Goal: Task Accomplishment & Management: Use online tool/utility

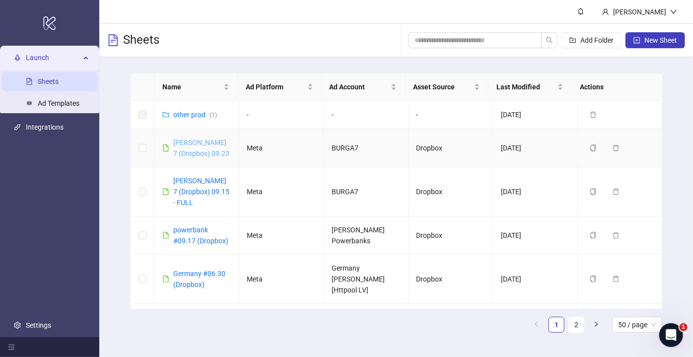
click at [180, 145] on link "[PERSON_NAME] 7 (Dropbox) 09.23" at bounding box center [201, 147] width 56 height 19
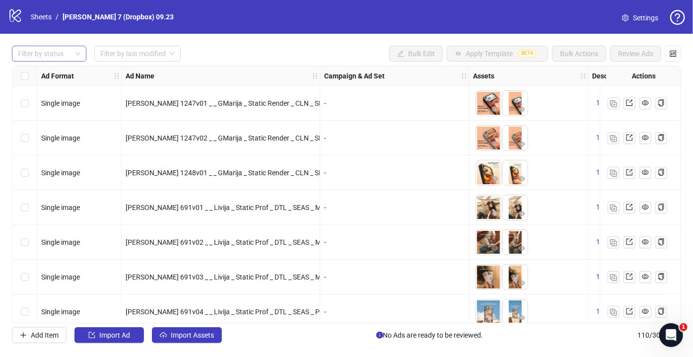
click at [59, 59] on div at bounding box center [44, 54] width 60 height 14
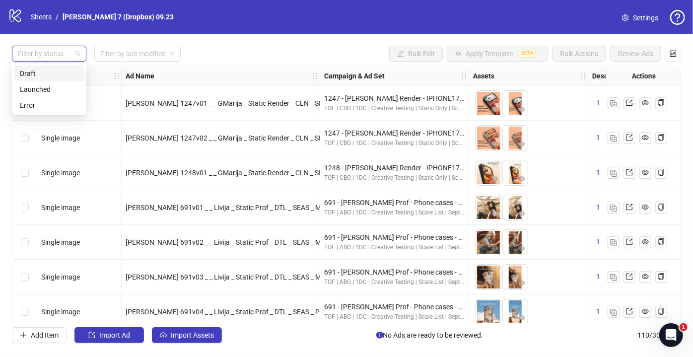
click at [42, 70] on div "Draft" at bounding box center [49, 73] width 59 height 11
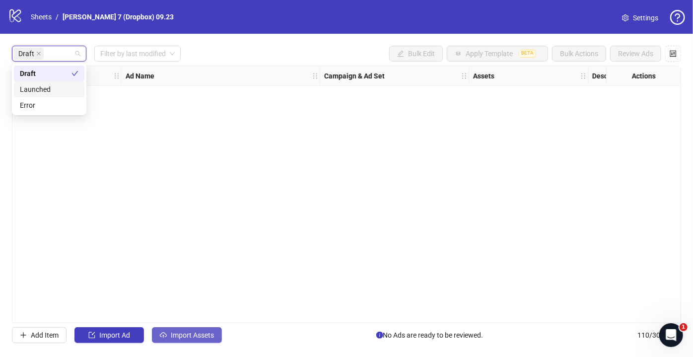
click at [208, 337] on span "Import Assets" at bounding box center [192, 335] width 43 height 8
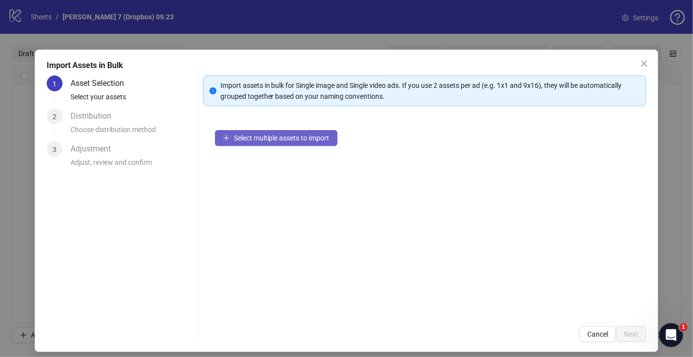
click at [288, 135] on span "Select multiple assets to import" at bounding box center [282, 138] width 96 height 8
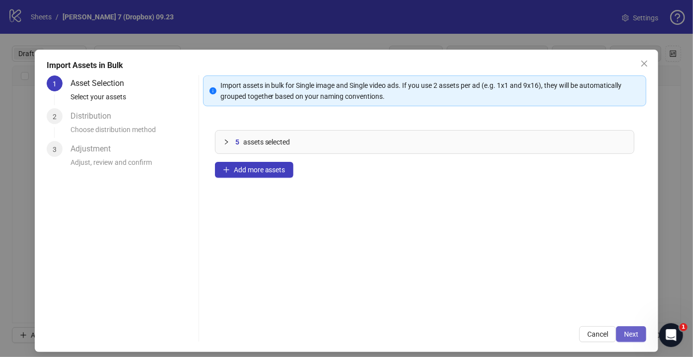
click at [636, 333] on button "Next" at bounding box center [631, 334] width 30 height 16
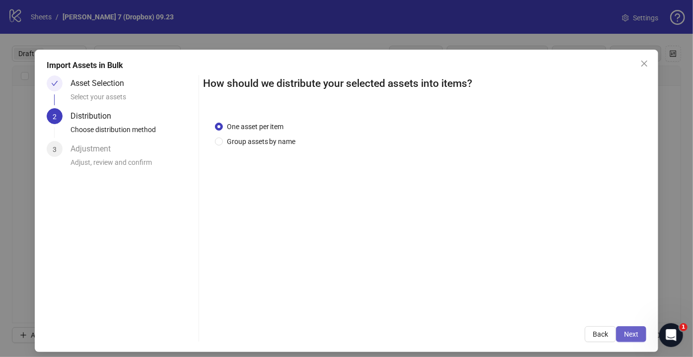
click at [632, 334] on button "Next" at bounding box center [631, 334] width 30 height 16
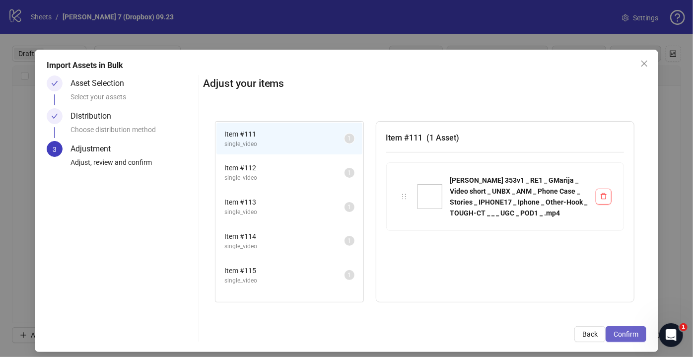
click at [623, 334] on span "Confirm" at bounding box center [625, 334] width 25 height 8
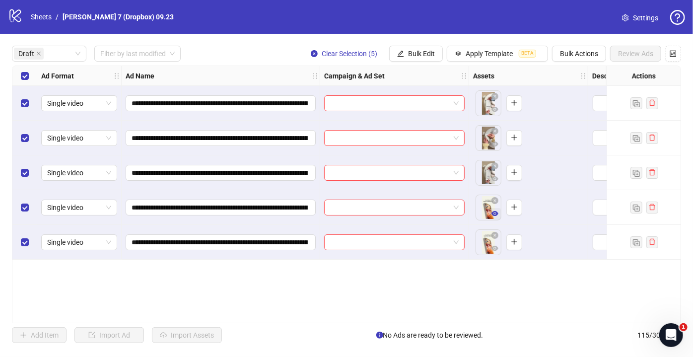
click at [495, 213] on icon "eye" at bounding box center [494, 213] width 7 height 7
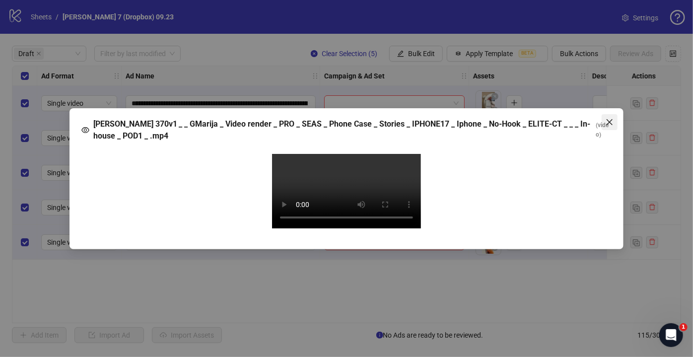
click at [611, 118] on icon "close" at bounding box center [610, 122] width 8 height 8
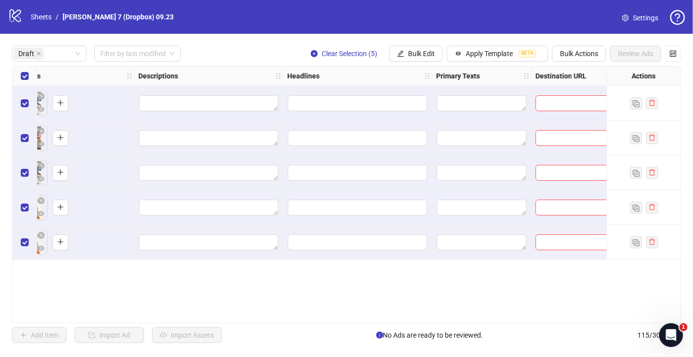
scroll to position [0, 496]
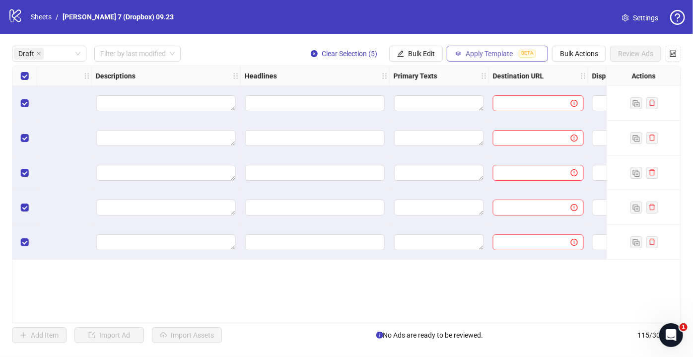
click at [488, 57] on span "Apply Template" at bounding box center [489, 54] width 47 height 8
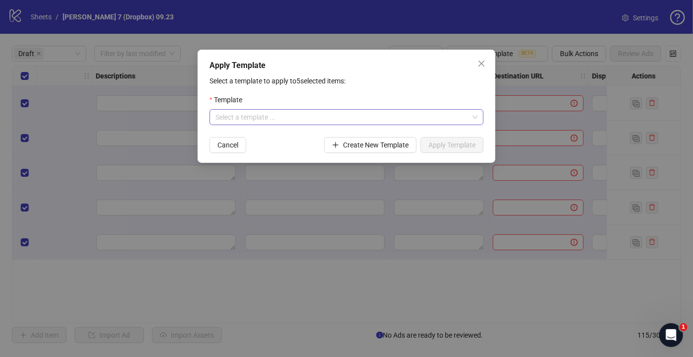
click at [275, 115] on input "search" at bounding box center [341, 117] width 253 height 15
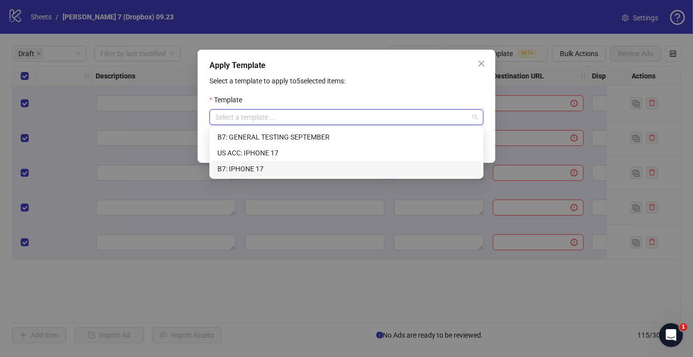
click at [251, 168] on div "B7: IPHONE 17" at bounding box center [346, 168] width 258 height 11
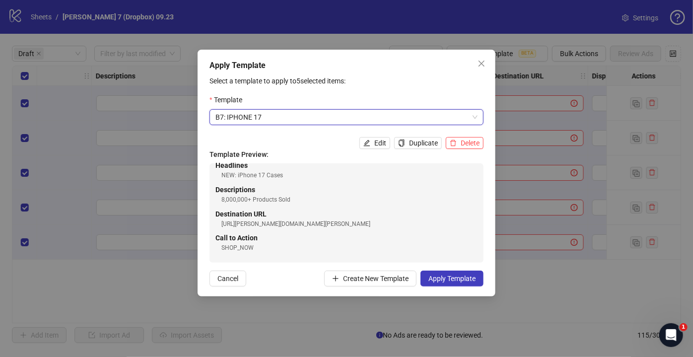
scroll to position [0, 0]
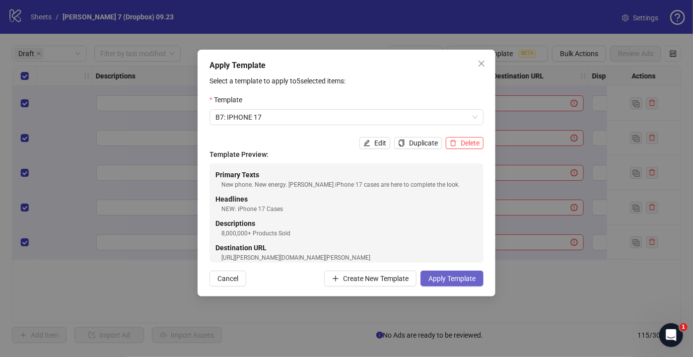
click at [448, 280] on span "Apply Template" at bounding box center [451, 278] width 47 height 8
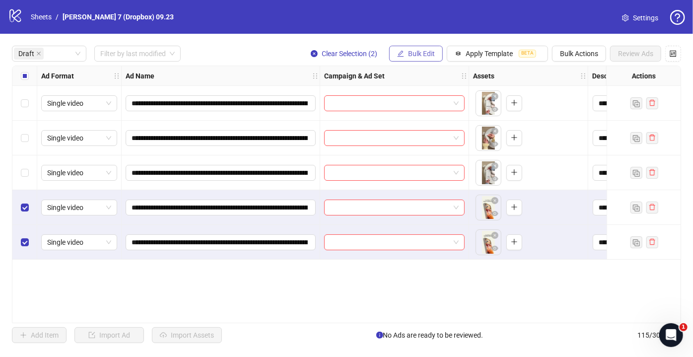
click at [416, 56] on span "Bulk Edit" at bounding box center [421, 54] width 27 height 8
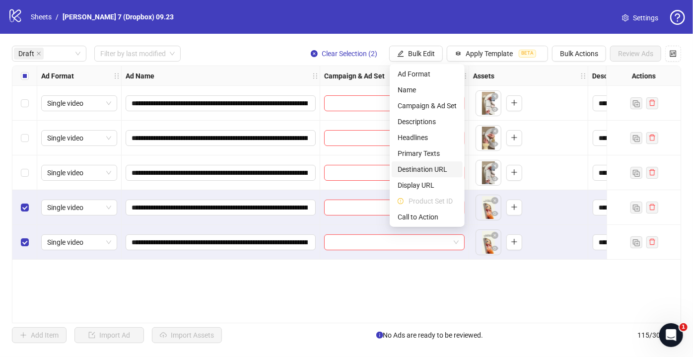
click at [425, 171] on span "Destination URL" at bounding box center [427, 169] width 59 height 11
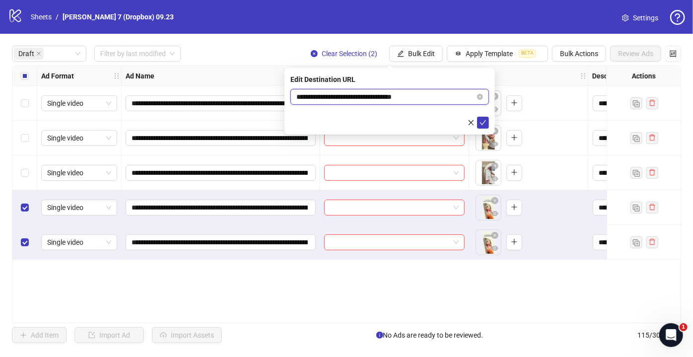
click at [439, 99] on input "**********" at bounding box center [385, 96] width 179 height 11
click at [439, 95] on input "**********" at bounding box center [385, 96] width 179 height 11
click at [480, 95] on icon "close-circle" at bounding box center [480, 97] width 6 height 6
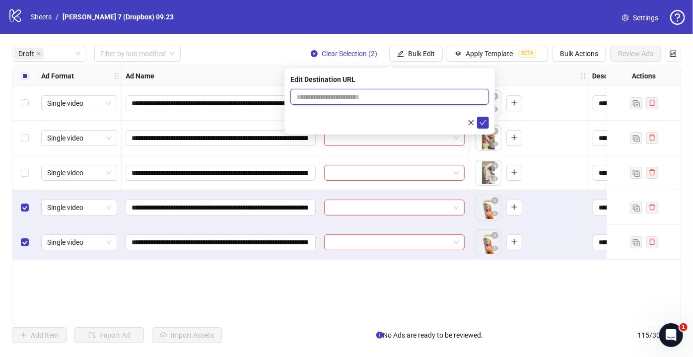
click at [429, 93] on input "text" at bounding box center [385, 96] width 179 height 11
click at [334, 95] on input "text" at bounding box center [385, 96] width 179 height 11
click at [203, 288] on div "**********" at bounding box center [346, 195] width 669 height 258
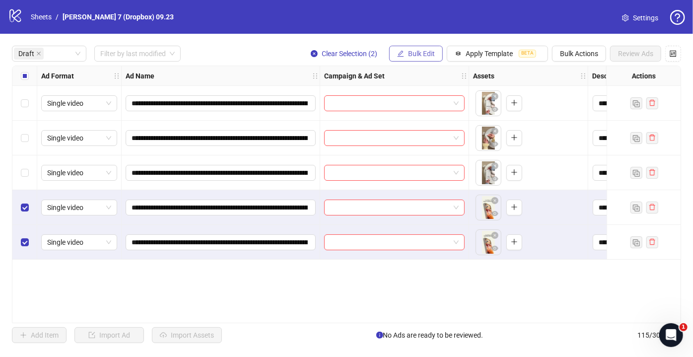
drag, startPoint x: 416, startPoint y: 51, endPoint x: 415, endPoint y: 59, distance: 8.5
click at [416, 51] on span "Bulk Edit" at bounding box center [421, 54] width 27 height 8
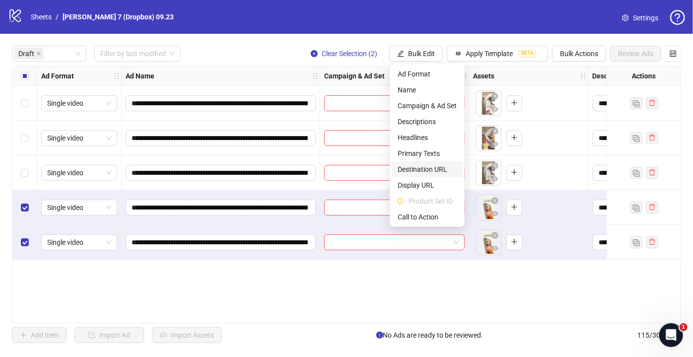
click at [418, 169] on span "Destination URL" at bounding box center [427, 169] width 59 height 11
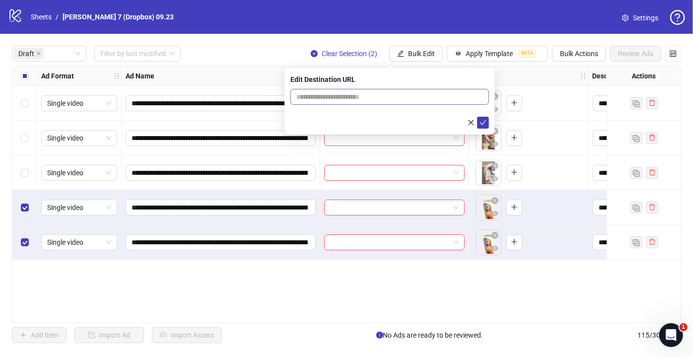
click at [371, 103] on span at bounding box center [389, 97] width 199 height 16
click at [372, 97] on input "text" at bounding box center [385, 96] width 179 height 11
paste input "**********"
type input "**********"
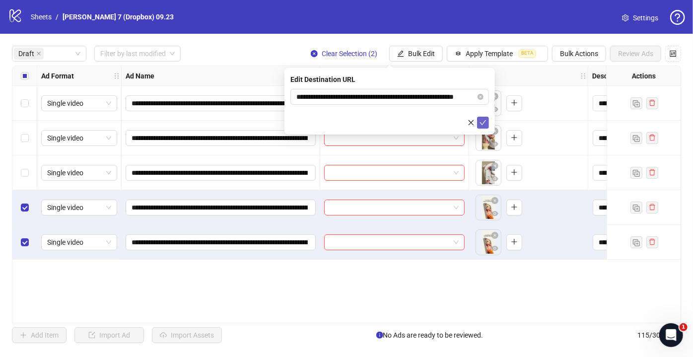
click at [479, 121] on button "submit" at bounding box center [483, 123] width 12 height 12
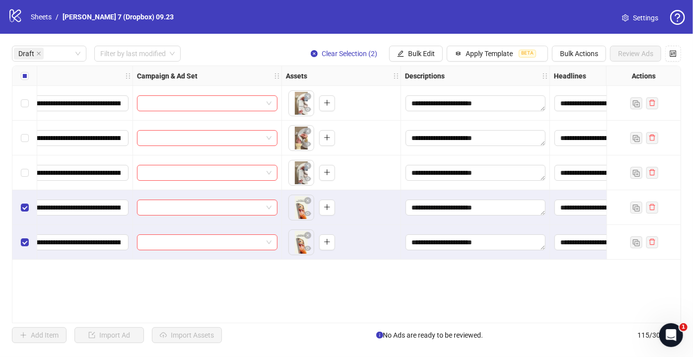
scroll to position [0, 0]
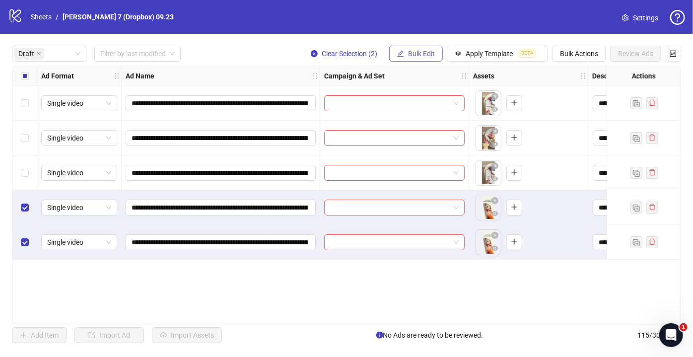
click at [431, 58] on button "Bulk Edit" at bounding box center [416, 54] width 54 height 16
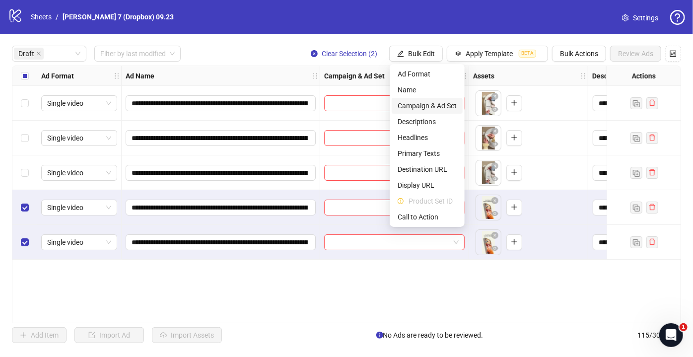
click at [410, 108] on span "Campaign & Ad Set" at bounding box center [427, 105] width 59 height 11
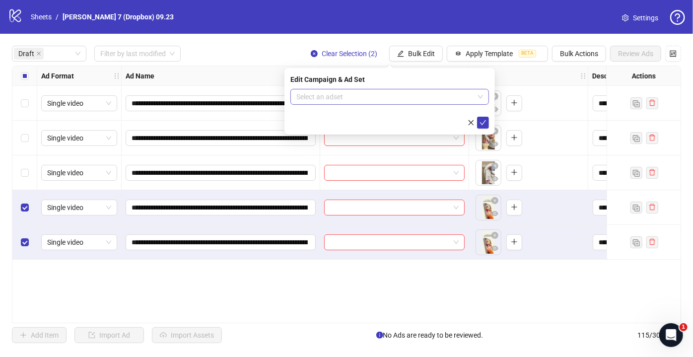
click at [398, 95] on input "search" at bounding box center [385, 96] width 178 height 15
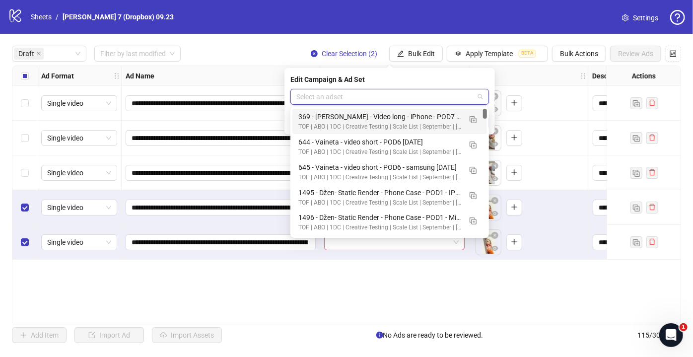
click at [450, 96] on input "search" at bounding box center [385, 96] width 178 height 15
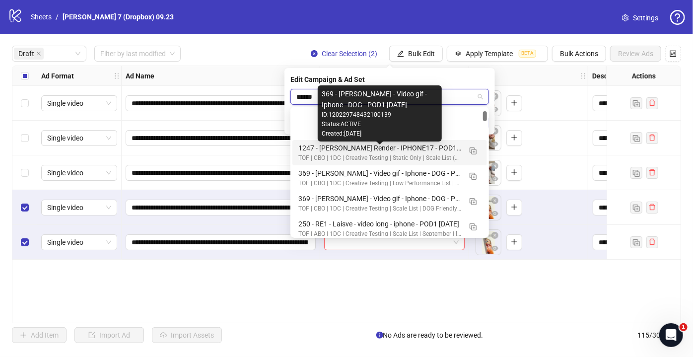
scroll to position [90, 0]
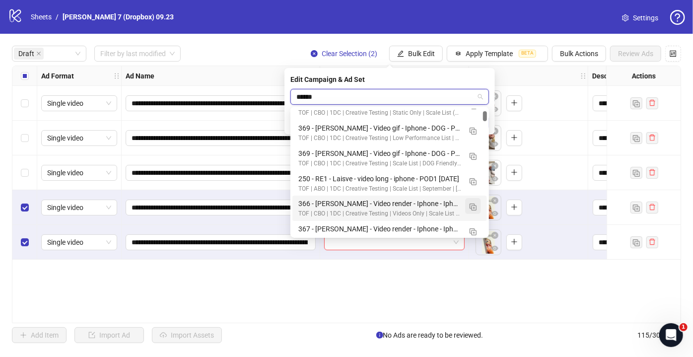
click at [470, 204] on img "button" at bounding box center [473, 206] width 7 height 7
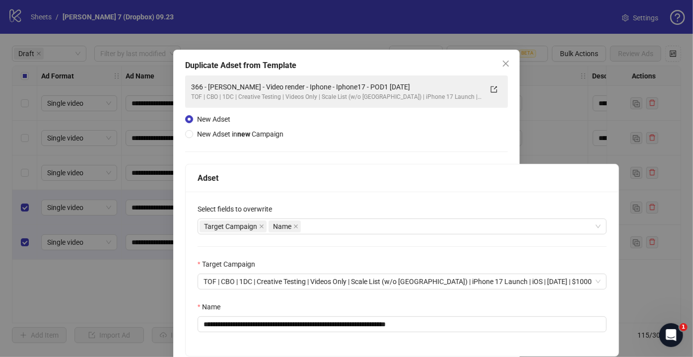
type input "******"
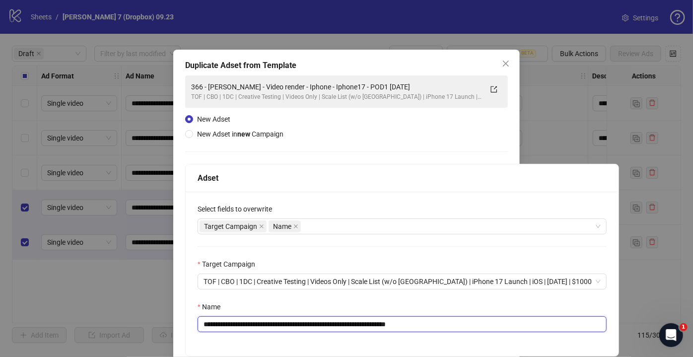
drag, startPoint x: 372, startPoint y: 322, endPoint x: 0, endPoint y: 321, distance: 371.8
click at [0, 321] on div "**********" at bounding box center [346, 178] width 693 height 357
paste input "text"
drag, startPoint x: 407, startPoint y: 326, endPoint x: 536, endPoint y: 323, distance: 128.6
click at [532, 323] on input "**********" at bounding box center [402, 324] width 409 height 16
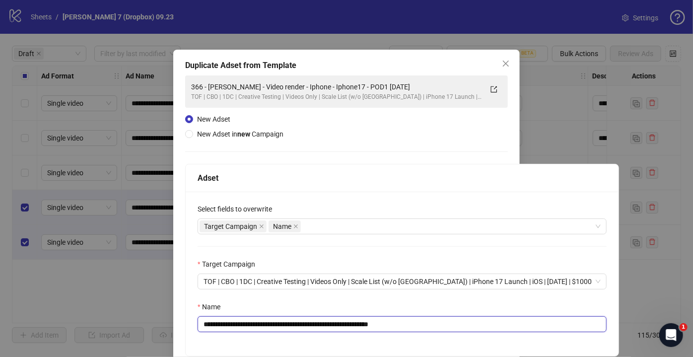
scroll to position [77, 0]
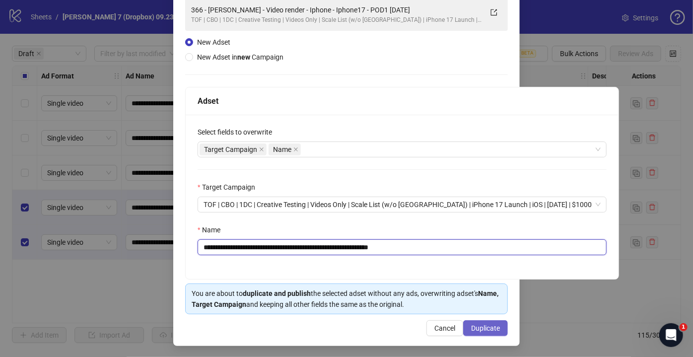
type input "**********"
click at [482, 325] on span "Duplicate" at bounding box center [485, 328] width 29 height 8
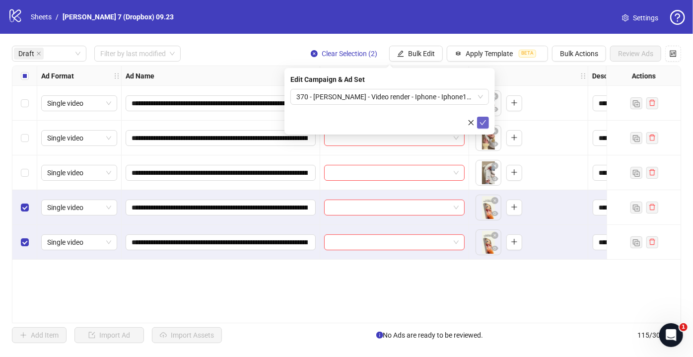
click at [484, 123] on icon "check" at bounding box center [482, 122] width 7 height 7
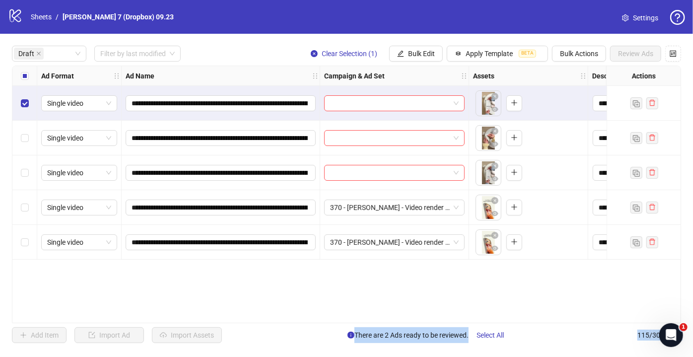
click at [25, 179] on div "Select row 3" at bounding box center [24, 172] width 25 height 35
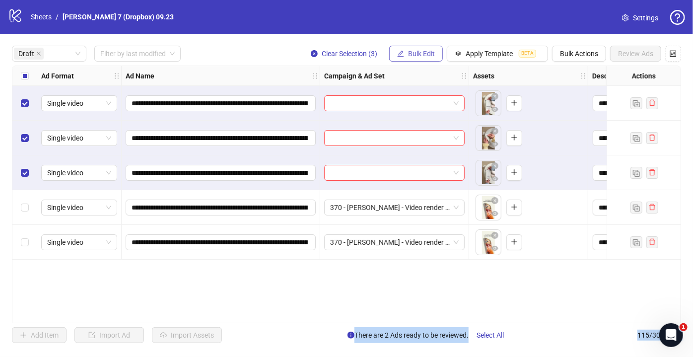
click at [429, 55] on span "Bulk Edit" at bounding box center [421, 54] width 27 height 8
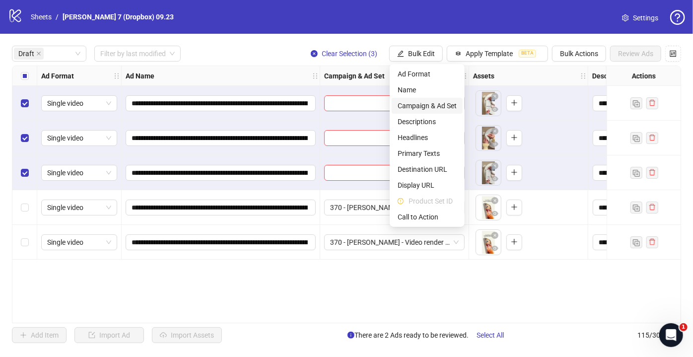
click at [427, 103] on span "Campaign & Ad Set" at bounding box center [427, 105] width 59 height 11
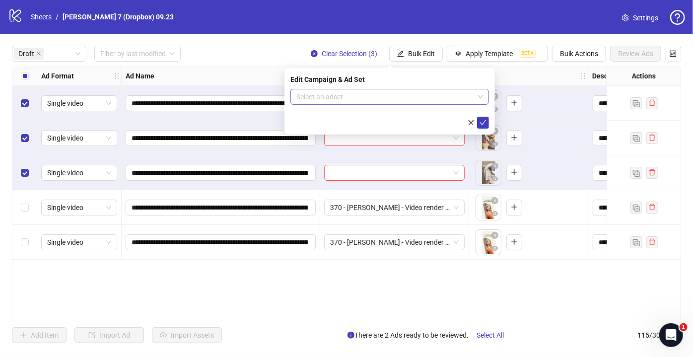
click at [373, 89] on input "search" at bounding box center [385, 96] width 178 height 15
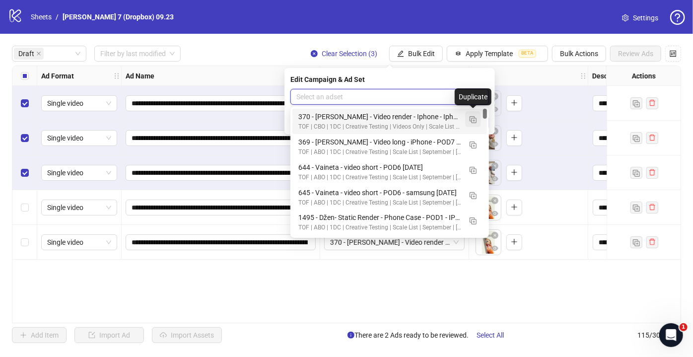
click at [473, 119] on img "button" at bounding box center [473, 119] width 7 height 7
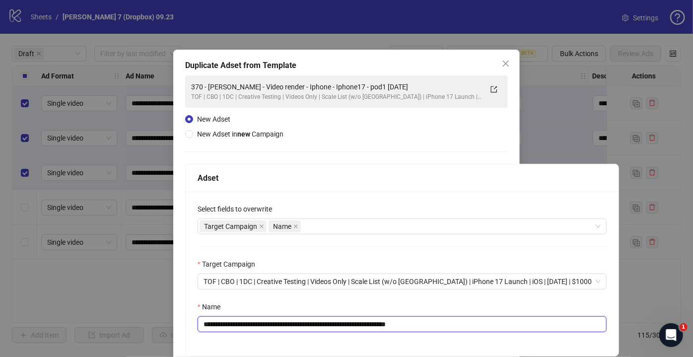
drag, startPoint x: 370, startPoint y: 324, endPoint x: 96, endPoint y: 340, distance: 274.0
click at [96, 340] on div "**********" at bounding box center [346, 178] width 693 height 357
paste input "*****"
drag, startPoint x: 423, startPoint y: 324, endPoint x: 516, endPoint y: 330, distance: 93.5
click at [516, 330] on input "**********" at bounding box center [402, 324] width 409 height 16
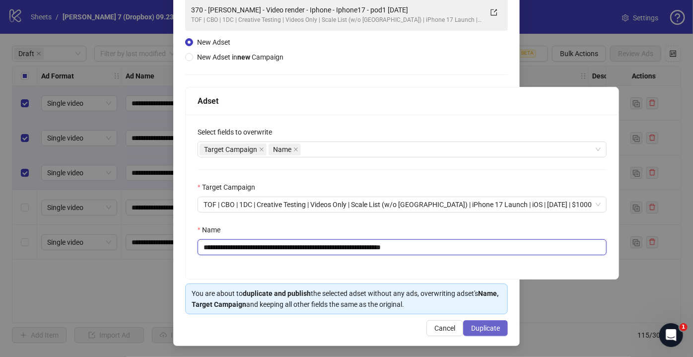
type input "**********"
click at [478, 327] on span "Duplicate" at bounding box center [485, 328] width 29 height 8
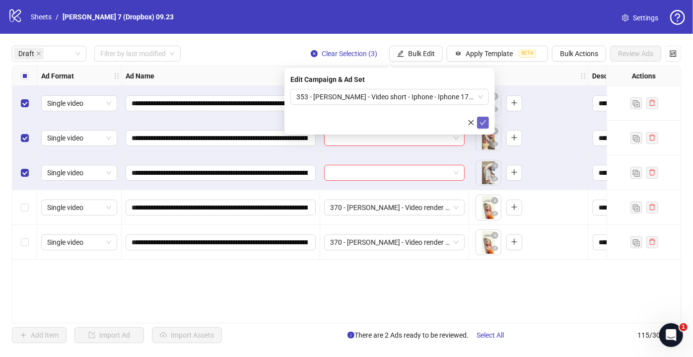
click at [485, 120] on icon "check" at bounding box center [482, 122] width 7 height 7
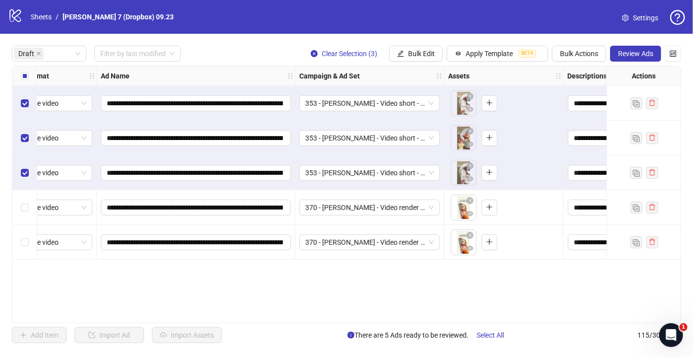
scroll to position [0, 0]
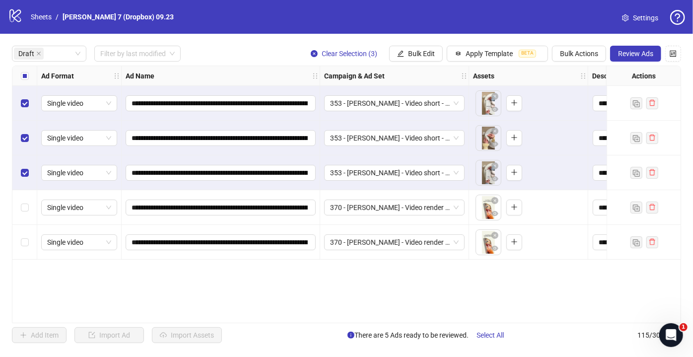
click at [25, 71] on label "Select all rows" at bounding box center [25, 75] width 8 height 11
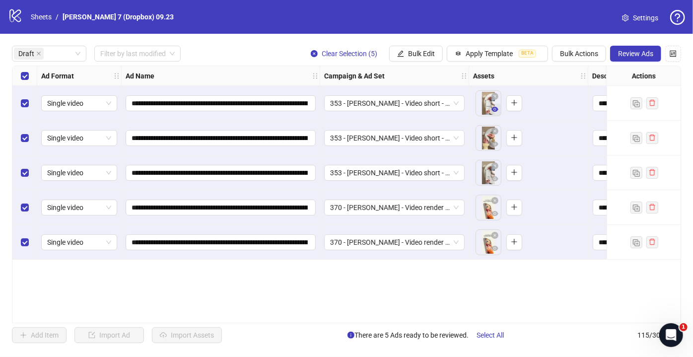
click at [495, 113] on icon "eye" at bounding box center [494, 109] width 7 height 7
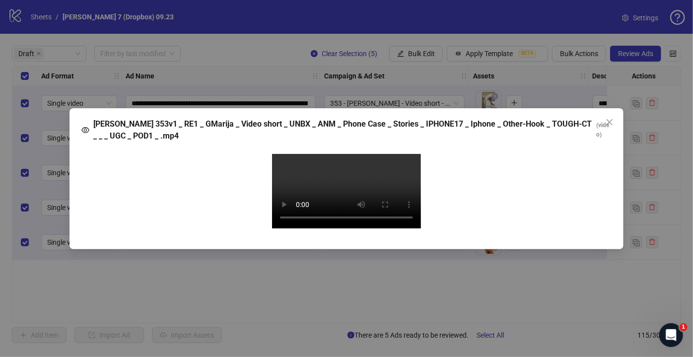
click at [335, 208] on video "Your browser does not support the video tag." at bounding box center [346, 191] width 149 height 74
click at [609, 119] on icon "close" at bounding box center [610, 122] width 6 height 6
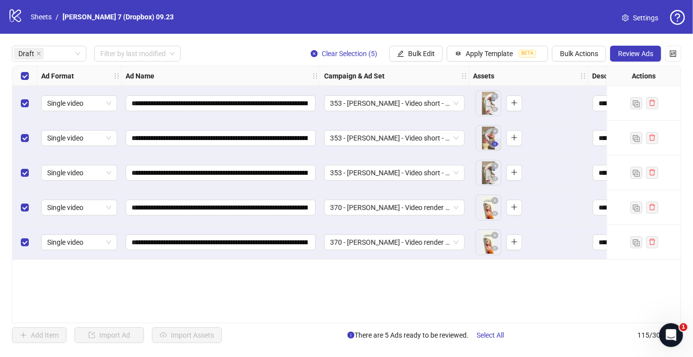
click at [496, 145] on icon "eye" at bounding box center [494, 143] width 7 height 5
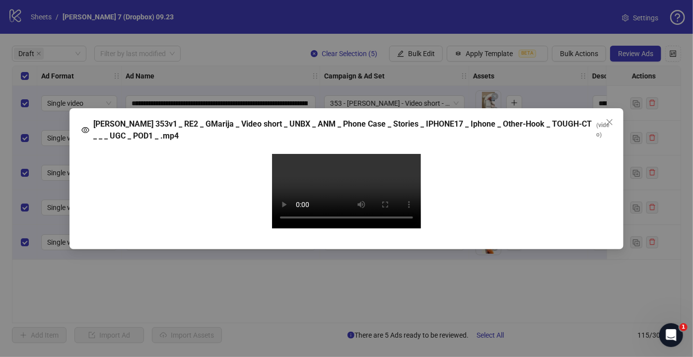
click at [340, 174] on video "Your browser does not support the video tag." at bounding box center [346, 191] width 149 height 74
click at [610, 118] on icon "close" at bounding box center [610, 122] width 8 height 8
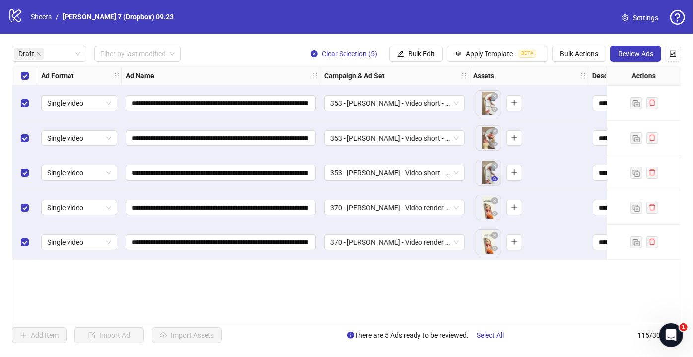
click at [494, 178] on icon "eye" at bounding box center [494, 178] width 7 height 5
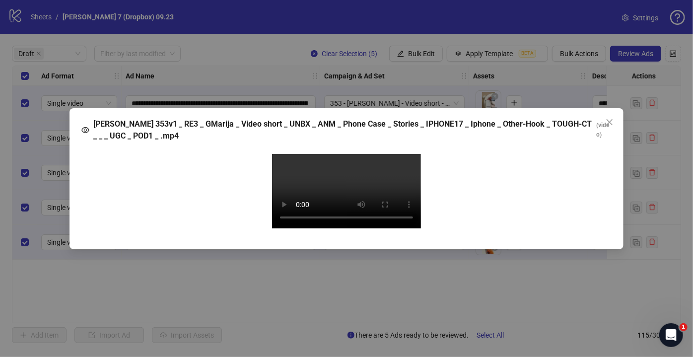
click at [342, 175] on video "Your browser does not support the video tag." at bounding box center [346, 191] width 149 height 74
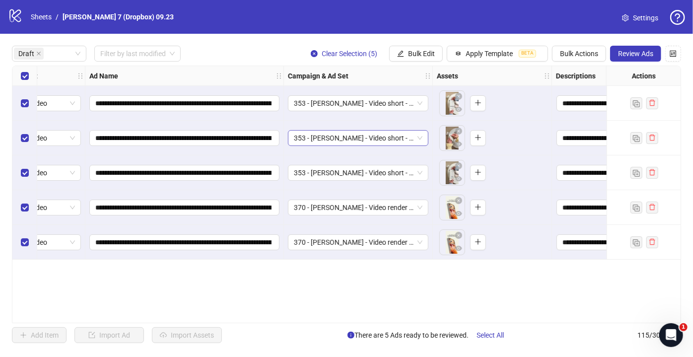
scroll to position [0, 35]
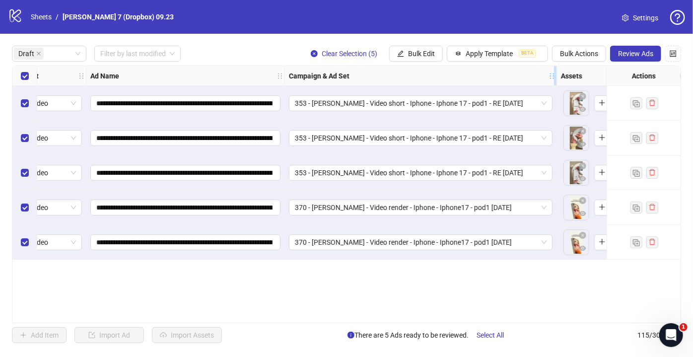
drag, startPoint x: 430, startPoint y: 75, endPoint x: 553, endPoint y: 73, distance: 123.1
click at [553, 73] on icon "holder" at bounding box center [551, 75] width 7 height 7
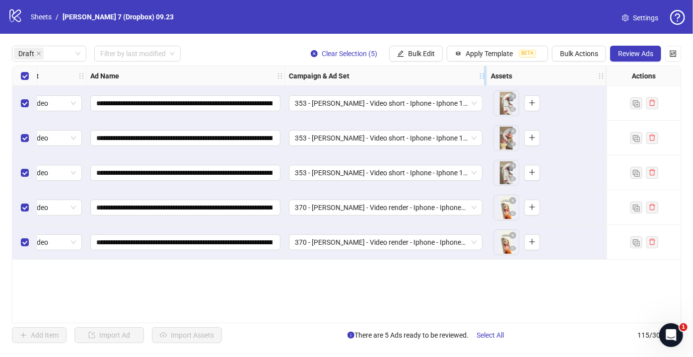
drag, startPoint x: 553, startPoint y: 73, endPoint x: 459, endPoint y: 84, distance: 95.0
click at [459, 84] on div "Campaign & Ad Set" at bounding box center [386, 76] width 202 height 20
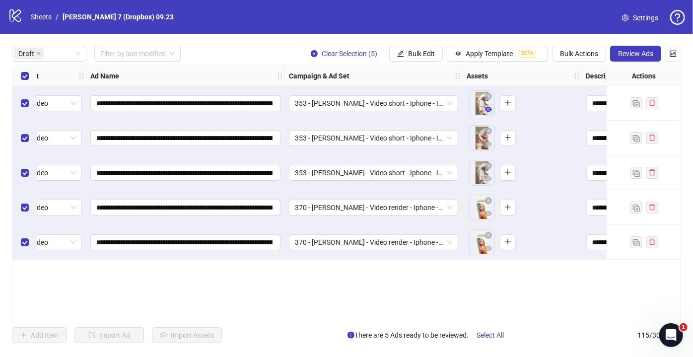
click at [488, 109] on icon "eye" at bounding box center [488, 109] width 7 height 7
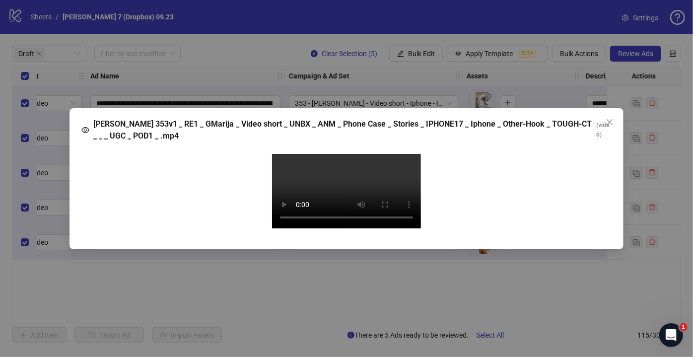
click at [308, 202] on video "Your browser does not support the video tag." at bounding box center [346, 191] width 149 height 74
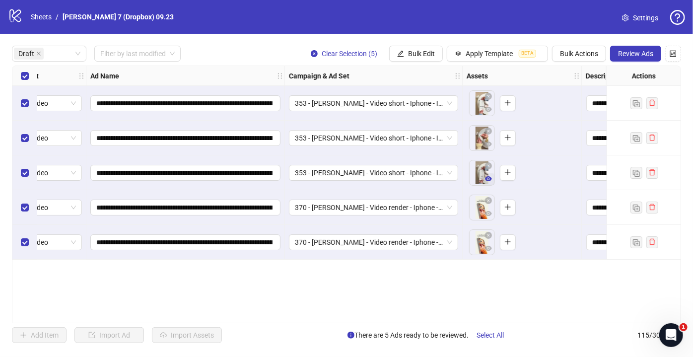
click at [487, 180] on icon "eye" at bounding box center [488, 178] width 7 height 5
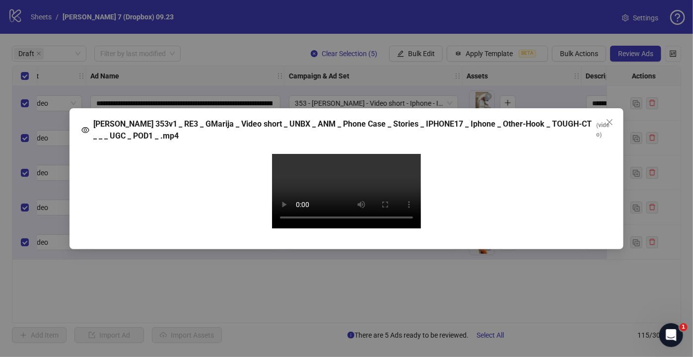
click at [355, 180] on video "Your browser does not support the video tag." at bounding box center [346, 191] width 149 height 74
click at [610, 119] on icon "close" at bounding box center [610, 122] width 6 height 6
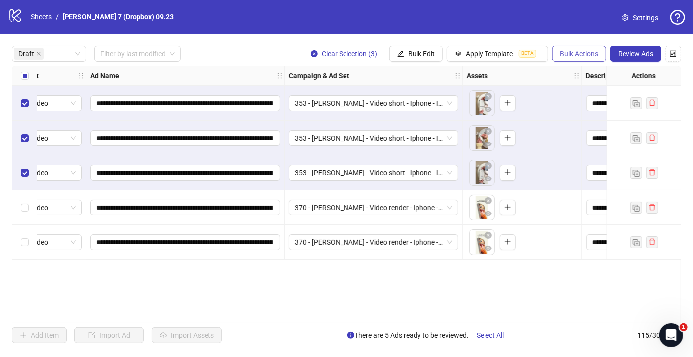
click at [567, 54] on span "Bulk Actions" at bounding box center [579, 54] width 38 height 8
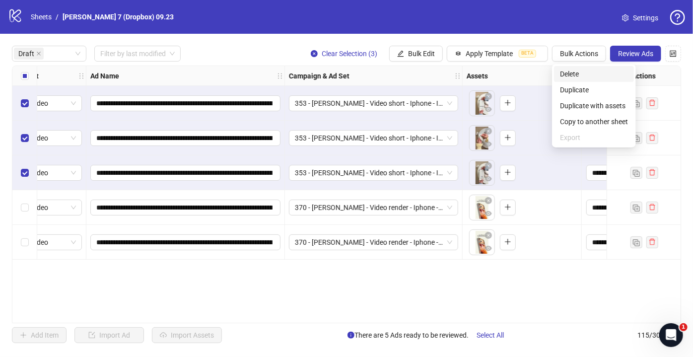
click at [573, 74] on span "Delete" at bounding box center [594, 73] width 68 height 11
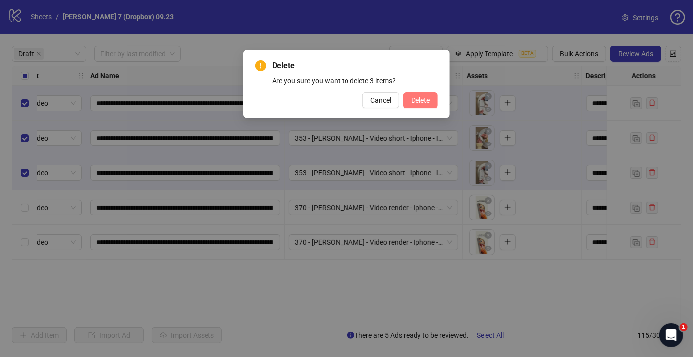
click at [419, 101] on span "Delete" at bounding box center [420, 100] width 19 height 8
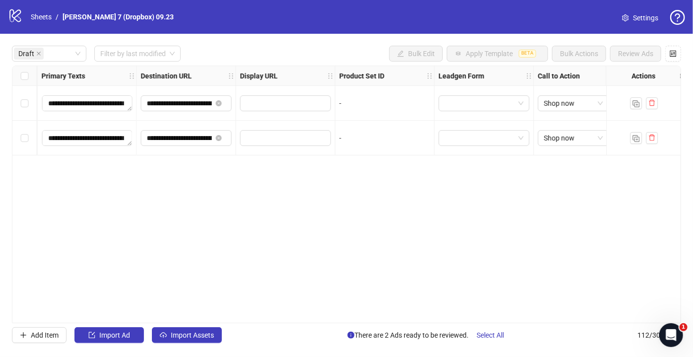
scroll to position [0, 892]
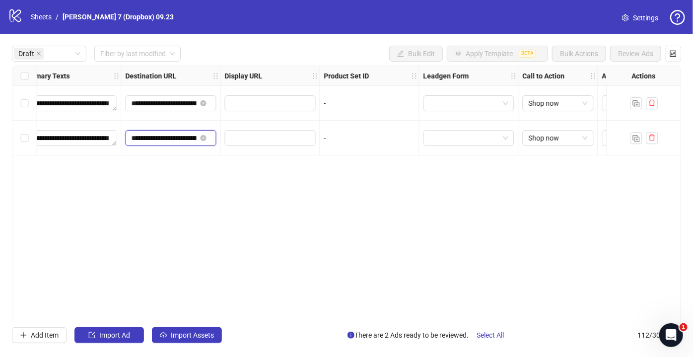
click at [175, 136] on input "**********" at bounding box center [164, 138] width 65 height 11
click at [251, 173] on div "**********" at bounding box center [346, 195] width 669 height 258
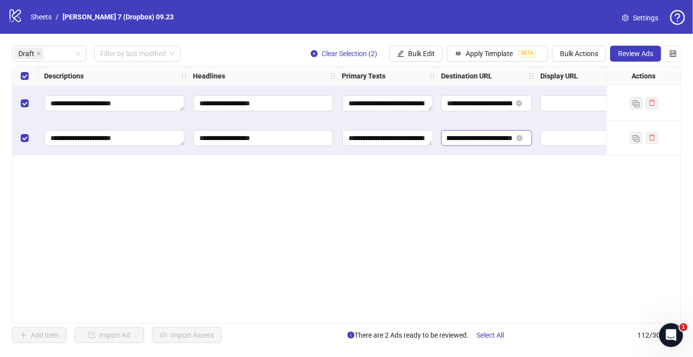
scroll to position [0, 144]
click at [633, 55] on span "Review Ads" at bounding box center [635, 54] width 35 height 8
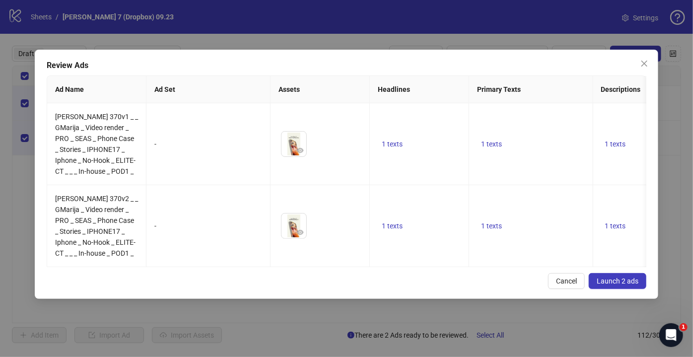
click at [612, 285] on span "Launch 2 ads" at bounding box center [618, 281] width 42 height 8
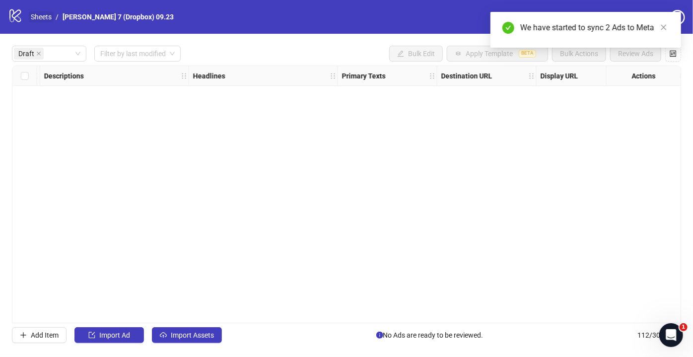
click at [47, 16] on link "Sheets" at bounding box center [41, 16] width 25 height 11
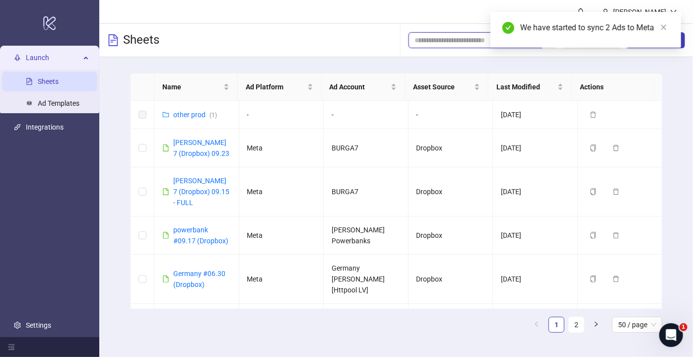
click at [457, 45] on input "search" at bounding box center [471, 40] width 114 height 11
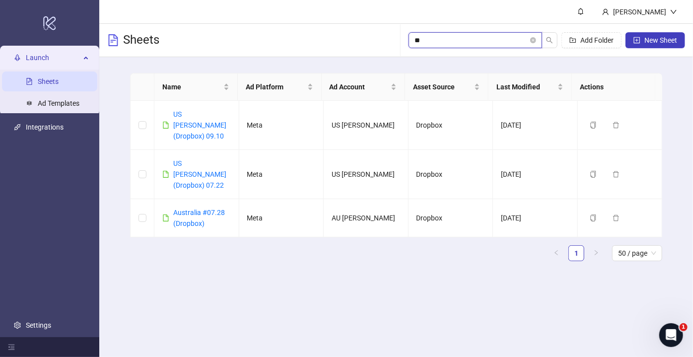
type input "**"
click at [189, 113] on link "US [PERSON_NAME] (Dropbox) 09.10" at bounding box center [199, 125] width 53 height 30
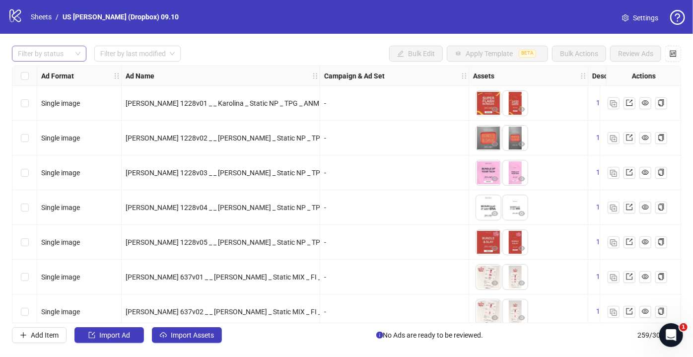
click at [50, 57] on div at bounding box center [44, 54] width 60 height 14
drag, startPoint x: 46, startPoint y: 76, endPoint x: 60, endPoint y: 94, distance: 22.7
click at [46, 76] on div "Draft" at bounding box center [49, 73] width 59 height 11
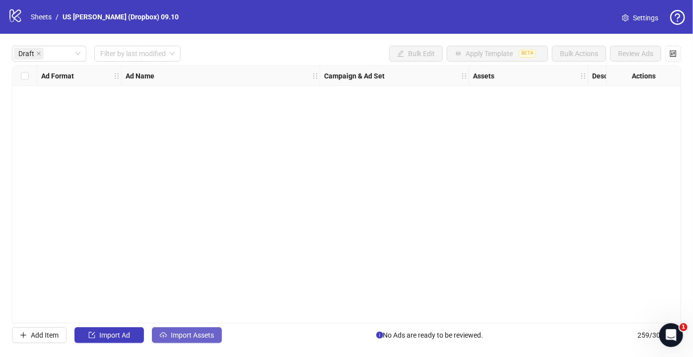
click at [206, 339] on span "Import Assets" at bounding box center [192, 335] width 43 height 8
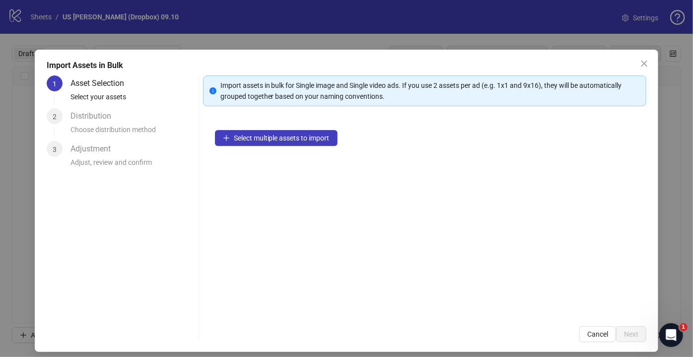
click at [286, 152] on div "Select multiple assets to import" at bounding box center [425, 216] width 444 height 196
click at [291, 141] on span "Select multiple assets to import" at bounding box center [282, 138] width 96 height 8
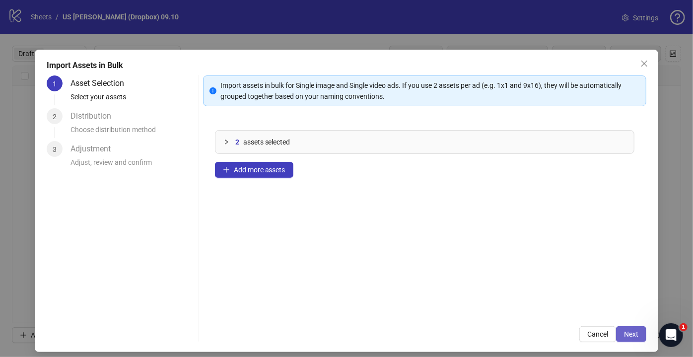
click at [624, 334] on span "Next" at bounding box center [631, 334] width 14 height 8
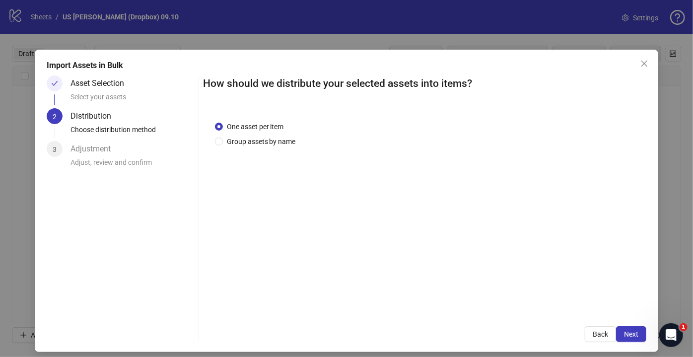
drag, startPoint x: 239, startPoint y: 142, endPoint x: 266, endPoint y: 157, distance: 30.7
click at [239, 142] on span "Group assets by name" at bounding box center [261, 141] width 77 height 11
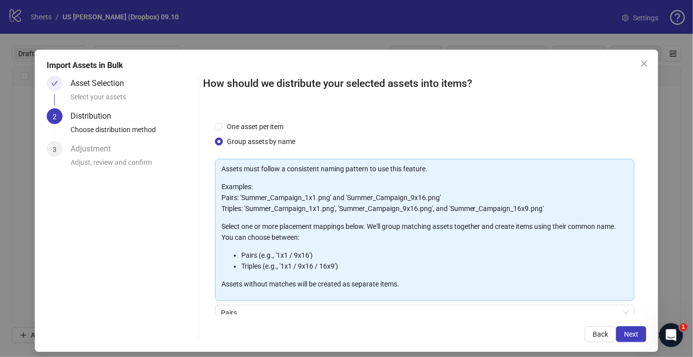
drag, startPoint x: 258, startPoint y: 131, endPoint x: 290, endPoint y: 142, distance: 33.8
click at [258, 132] on div "One asset per item Group assets by name" at bounding box center [257, 134] width 85 height 26
click at [261, 121] on span "One asset per item" at bounding box center [255, 126] width 65 height 11
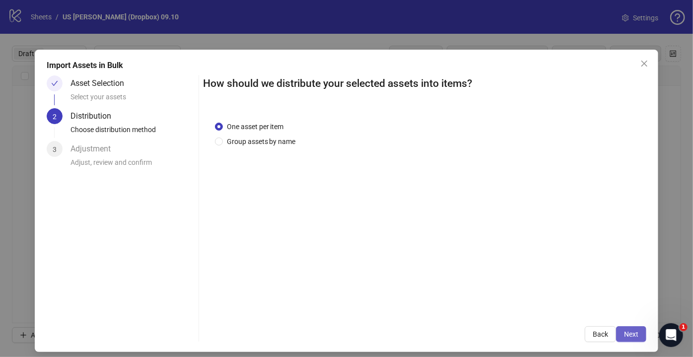
click at [634, 336] on button "Next" at bounding box center [631, 334] width 30 height 16
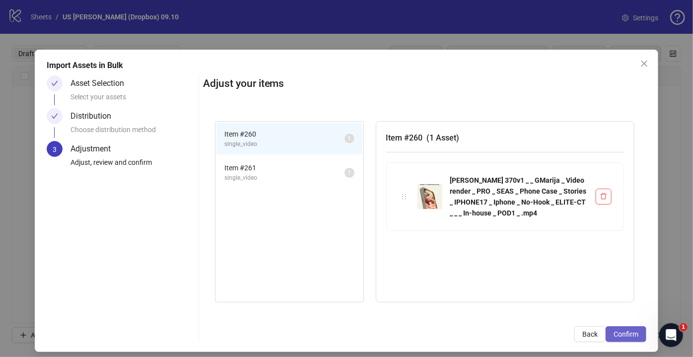
click at [632, 334] on button "Confirm" at bounding box center [626, 334] width 41 height 16
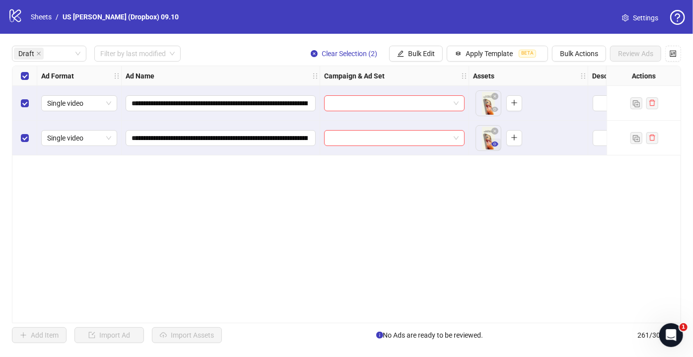
click at [491, 143] on icon "eye" at bounding box center [494, 143] width 7 height 7
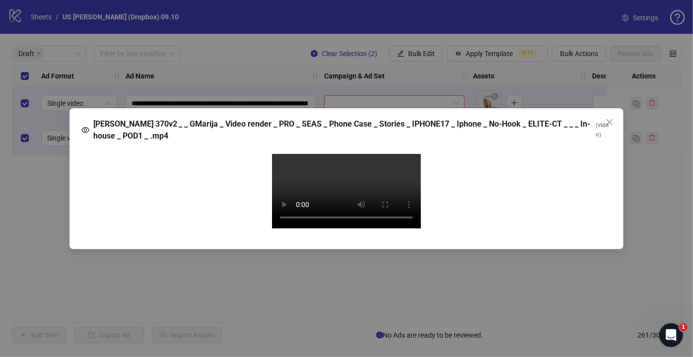
drag, startPoint x: 611, startPoint y: 37, endPoint x: 582, endPoint y: 61, distance: 37.4
click at [611, 118] on icon "close" at bounding box center [610, 122] width 8 height 8
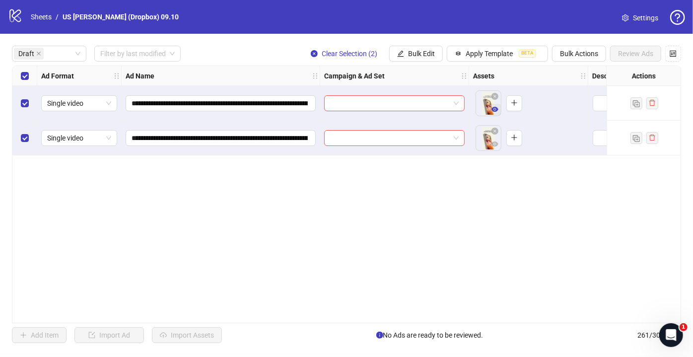
click at [495, 107] on icon "eye" at bounding box center [494, 109] width 7 height 7
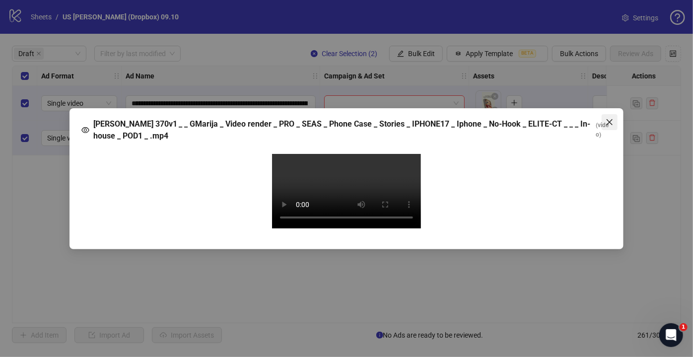
click at [613, 118] on icon "close" at bounding box center [610, 122] width 8 height 8
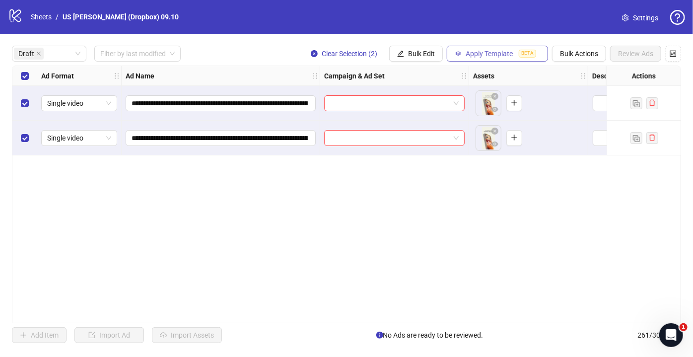
click at [533, 53] on span "BETA" at bounding box center [527, 54] width 17 height 8
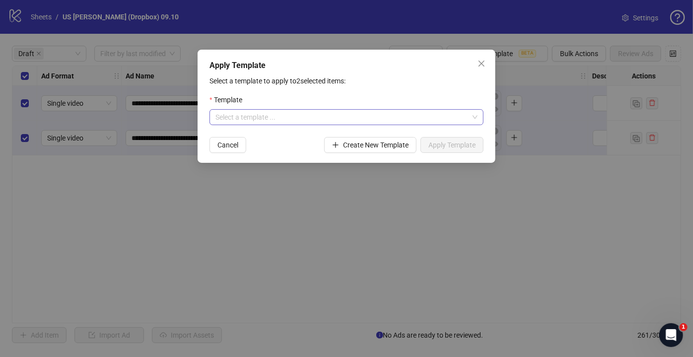
click at [272, 113] on input "search" at bounding box center [341, 117] width 253 height 15
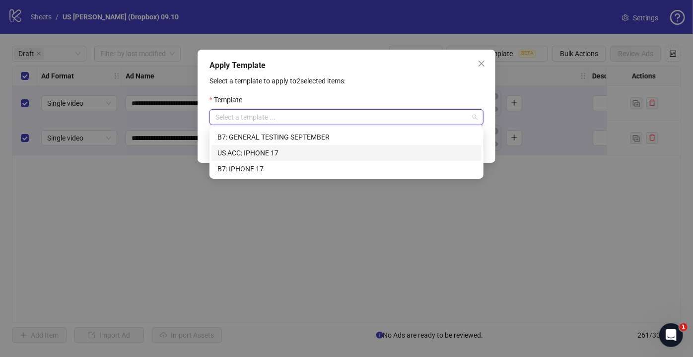
click at [258, 156] on div "US ACC: IPHONE 17" at bounding box center [346, 152] width 258 height 11
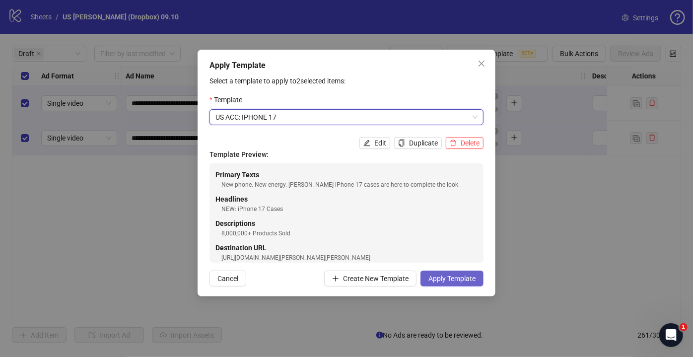
click at [451, 274] on button "Apply Template" at bounding box center [451, 279] width 63 height 16
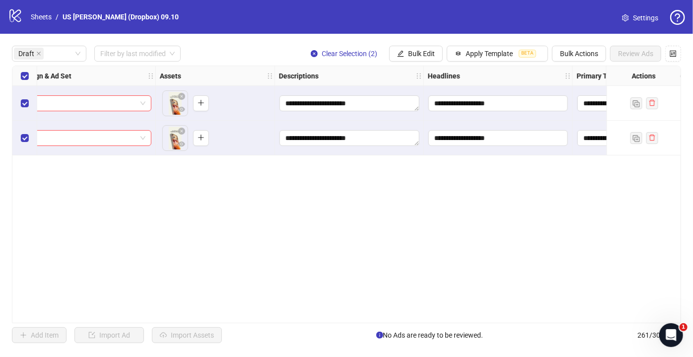
scroll to position [0, 316]
click at [434, 53] on span "Bulk Edit" at bounding box center [421, 54] width 27 height 8
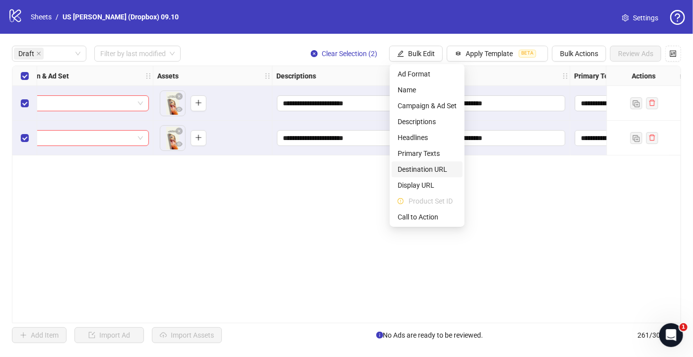
click at [407, 172] on span "Destination URL" at bounding box center [427, 169] width 59 height 11
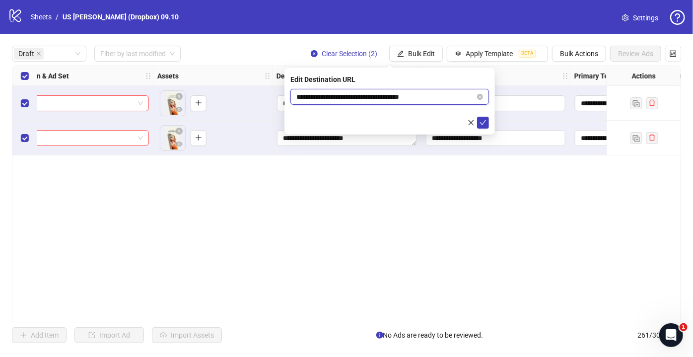
click at [358, 98] on input "**********" at bounding box center [385, 96] width 179 height 11
paste input "**********"
click at [319, 96] on input "**********" at bounding box center [385, 96] width 179 height 11
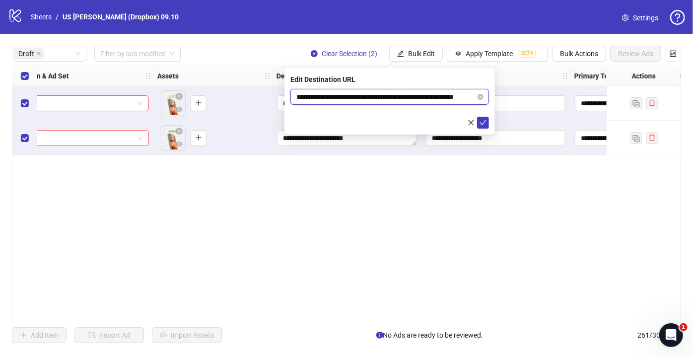
scroll to position [0, 0]
click at [318, 95] on input "**********" at bounding box center [385, 96] width 179 height 11
type input "**********"
click at [484, 123] on icon "check" at bounding box center [482, 122] width 7 height 7
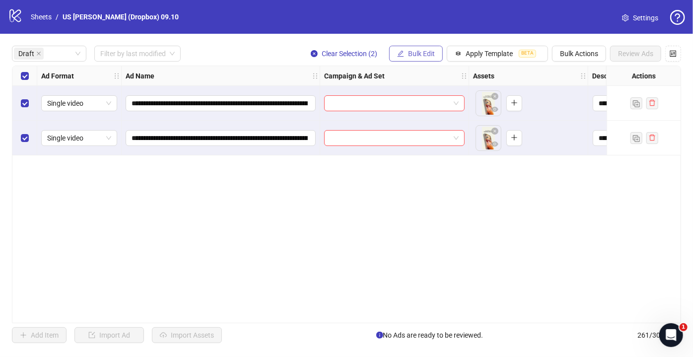
click at [430, 59] on button "Bulk Edit" at bounding box center [416, 54] width 54 height 16
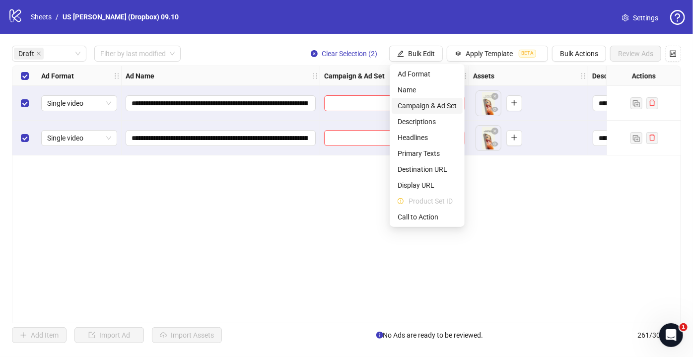
click at [417, 105] on span "Campaign & Ad Set" at bounding box center [427, 105] width 59 height 11
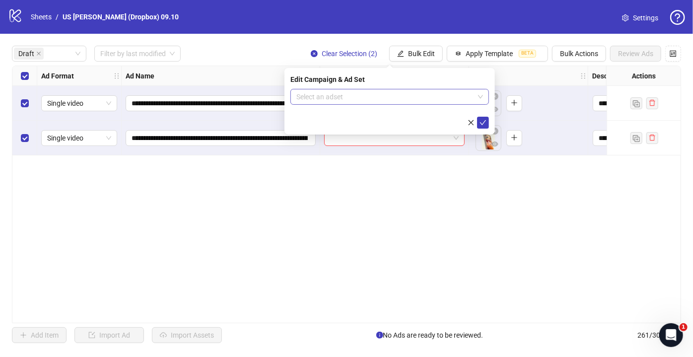
click at [365, 99] on input "search" at bounding box center [385, 96] width 178 height 15
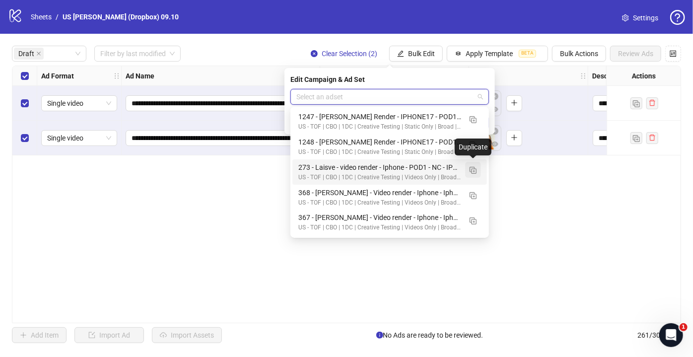
click at [471, 168] on img "button" at bounding box center [473, 170] width 7 height 7
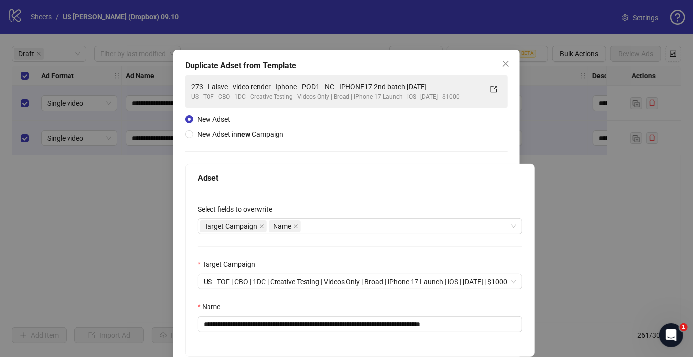
scroll to position [77, 0]
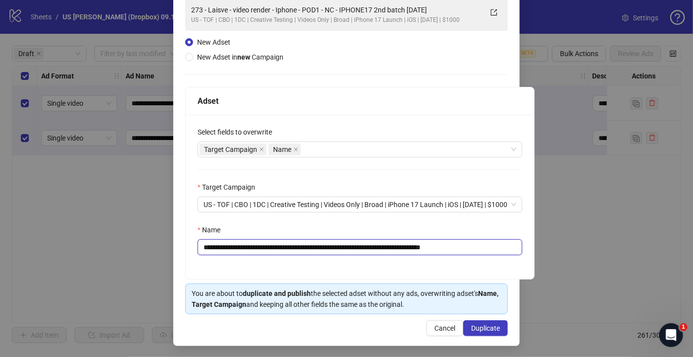
drag, startPoint x: 447, startPoint y: 247, endPoint x: 497, endPoint y: 246, distance: 50.1
click at [497, 246] on input "**********" at bounding box center [360, 247] width 325 height 16
drag, startPoint x: 416, startPoint y: 246, endPoint x: 29, endPoint y: 254, distance: 387.2
click at [29, 254] on div "**********" at bounding box center [346, 178] width 693 height 357
paste input "text"
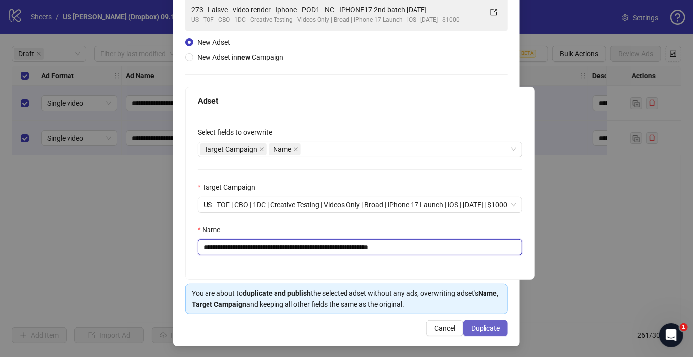
type input "**********"
click at [479, 324] on span "Duplicate" at bounding box center [485, 328] width 29 height 8
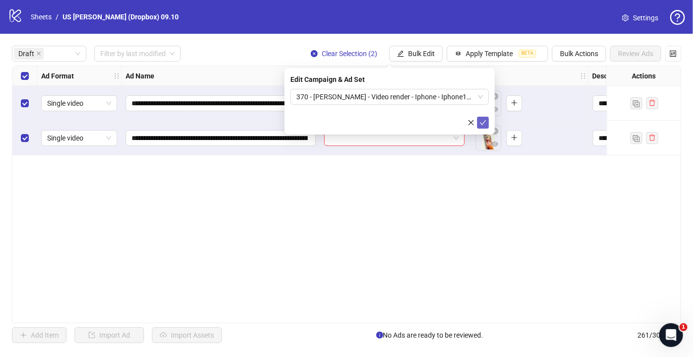
click at [480, 121] on icon "check" at bounding box center [482, 122] width 7 height 7
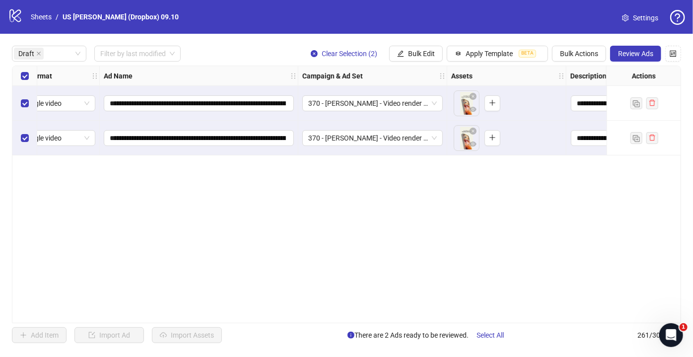
scroll to position [0, 0]
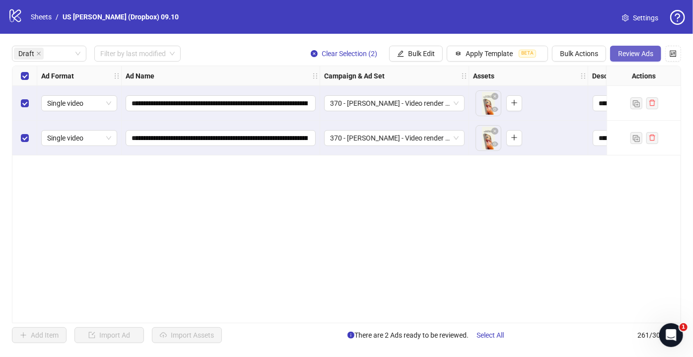
click at [622, 56] on span "Review Ads" at bounding box center [635, 54] width 35 height 8
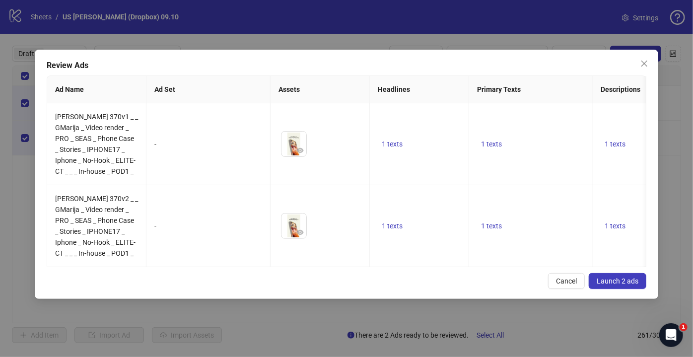
click at [633, 285] on span "Launch 2 ads" at bounding box center [618, 281] width 42 height 8
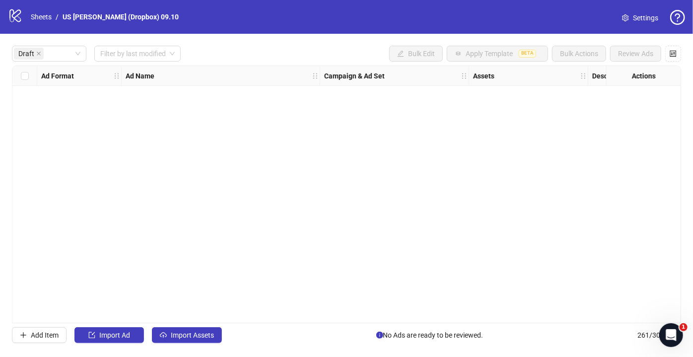
click at [46, 10] on div "logo/logo-mobile Sheets / US [PERSON_NAME] (Dropbox) 09.10" at bounding box center [95, 17] width 175 height 18
click at [45, 14] on link "Sheets" at bounding box center [41, 16] width 25 height 11
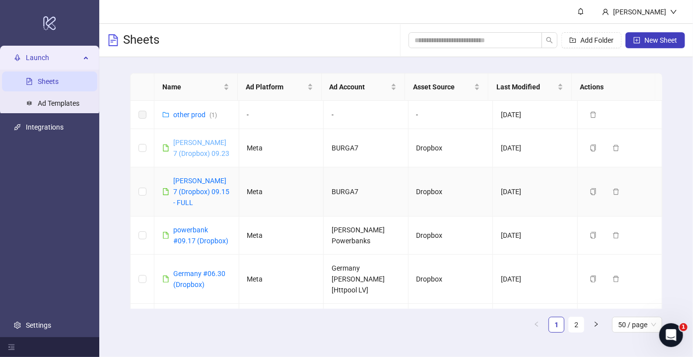
click at [186, 157] on link "[PERSON_NAME] 7 (Dropbox) 09.23" at bounding box center [201, 147] width 56 height 19
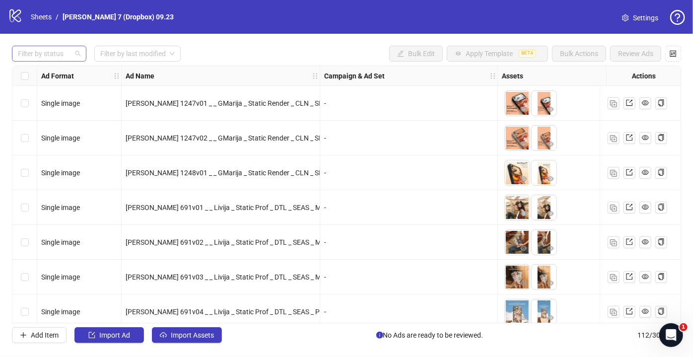
click at [58, 54] on div at bounding box center [44, 54] width 60 height 14
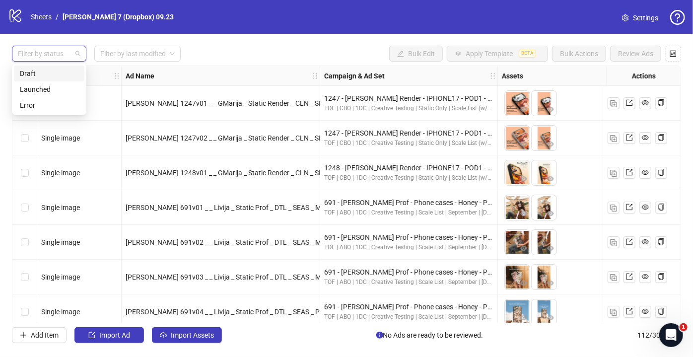
click at [47, 76] on div "Draft" at bounding box center [49, 73] width 59 height 11
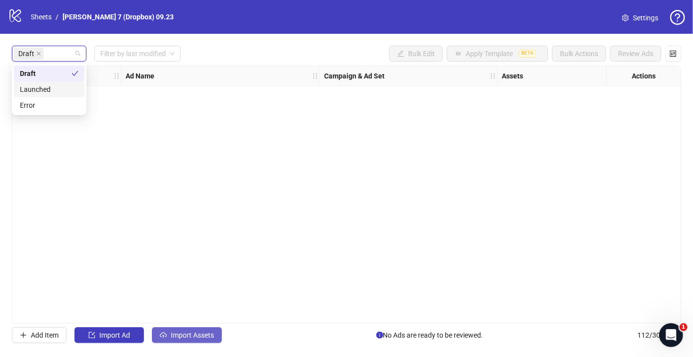
click at [214, 340] on button "Import Assets" at bounding box center [187, 335] width 70 height 16
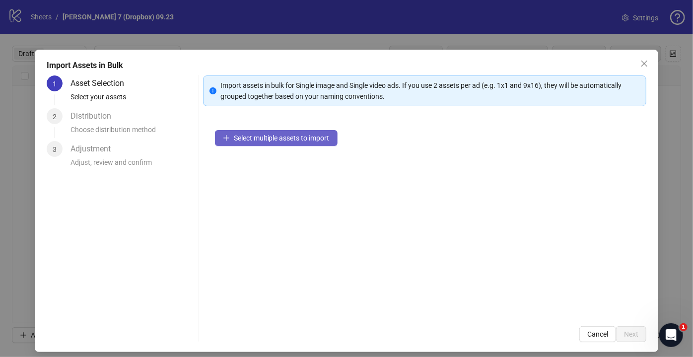
click at [273, 143] on button "Select multiple assets to import" at bounding box center [276, 138] width 123 height 16
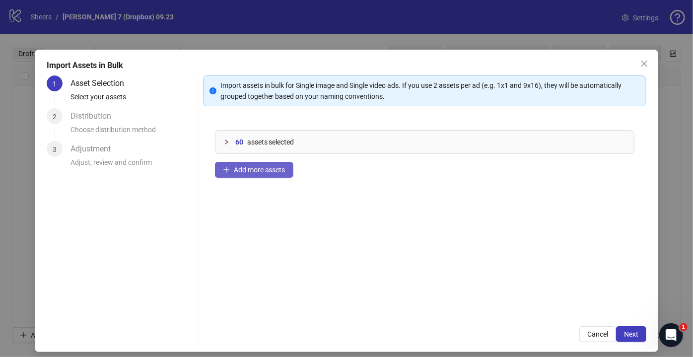
click at [246, 174] on button "Add more assets" at bounding box center [254, 170] width 78 height 16
click at [624, 334] on span "Next" at bounding box center [631, 334] width 14 height 8
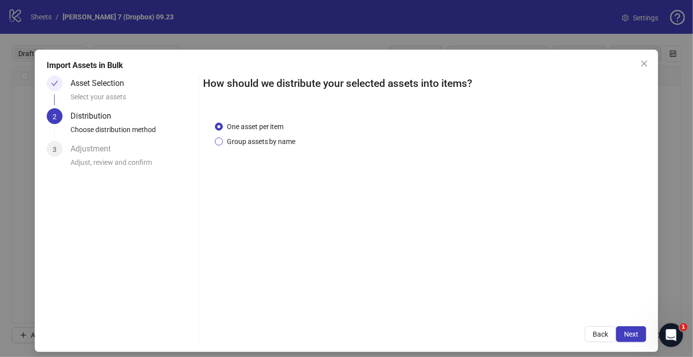
click at [263, 140] on span "Group assets by name" at bounding box center [261, 141] width 77 height 11
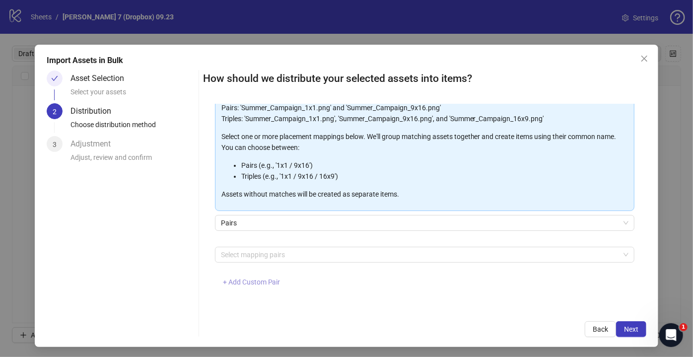
scroll to position [6, 0]
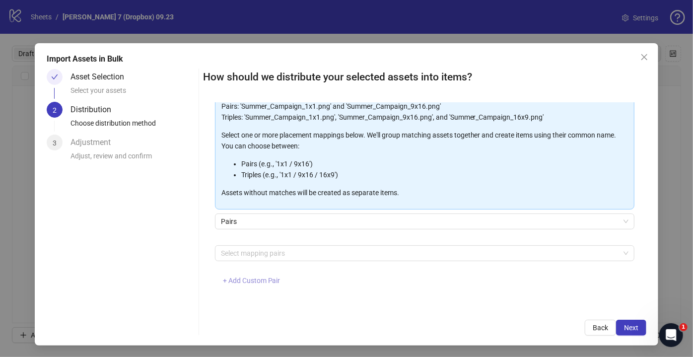
click at [256, 281] on span "+ Add Custom Pair" at bounding box center [252, 280] width 58 height 8
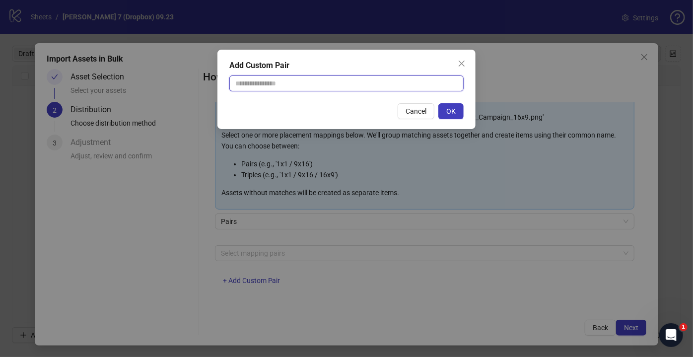
click at [319, 79] on input "text" at bounding box center [346, 83] width 234 height 16
type input "**********"
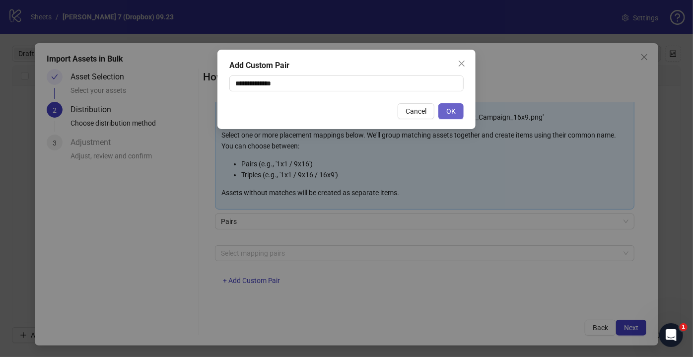
click at [446, 110] on button "OK" at bounding box center [450, 111] width 25 height 16
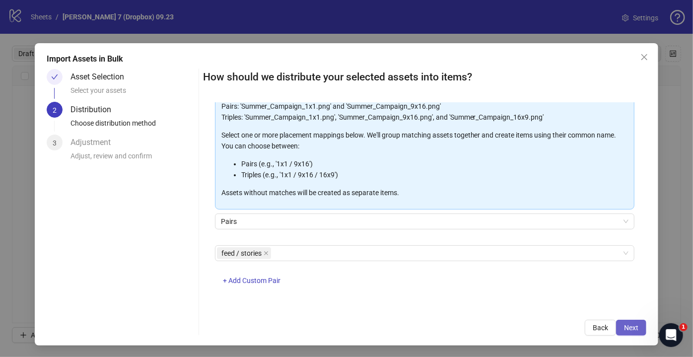
click at [624, 325] on span "Next" at bounding box center [631, 328] width 14 height 8
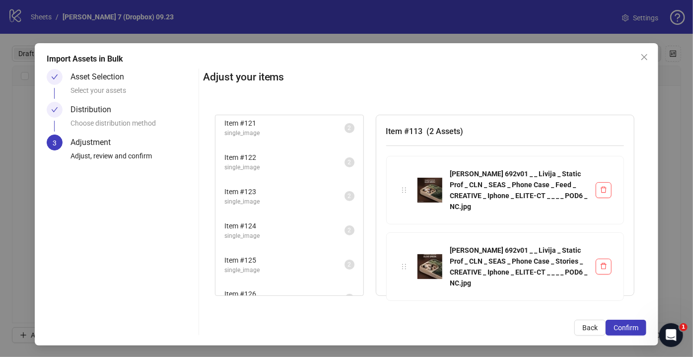
scroll to position [1063, 0]
click at [615, 325] on span "Confirm" at bounding box center [625, 328] width 25 height 8
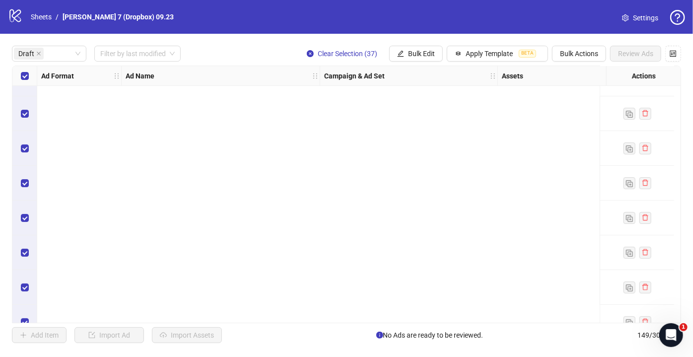
scroll to position [1052, 0]
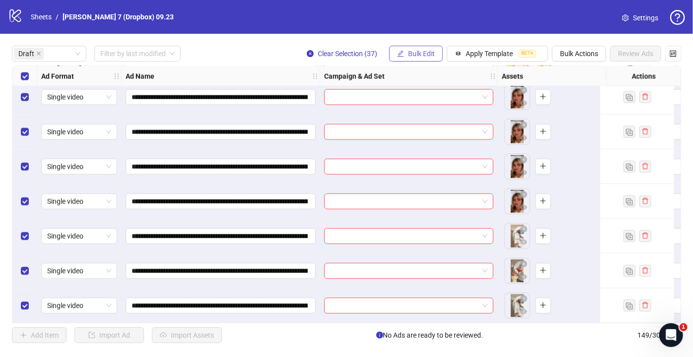
drag, startPoint x: 414, startPoint y: 53, endPoint x: 415, endPoint y: 60, distance: 7.1
click at [414, 53] on span "Bulk Edit" at bounding box center [421, 54] width 27 height 8
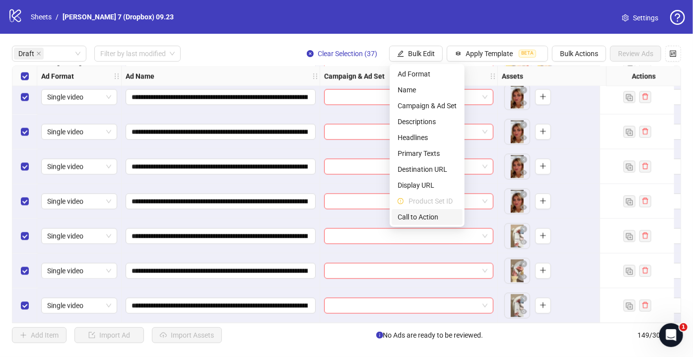
click at [406, 210] on li "Call to Action" at bounding box center [427, 217] width 71 height 16
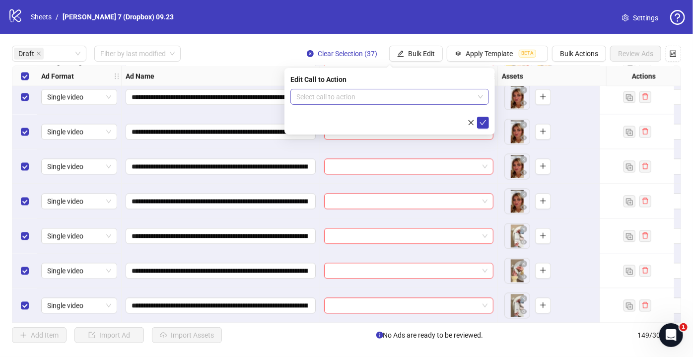
click at [373, 95] on input "search" at bounding box center [385, 96] width 178 height 15
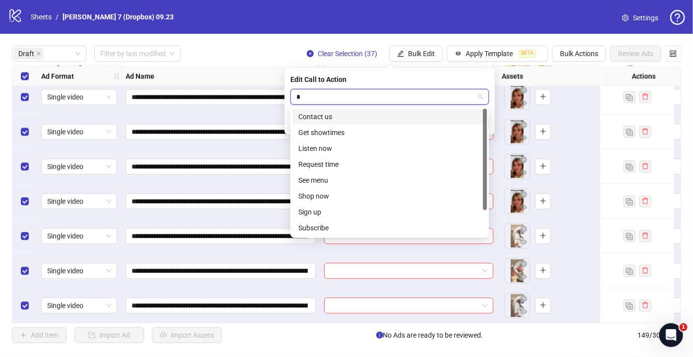
type input "**"
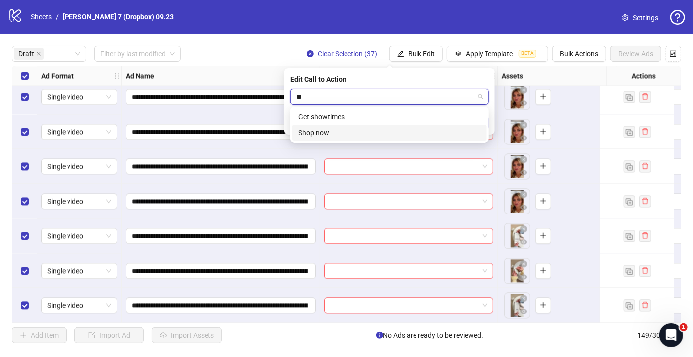
click at [327, 133] on div "Shop now" at bounding box center [389, 132] width 183 height 11
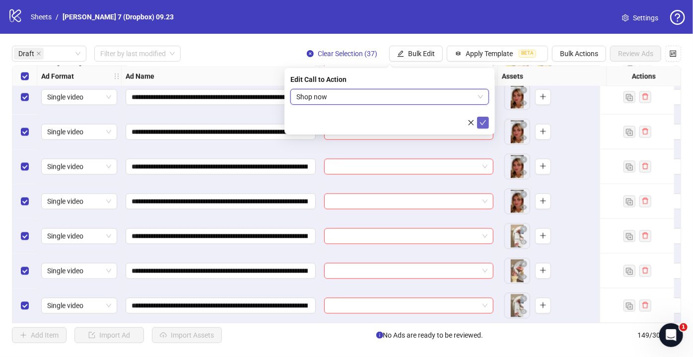
click at [482, 123] on icon "check" at bounding box center [482, 122] width 7 height 7
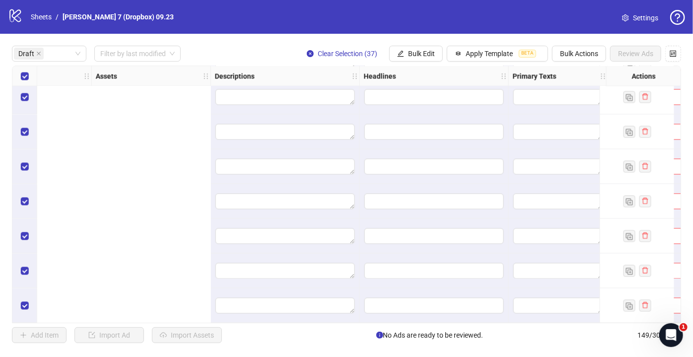
scroll to position [1052, 916]
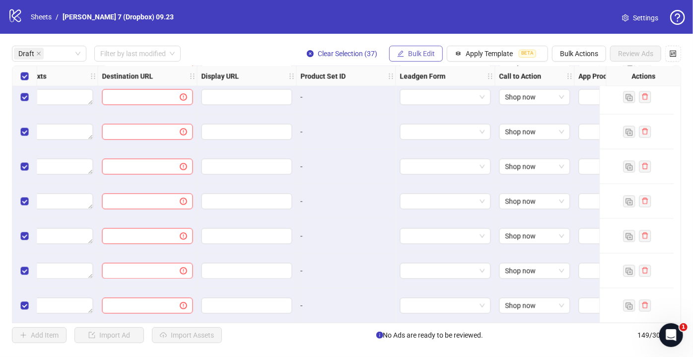
click at [421, 54] on span "Bulk Edit" at bounding box center [421, 54] width 27 height 8
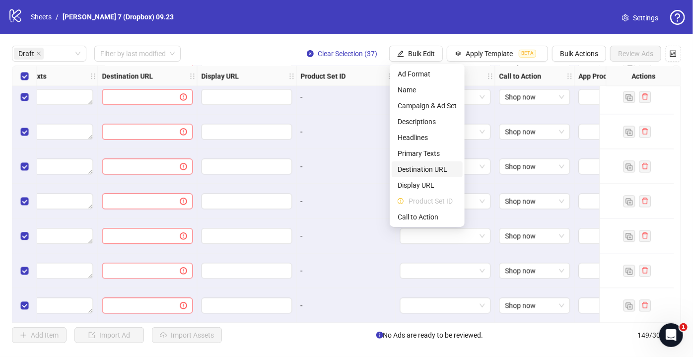
click at [414, 167] on span "Destination URL" at bounding box center [427, 169] width 59 height 11
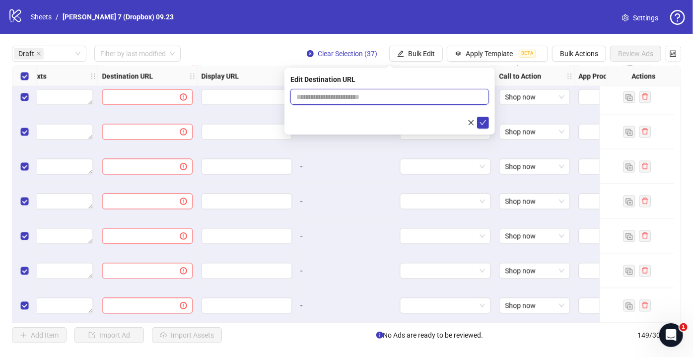
click at [379, 100] on input "text" at bounding box center [385, 96] width 179 height 11
type input "**********"
click at [484, 123] on icon "check" at bounding box center [482, 122] width 7 height 7
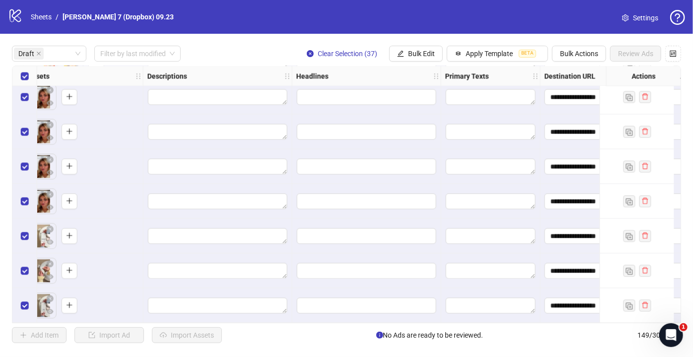
scroll to position [1052, 465]
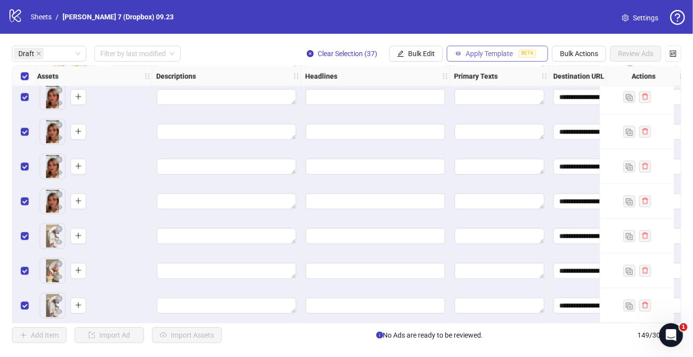
click at [487, 56] on span "Apply Template" at bounding box center [489, 54] width 47 height 8
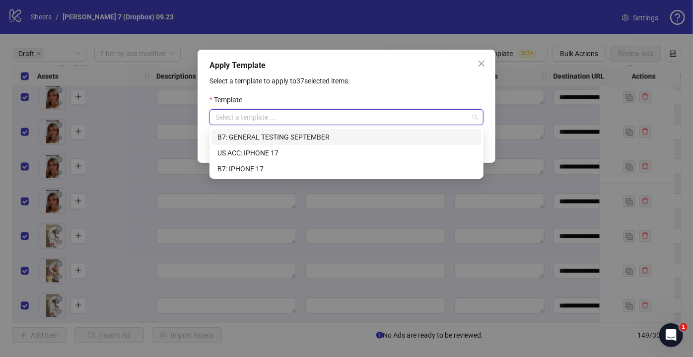
click at [279, 116] on input "search" at bounding box center [341, 117] width 253 height 15
click at [257, 140] on div "B7: GENERAL TESTING SEPTEMBER" at bounding box center [346, 137] width 258 height 11
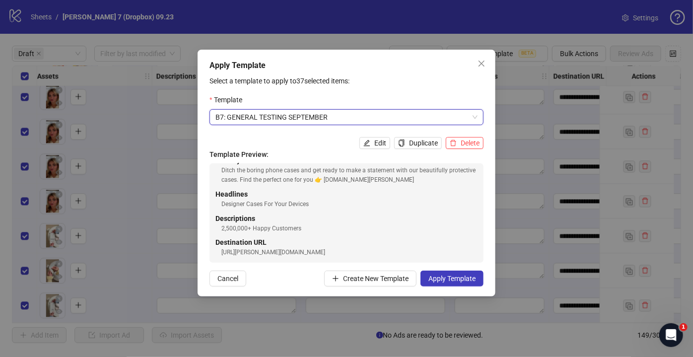
scroll to position [0, 0]
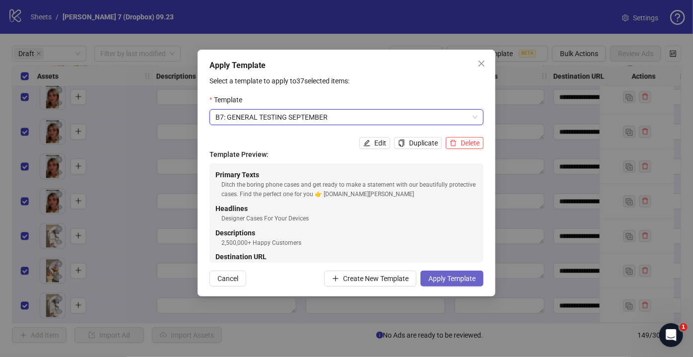
click at [453, 278] on span "Apply Template" at bounding box center [451, 278] width 47 height 8
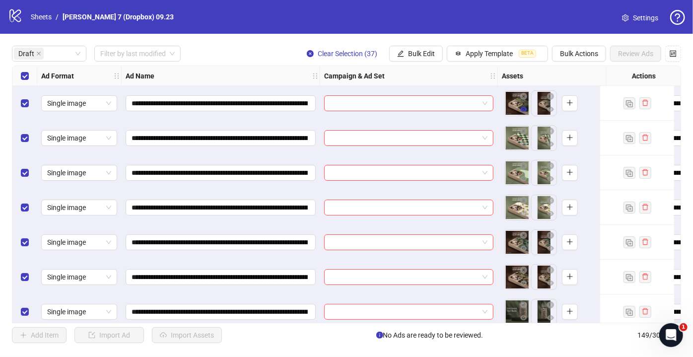
click at [523, 111] on icon "eye" at bounding box center [523, 109] width 7 height 7
click at [525, 143] on icon "eye" at bounding box center [523, 143] width 7 height 7
click at [526, 181] on icon "eye" at bounding box center [523, 178] width 7 height 7
click at [523, 213] on icon "eye" at bounding box center [523, 213] width 7 height 5
click at [524, 245] on icon "eye" at bounding box center [523, 248] width 7 height 7
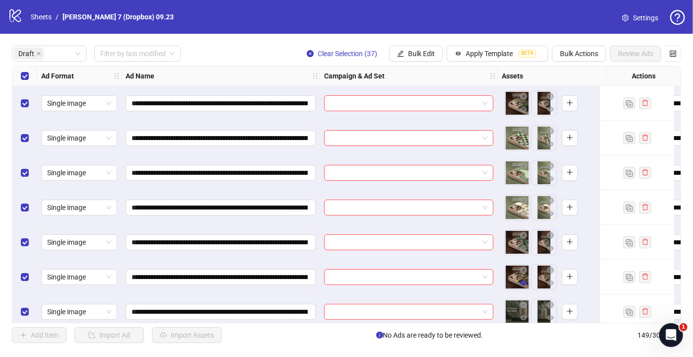
click at [526, 283] on icon "eye" at bounding box center [523, 282] width 7 height 5
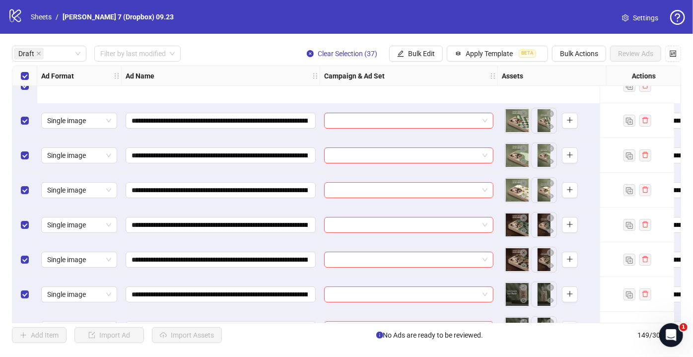
scroll to position [90, 0]
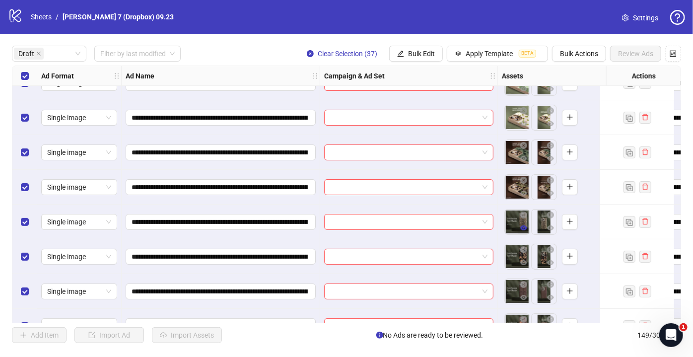
click at [522, 228] on icon "eye" at bounding box center [523, 227] width 7 height 5
click at [524, 263] on icon "eye" at bounding box center [523, 262] width 7 height 7
click at [523, 295] on icon "eye" at bounding box center [523, 297] width 7 height 5
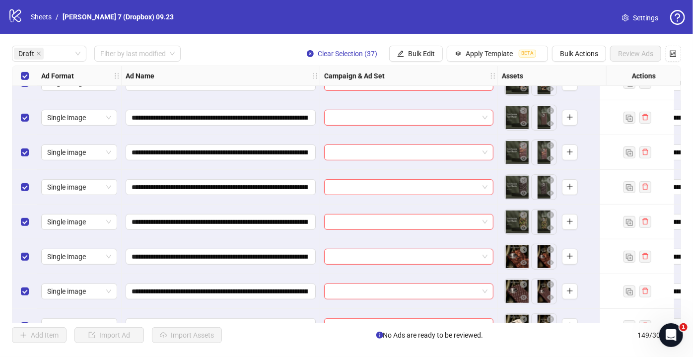
scroll to position [316, 0]
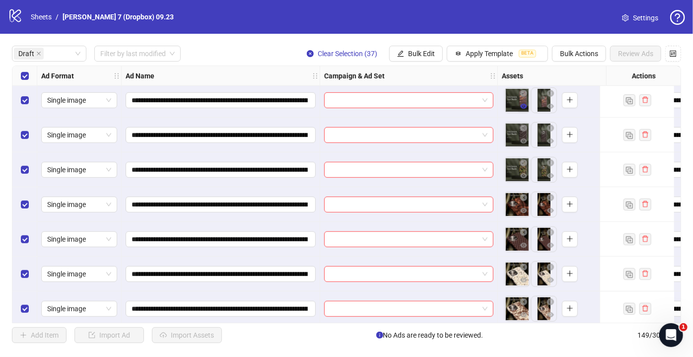
click at [524, 104] on icon "eye" at bounding box center [523, 106] width 7 height 5
click at [524, 141] on icon "eye" at bounding box center [523, 140] width 7 height 7
click at [521, 177] on icon "eye" at bounding box center [523, 175] width 7 height 5
click at [523, 210] on icon "eye" at bounding box center [523, 210] width 7 height 5
click at [521, 245] on icon "eye" at bounding box center [523, 245] width 7 height 5
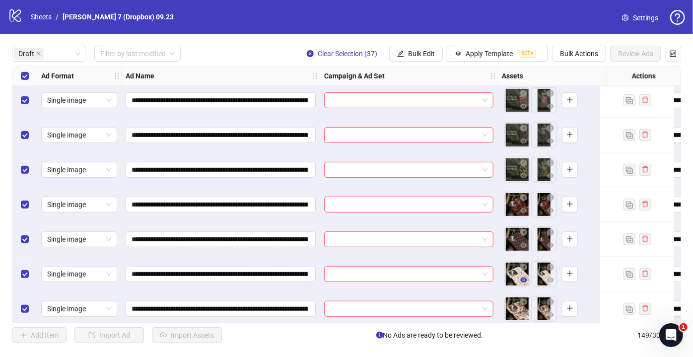
click at [523, 283] on icon "eye" at bounding box center [523, 279] width 7 height 7
click at [527, 316] on icon "eye" at bounding box center [523, 314] width 7 height 7
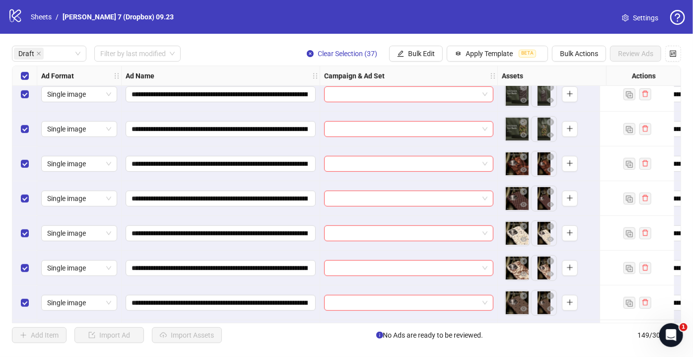
scroll to position [406, 0]
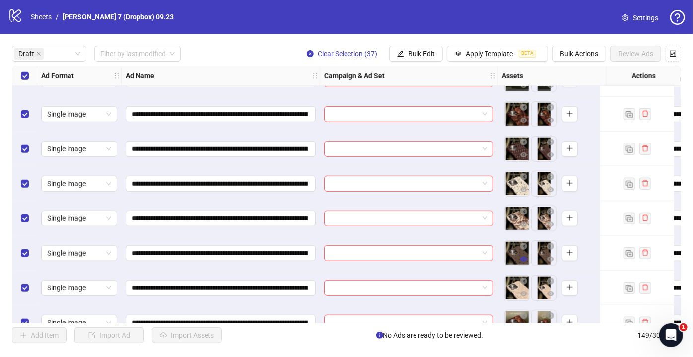
click at [524, 261] on icon "eye" at bounding box center [523, 259] width 7 height 5
click at [525, 296] on icon "eye" at bounding box center [523, 293] width 7 height 7
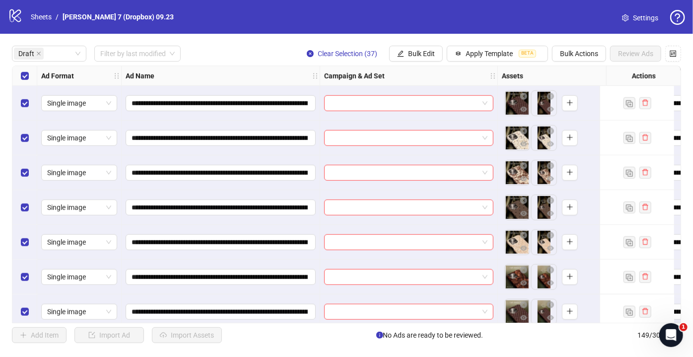
scroll to position [496, 0]
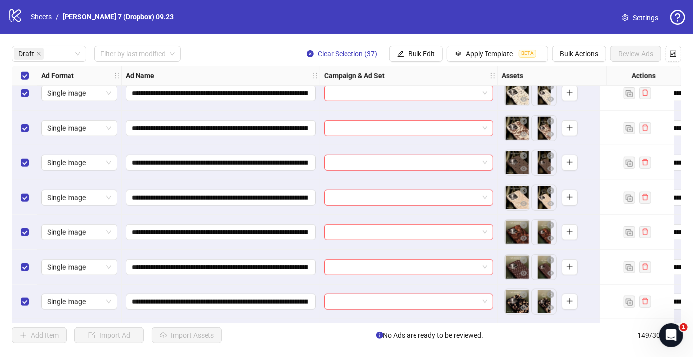
click at [523, 236] on icon "eye" at bounding box center [523, 238] width 7 height 7
click at [525, 273] on icon "eye" at bounding box center [523, 273] width 7 height 5
click at [524, 307] on icon "eye" at bounding box center [523, 307] width 7 height 7
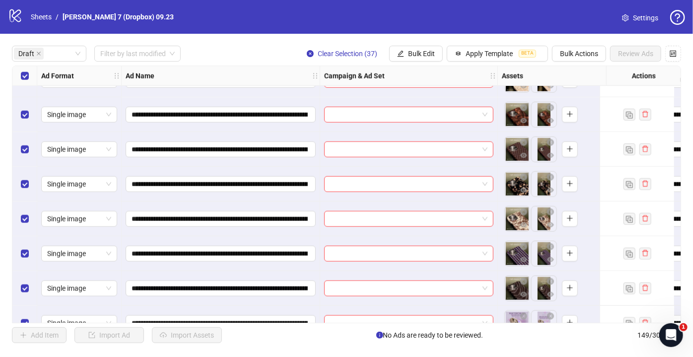
scroll to position [676, 0]
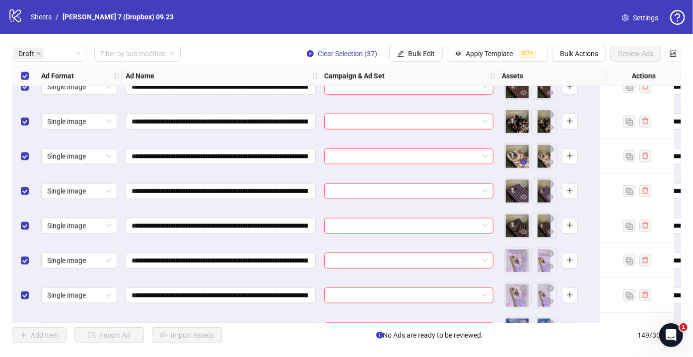
click at [524, 161] on icon "eye" at bounding box center [523, 162] width 7 height 5
click at [526, 197] on icon "eye" at bounding box center [523, 197] width 7 height 5
click at [525, 232] on icon "eye" at bounding box center [523, 231] width 7 height 5
click at [524, 268] on icon "eye" at bounding box center [523, 266] width 7 height 5
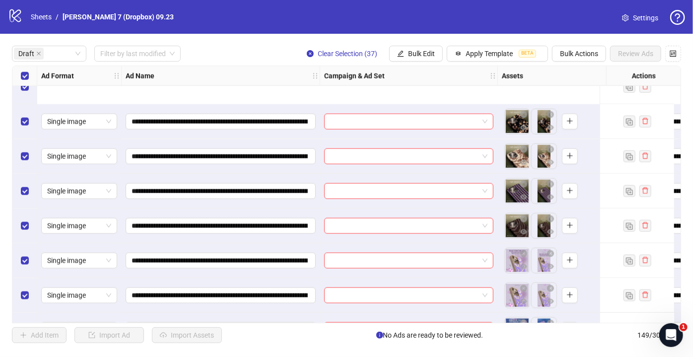
scroll to position [767, 0]
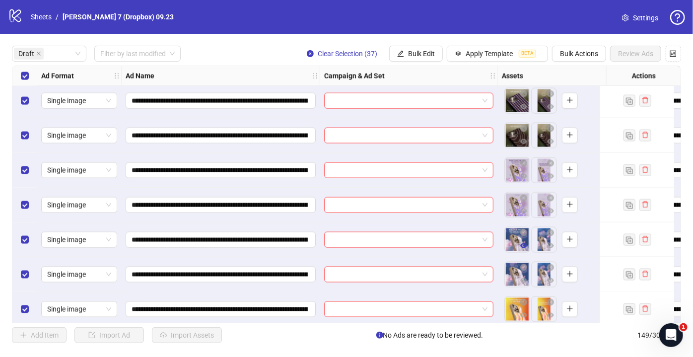
click at [520, 243] on icon "eye" at bounding box center [523, 245] width 7 height 7
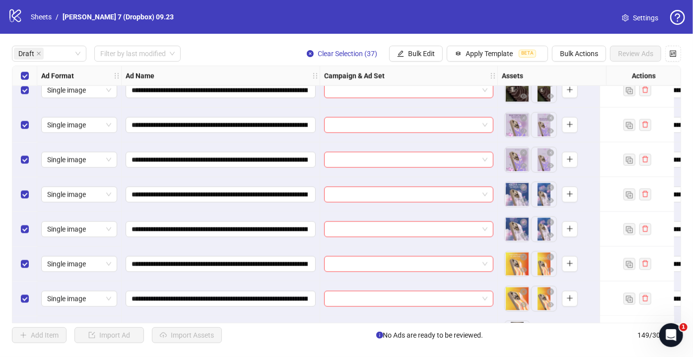
scroll to position [857, 0]
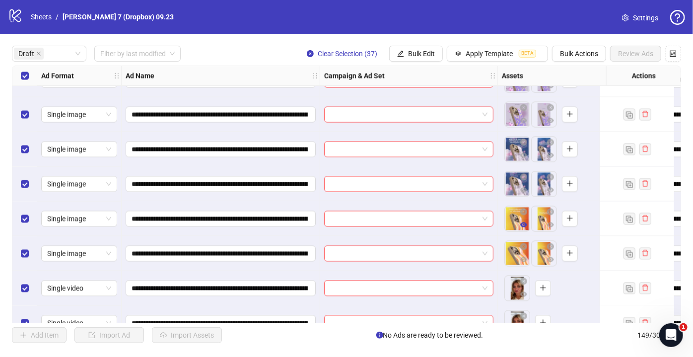
click at [524, 224] on icon "eye" at bounding box center [523, 224] width 7 height 7
click at [524, 295] on icon "eye" at bounding box center [523, 294] width 7 height 7
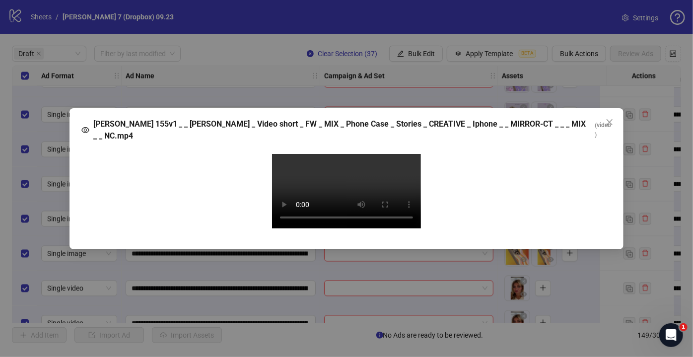
click at [347, 184] on video "Your browser does not support the video tag." at bounding box center [346, 191] width 149 height 74
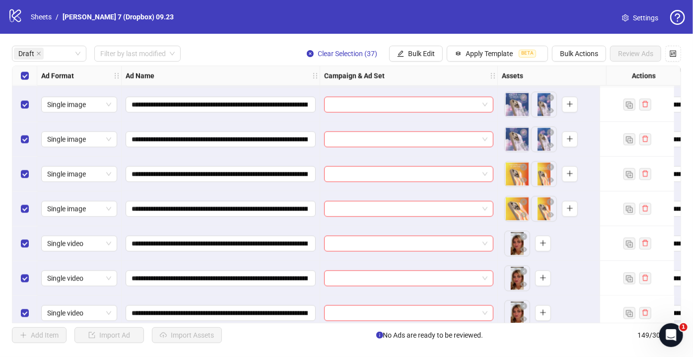
scroll to position [902, 0]
click at [524, 285] on icon "eye" at bounding box center [523, 283] width 7 height 7
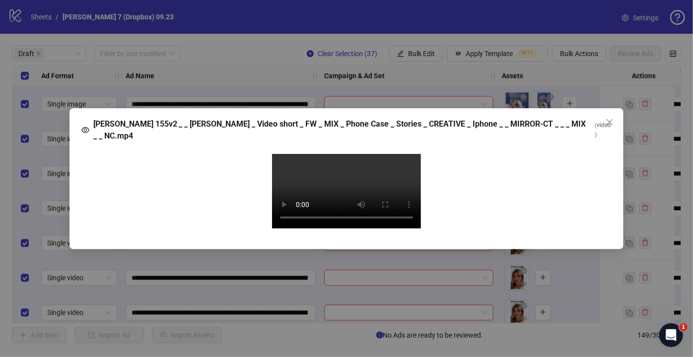
click at [341, 172] on video "Your browser does not support the video tag." at bounding box center [346, 191] width 149 height 74
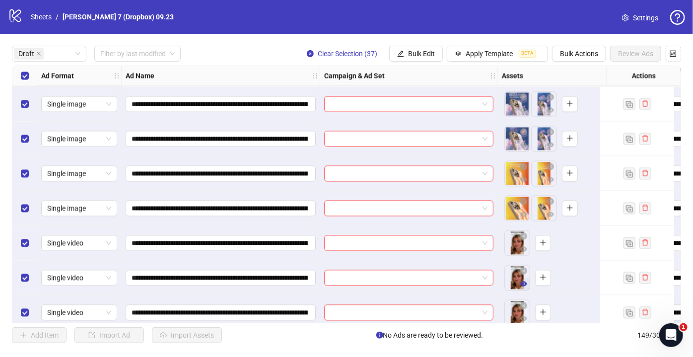
scroll to position [947, 0]
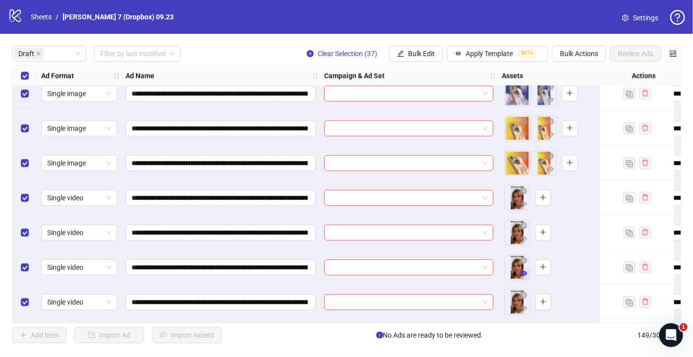
click at [523, 273] on icon "eye" at bounding box center [523, 273] width 7 height 5
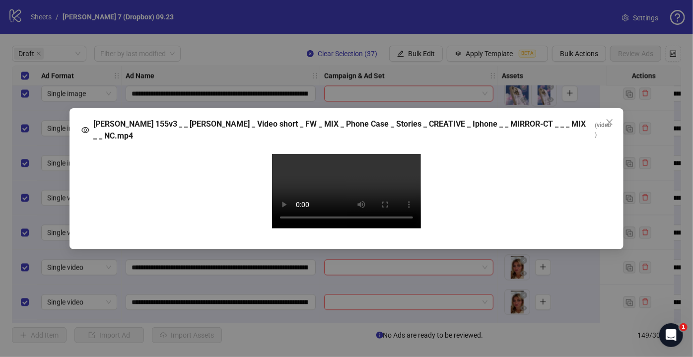
click at [379, 191] on video "Your browser does not support the video tag." at bounding box center [346, 191] width 149 height 74
click at [606, 118] on icon "close" at bounding box center [610, 122] width 8 height 8
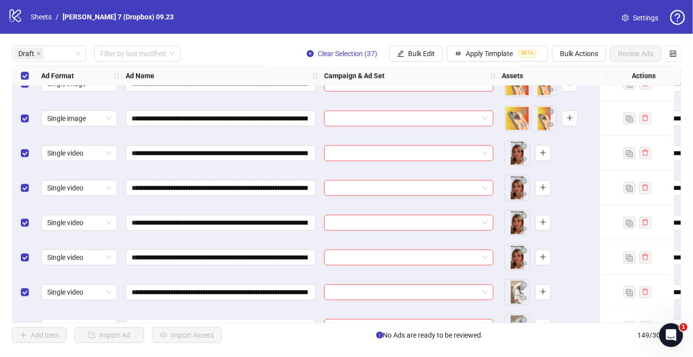
scroll to position [993, 0]
click at [522, 264] on icon "eye" at bounding box center [523, 263] width 7 height 5
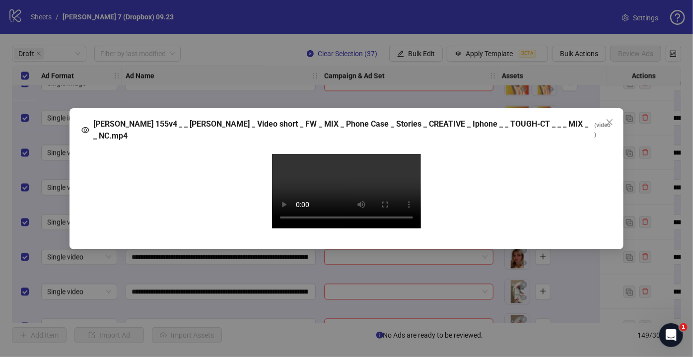
click at [355, 188] on video "Your browser does not support the video tag." at bounding box center [346, 191] width 149 height 74
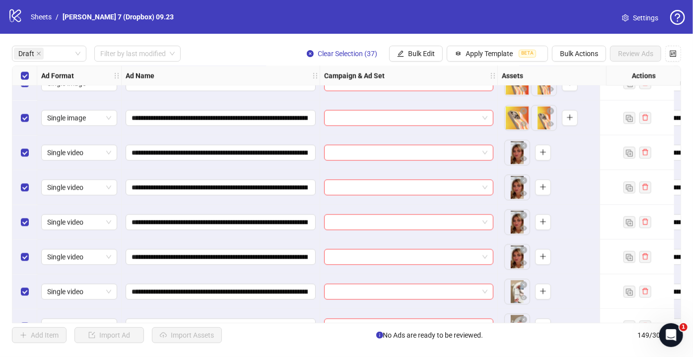
scroll to position [1037, 0]
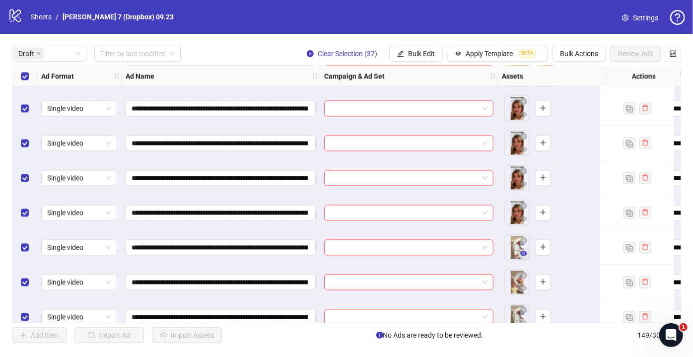
click at [522, 250] on icon "eye" at bounding box center [523, 253] width 7 height 7
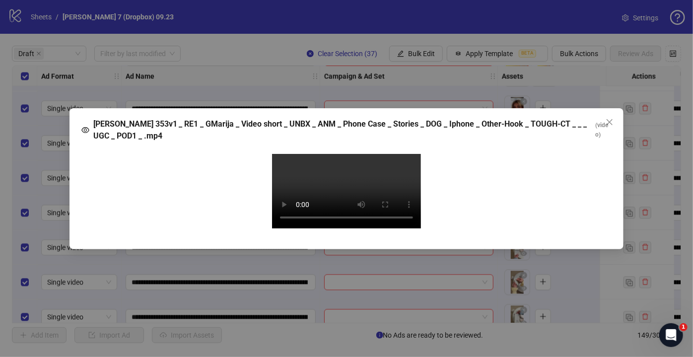
click at [370, 214] on video "Your browser does not support the video tag." at bounding box center [346, 191] width 149 height 74
click at [612, 118] on icon "close" at bounding box center [610, 122] width 8 height 8
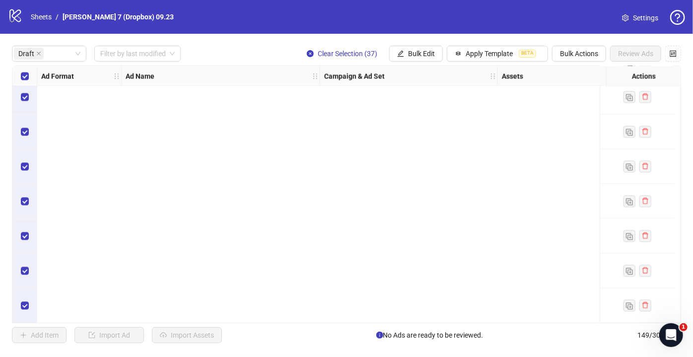
scroll to position [0, 0]
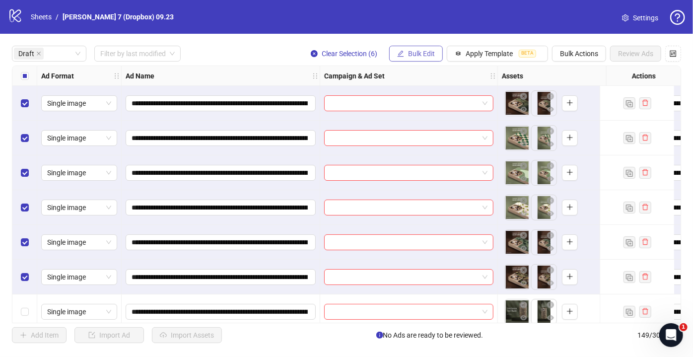
click at [409, 56] on span "Bulk Edit" at bounding box center [421, 54] width 27 height 8
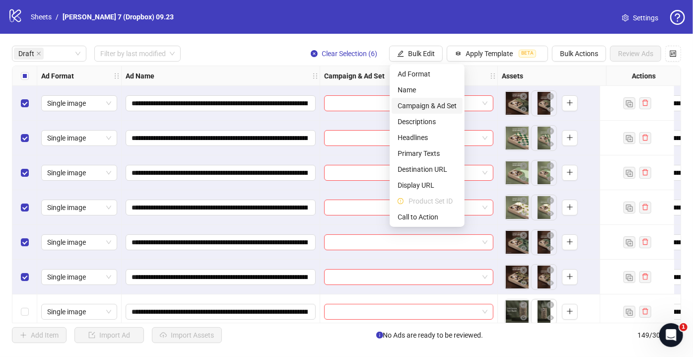
click at [418, 104] on span "Campaign & Ad Set" at bounding box center [427, 105] width 59 height 11
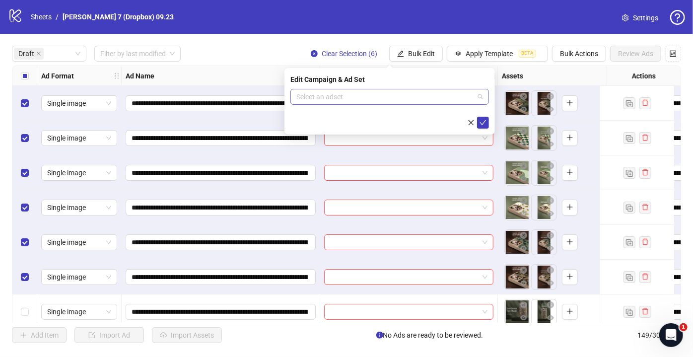
click at [357, 94] on input "search" at bounding box center [385, 96] width 178 height 15
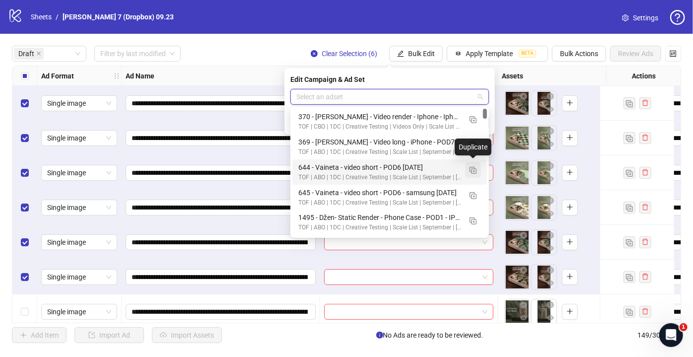
click at [476, 169] on img "button" at bounding box center [473, 170] width 7 height 7
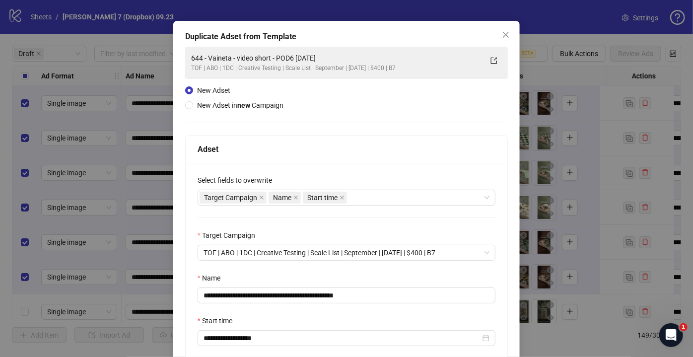
scroll to position [45, 0]
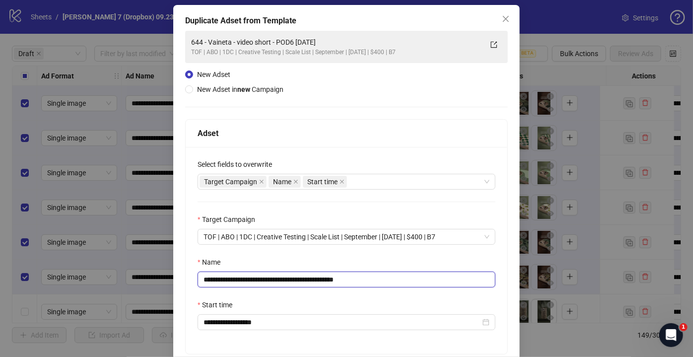
drag, startPoint x: 304, startPoint y: 279, endPoint x: 132, endPoint y: 275, distance: 172.3
click at [132, 275] on div "**********" at bounding box center [346, 178] width 693 height 357
paste input "**********"
drag, startPoint x: 398, startPoint y: 279, endPoint x: 558, endPoint y: 281, distance: 160.3
click at [558, 281] on div "**********" at bounding box center [346, 178] width 693 height 357
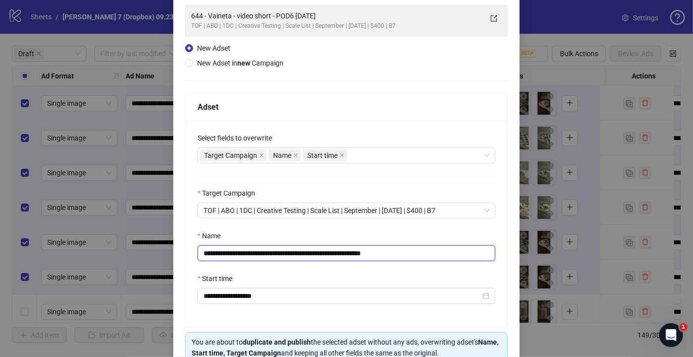
scroll to position [120, 0]
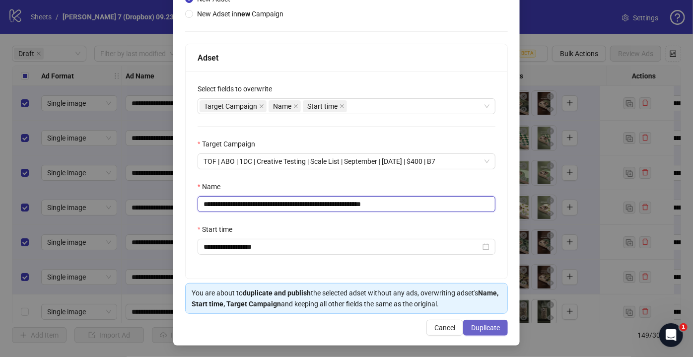
type input "**********"
click at [493, 329] on span "Duplicate" at bounding box center [485, 328] width 29 height 8
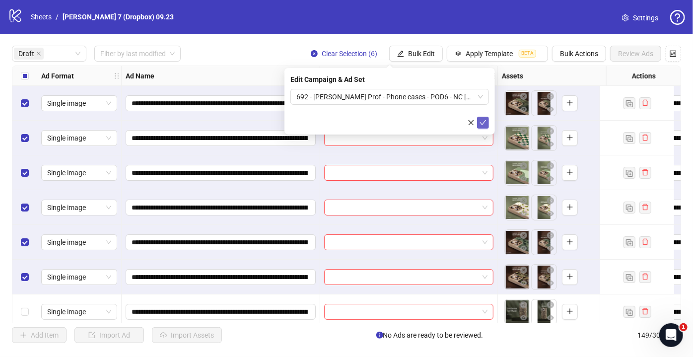
click at [485, 125] on icon "check" at bounding box center [482, 122] width 7 height 7
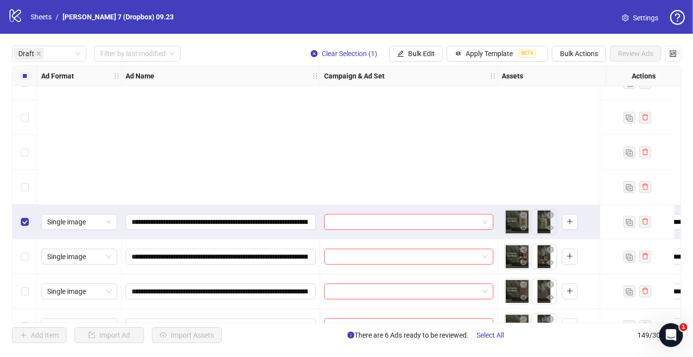
scroll to position [271, 0]
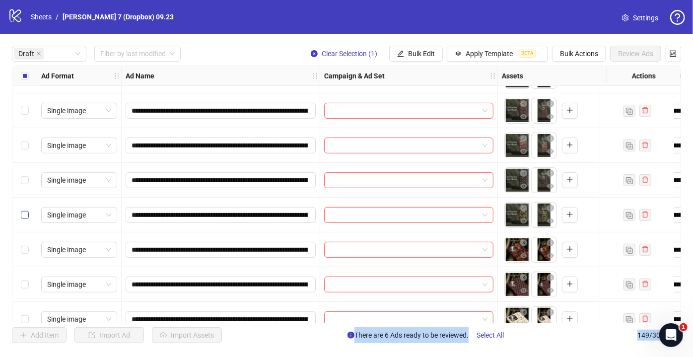
click at [24, 219] on label "Select row 12" at bounding box center [25, 214] width 8 height 11
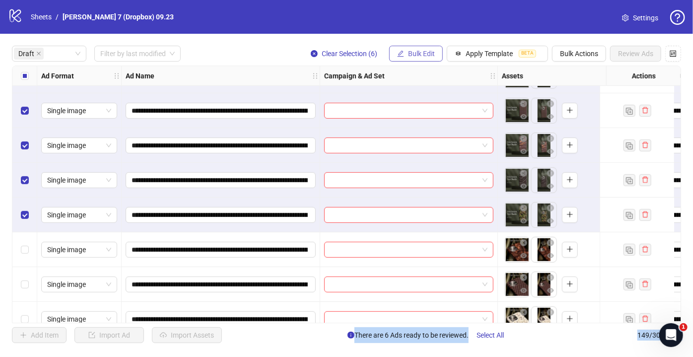
click at [424, 57] on span "Bulk Edit" at bounding box center [421, 54] width 27 height 8
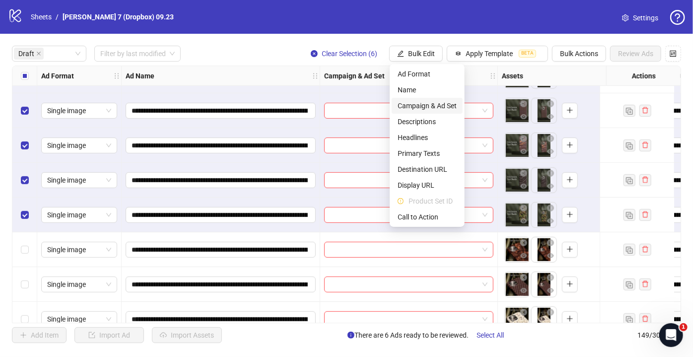
click at [425, 101] on span "Campaign & Ad Set" at bounding box center [427, 105] width 59 height 11
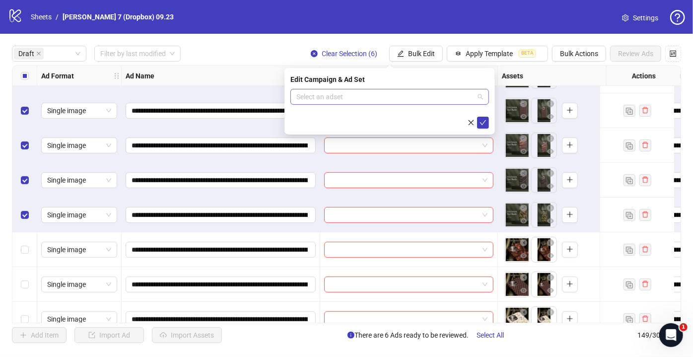
click at [366, 100] on input "search" at bounding box center [385, 96] width 178 height 15
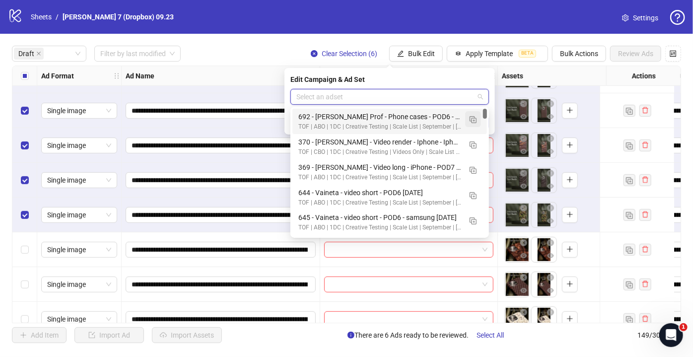
click at [471, 117] on img "button" at bounding box center [473, 119] width 7 height 7
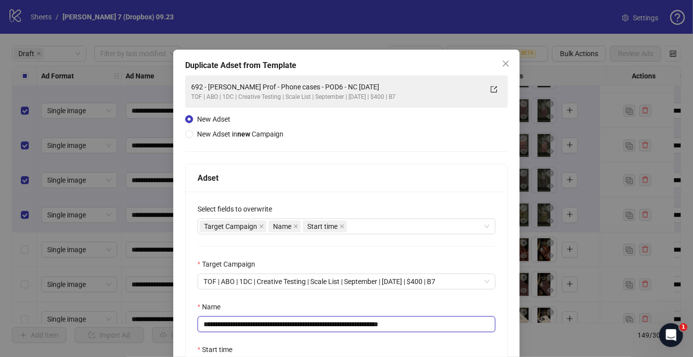
drag, startPoint x: 358, startPoint y: 323, endPoint x: 6, endPoint y: 319, distance: 352.4
click at [6, 319] on div "**********" at bounding box center [346, 178] width 693 height 357
paste input "**"
drag, startPoint x: 407, startPoint y: 324, endPoint x: 667, endPoint y: 321, distance: 259.1
click at [561, 328] on div "**********" at bounding box center [346, 178] width 693 height 357
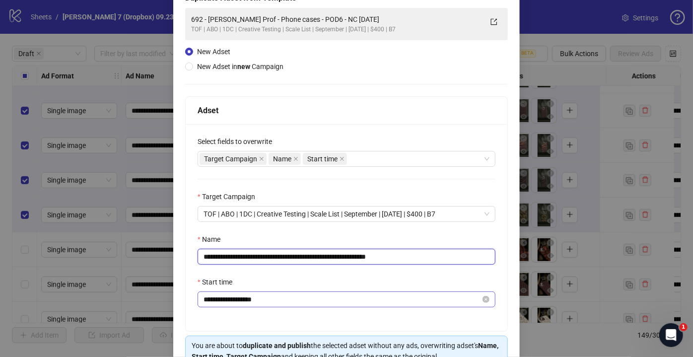
scroll to position [120, 0]
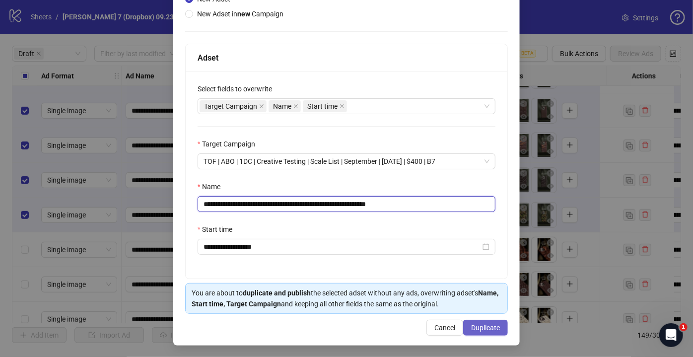
type input "**********"
click at [464, 327] on button "Duplicate" at bounding box center [485, 328] width 45 height 16
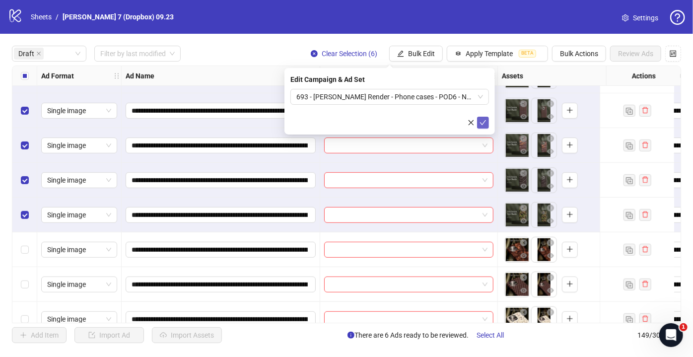
click at [487, 120] on button "submit" at bounding box center [483, 123] width 12 height 12
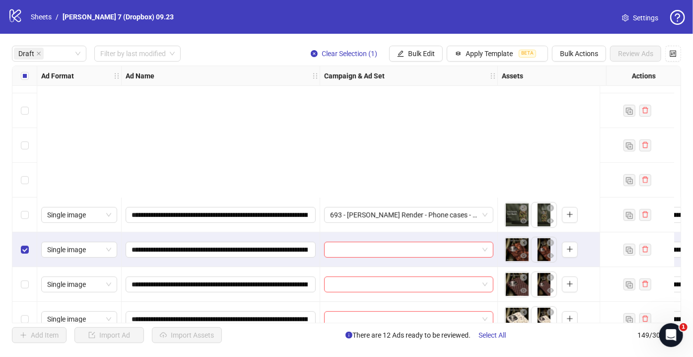
scroll to position [451, 0]
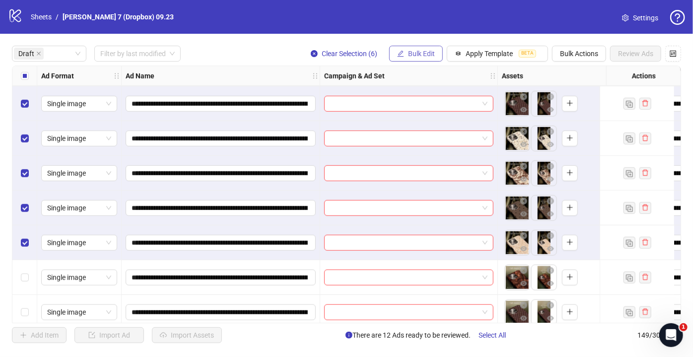
click at [408, 53] on span "Bulk Edit" at bounding box center [421, 54] width 27 height 8
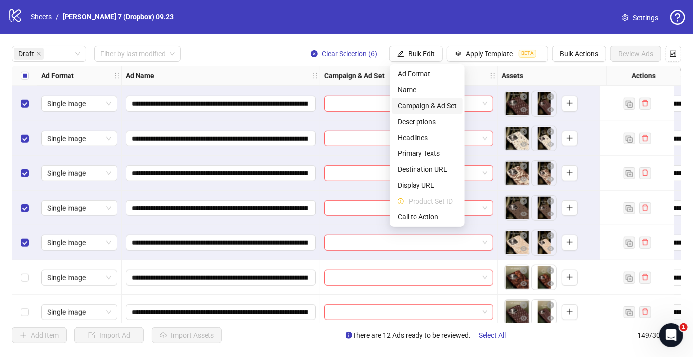
click at [432, 107] on span "Campaign & Ad Set" at bounding box center [427, 105] width 59 height 11
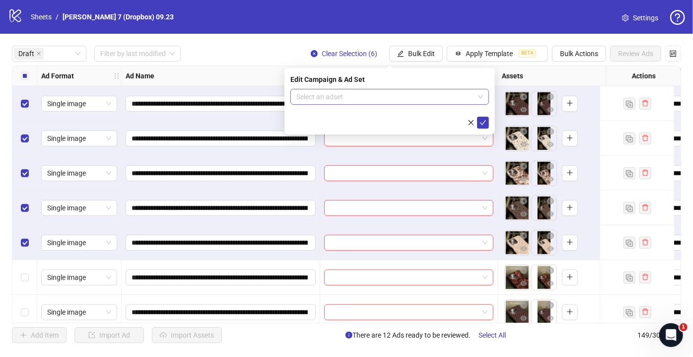
click at [387, 98] on input "search" at bounding box center [385, 96] width 178 height 15
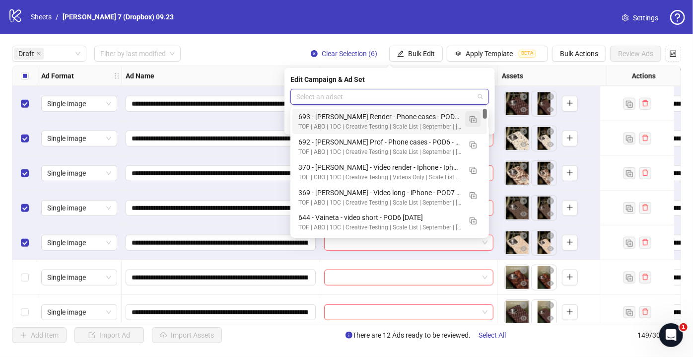
click at [472, 120] on img "button" at bounding box center [473, 119] width 7 height 7
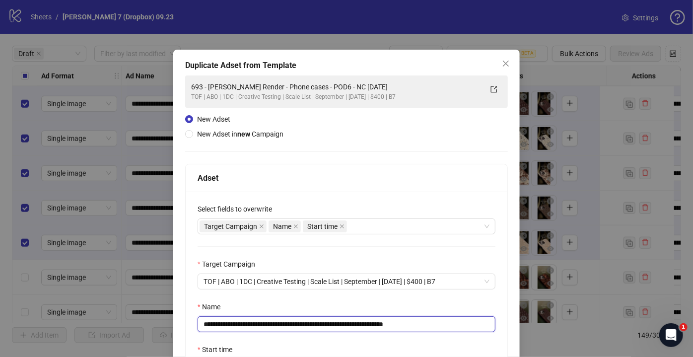
drag, startPoint x: 343, startPoint y: 325, endPoint x: 152, endPoint y: 328, distance: 191.1
click at [152, 328] on div "**********" at bounding box center [346, 178] width 693 height 357
paste input "text"
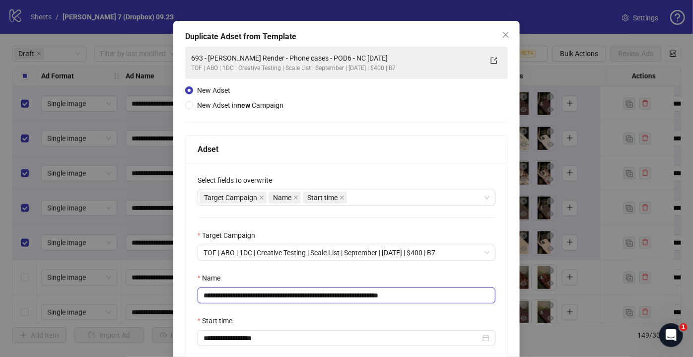
scroll to position [45, 0]
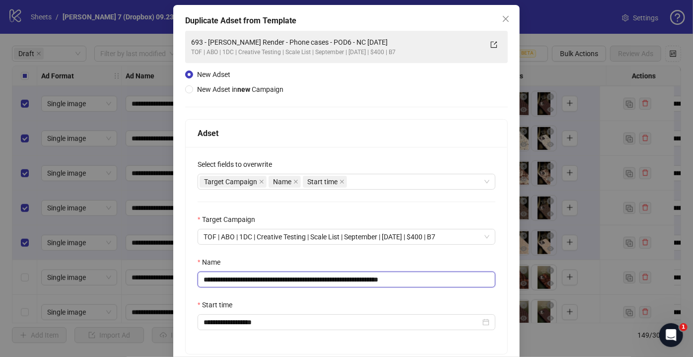
drag, startPoint x: 397, startPoint y: 280, endPoint x: 548, endPoint y: 279, distance: 150.9
click at [539, 281] on div "**********" at bounding box center [346, 178] width 693 height 357
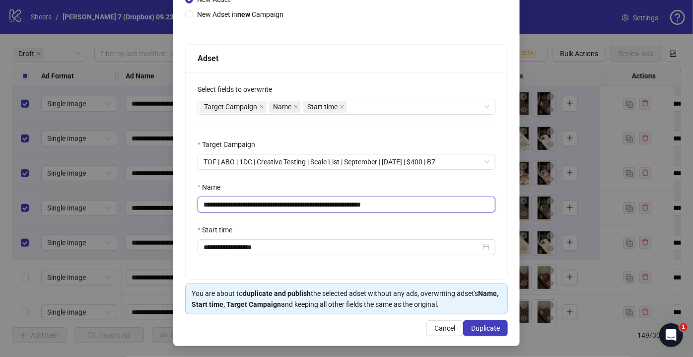
scroll to position [120, 0]
type input "**********"
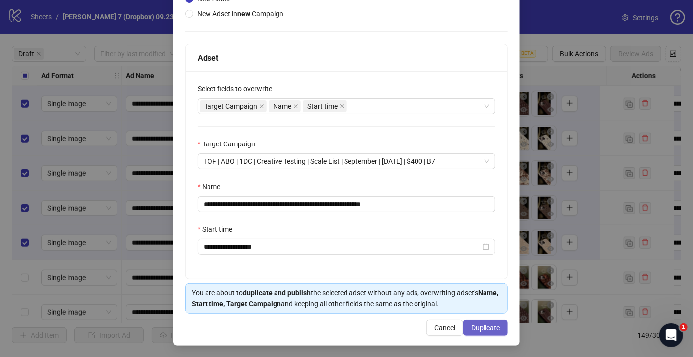
click at [497, 328] on button "Duplicate" at bounding box center [485, 328] width 45 height 16
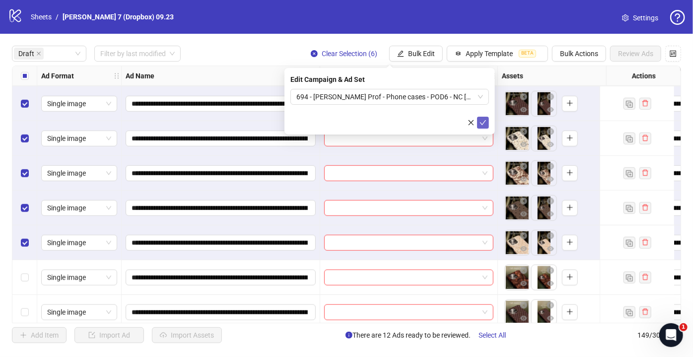
click at [485, 121] on icon "check" at bounding box center [482, 122] width 7 height 7
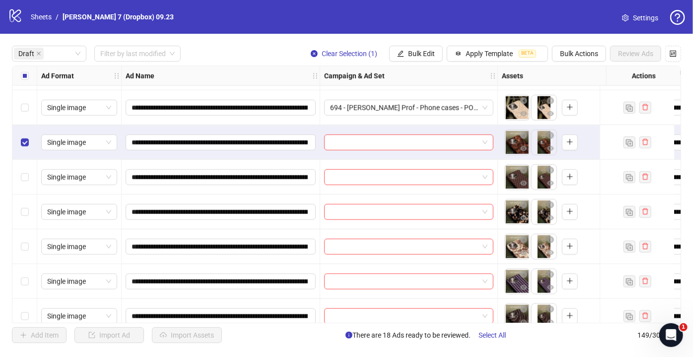
scroll to position [631, 0]
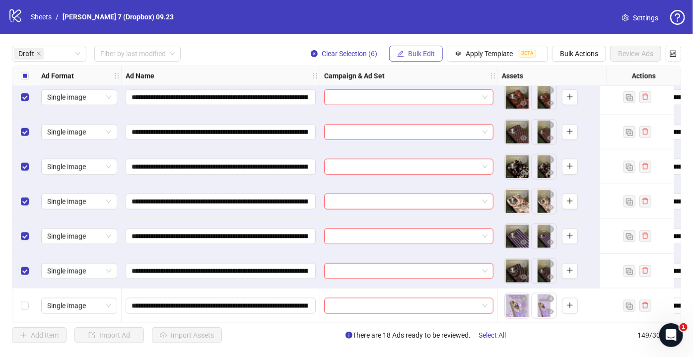
click at [417, 55] on span "Bulk Edit" at bounding box center [421, 54] width 27 height 8
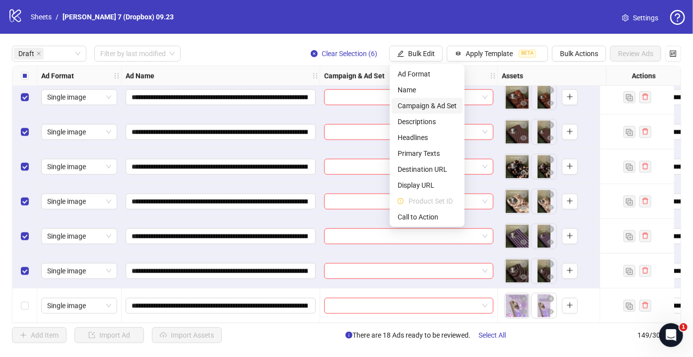
click at [421, 105] on span "Campaign & Ad Set" at bounding box center [427, 105] width 59 height 11
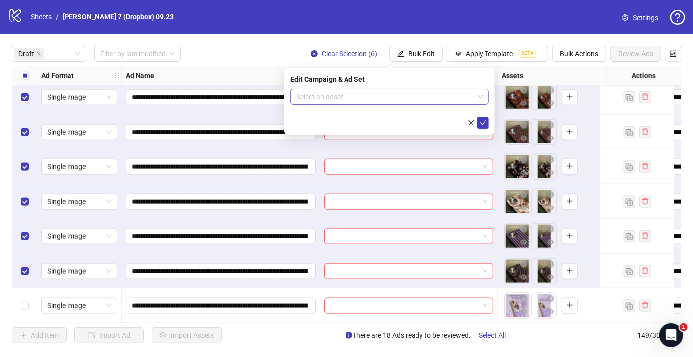
click at [353, 99] on input "search" at bounding box center [385, 96] width 178 height 15
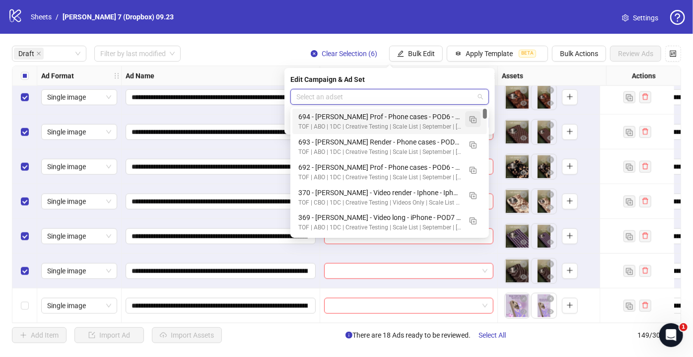
click at [473, 119] on img "button" at bounding box center [473, 119] width 7 height 7
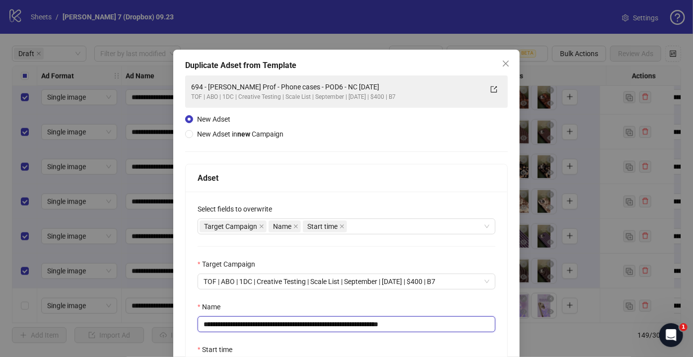
drag, startPoint x: 355, startPoint y: 324, endPoint x: 64, endPoint y: 322, distance: 291.3
click at [65, 323] on div "**********" at bounding box center [346, 178] width 693 height 357
paste input "text"
drag, startPoint x: 394, startPoint y: 322, endPoint x: 649, endPoint y: 349, distance: 256.6
click at [648, 349] on div "**********" at bounding box center [346, 178] width 693 height 357
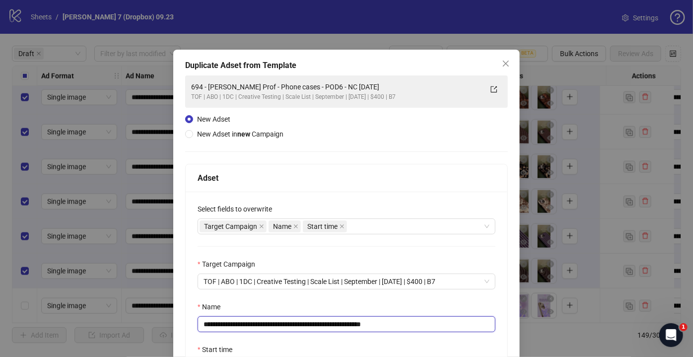
scroll to position [120, 0]
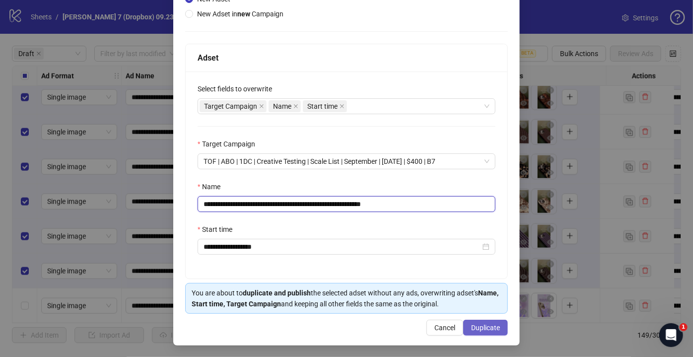
type input "**********"
click at [479, 325] on span "Duplicate" at bounding box center [485, 328] width 29 height 8
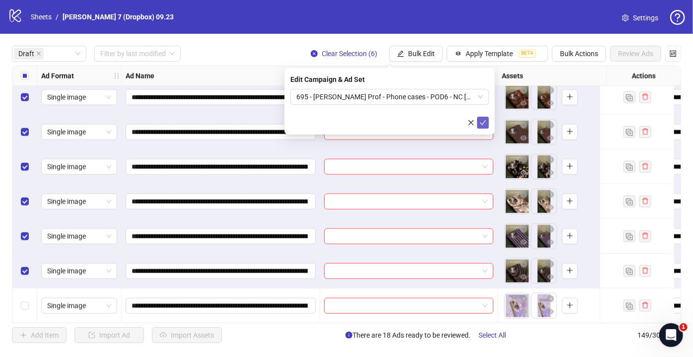
click at [485, 121] on icon "check" at bounding box center [482, 122] width 7 height 7
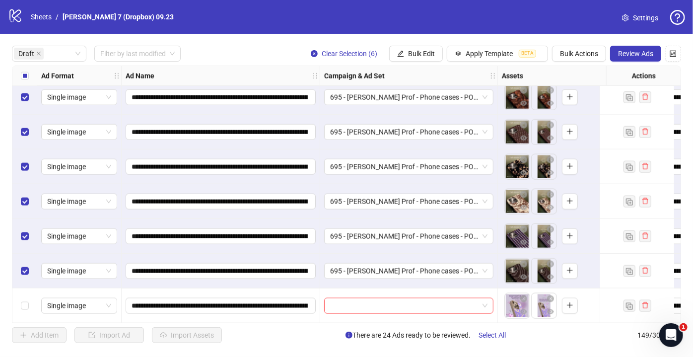
click at [28, 75] on div "Select all rows" at bounding box center [24, 76] width 25 height 20
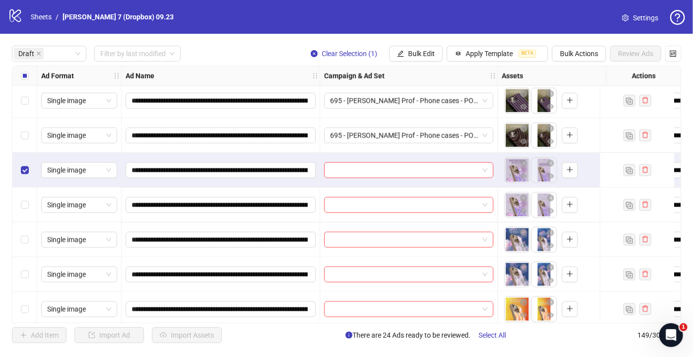
scroll to position [947, 0]
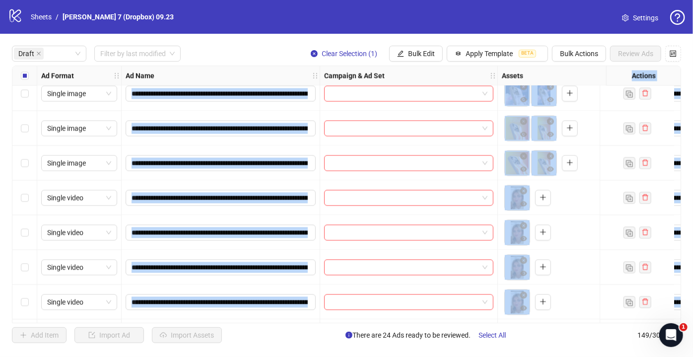
click at [28, 169] on div "Select row 30" at bounding box center [24, 163] width 25 height 35
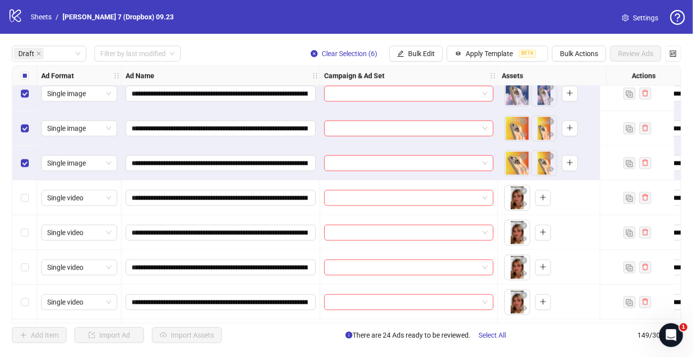
click at [279, 16] on div "logo/logo-mobile Sheets / [PERSON_NAME] 7 (Dropbox) 09.23 Settings" at bounding box center [346, 17] width 677 height 18
click at [414, 54] on span "Bulk Edit" at bounding box center [421, 54] width 27 height 8
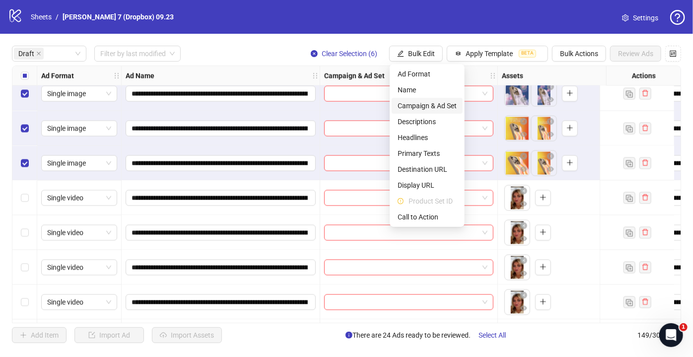
click at [420, 107] on span "Campaign & Ad Set" at bounding box center [427, 105] width 59 height 11
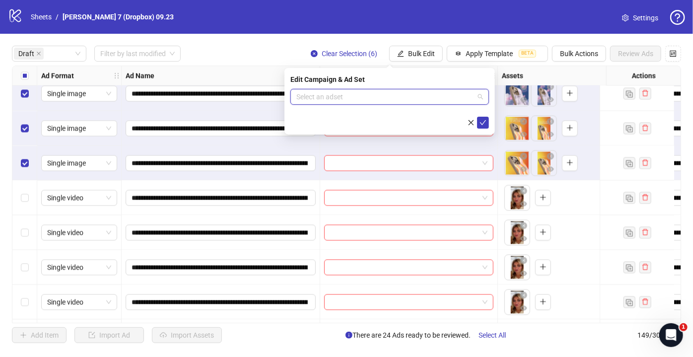
click at [385, 94] on input "search" at bounding box center [385, 96] width 178 height 15
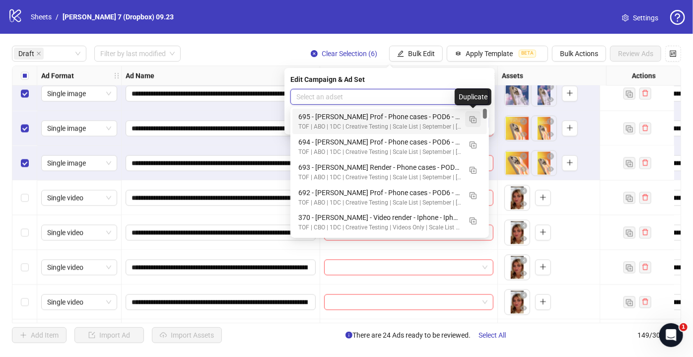
click at [475, 118] on img "button" at bounding box center [473, 119] width 7 height 7
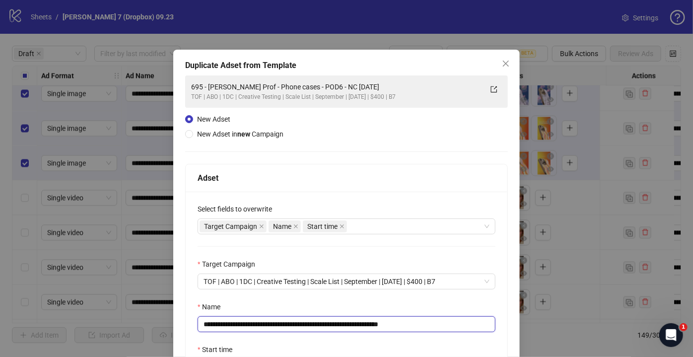
drag, startPoint x: 358, startPoint y: 325, endPoint x: 143, endPoint y: 334, distance: 215.1
click at [143, 334] on div "**********" at bounding box center [346, 178] width 693 height 357
paste input "text"
drag, startPoint x: 381, startPoint y: 324, endPoint x: 590, endPoint y: 307, distance: 209.6
click at [584, 308] on div "**********" at bounding box center [346, 178] width 693 height 357
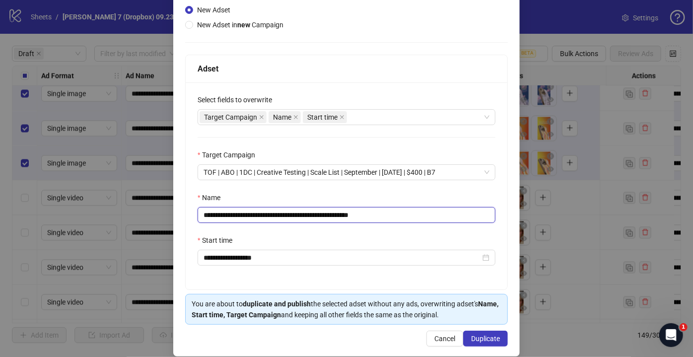
scroll to position [120, 0]
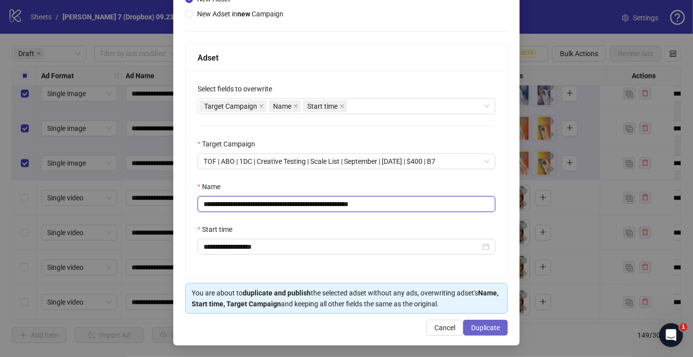
type input "**********"
click at [480, 324] on span "Duplicate" at bounding box center [485, 328] width 29 height 8
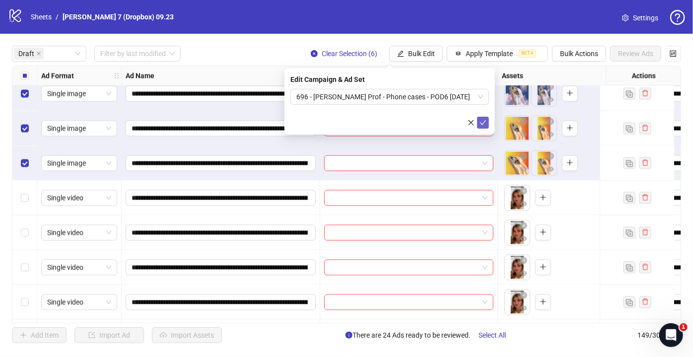
click at [481, 122] on icon "check" at bounding box center [482, 122] width 7 height 7
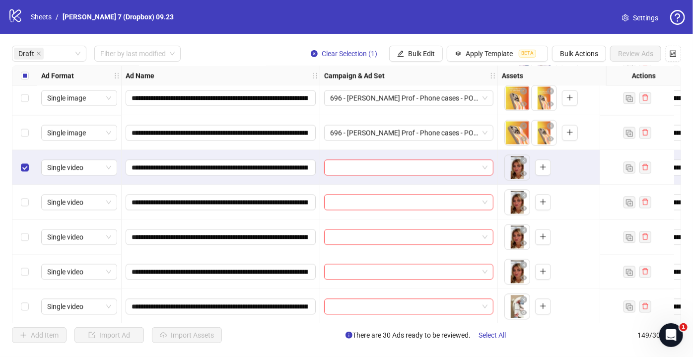
scroll to position [1037, 0]
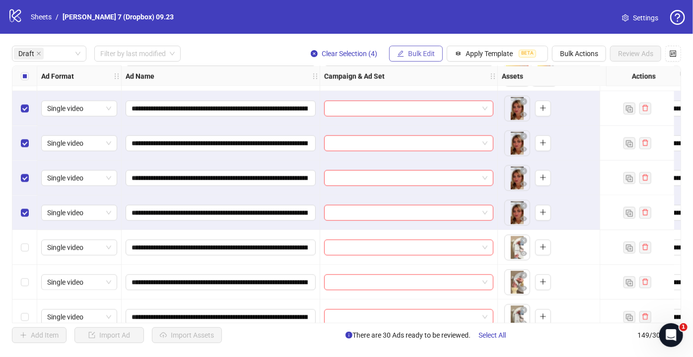
click at [413, 51] on span "Bulk Edit" at bounding box center [421, 54] width 27 height 8
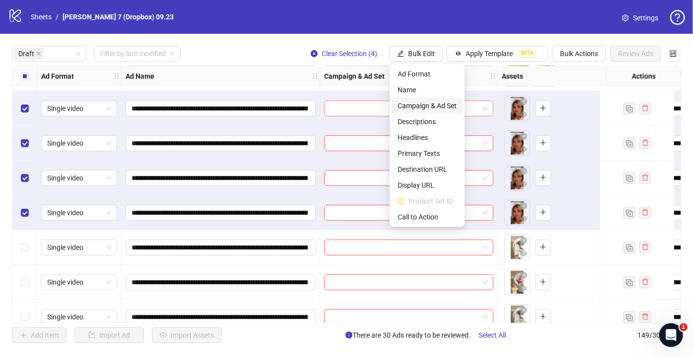
click at [404, 107] on span "Campaign & Ad Set" at bounding box center [427, 105] width 59 height 11
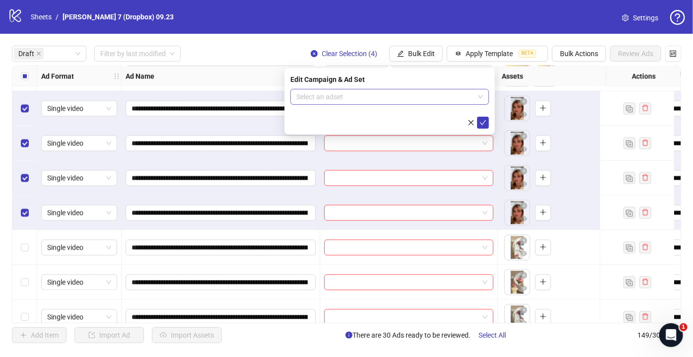
click at [371, 101] on input "search" at bounding box center [385, 96] width 178 height 15
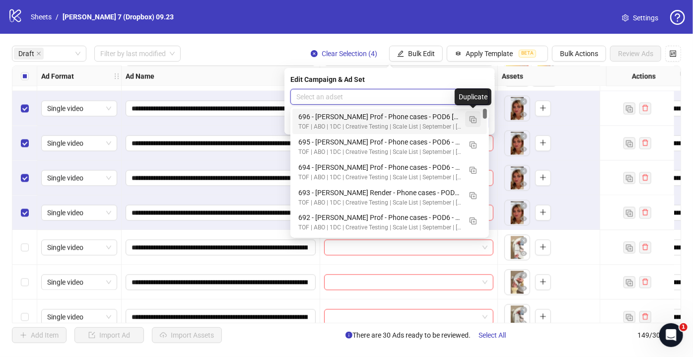
click at [471, 120] on img "button" at bounding box center [473, 119] width 7 height 7
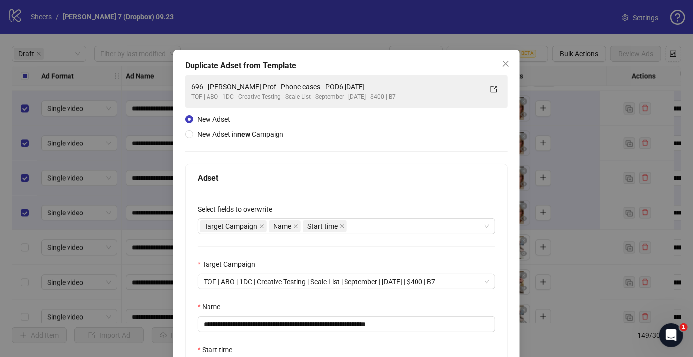
scroll to position [45, 0]
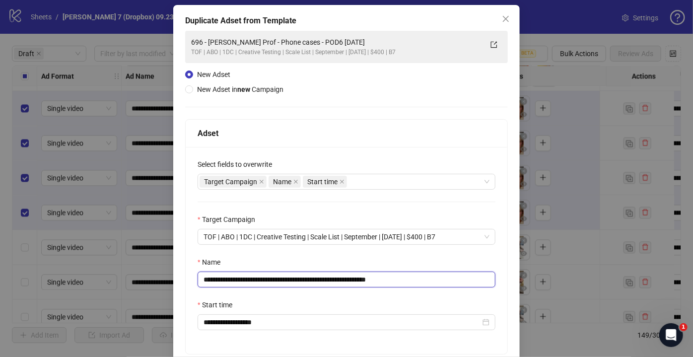
drag, startPoint x: 341, startPoint y: 278, endPoint x: 70, endPoint y: 293, distance: 271.9
click at [70, 293] on div "**********" at bounding box center [346, 178] width 693 height 357
paste input "**********"
drag, startPoint x: 365, startPoint y: 279, endPoint x: 466, endPoint y: 283, distance: 100.8
click at [464, 283] on input "**********" at bounding box center [347, 279] width 298 height 16
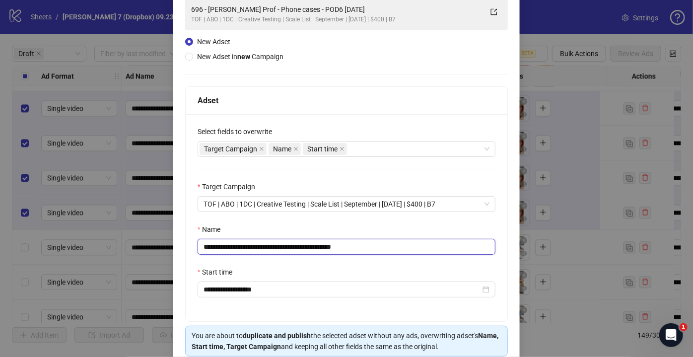
scroll to position [120, 0]
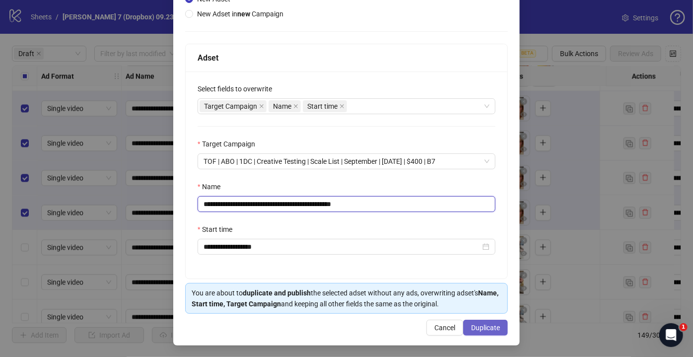
type input "**********"
click at [480, 328] on span "Duplicate" at bounding box center [485, 328] width 29 height 8
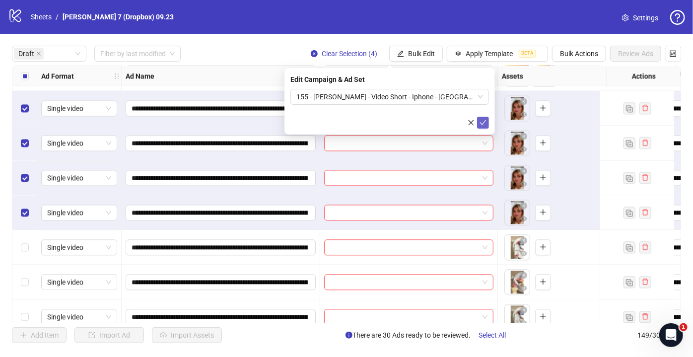
click at [488, 120] on button "submit" at bounding box center [483, 123] width 12 height 12
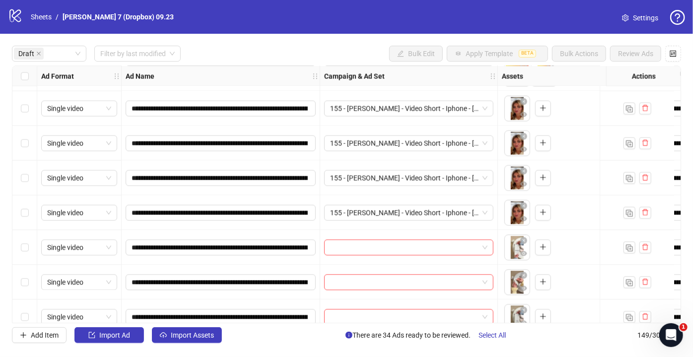
scroll to position [1052, 0]
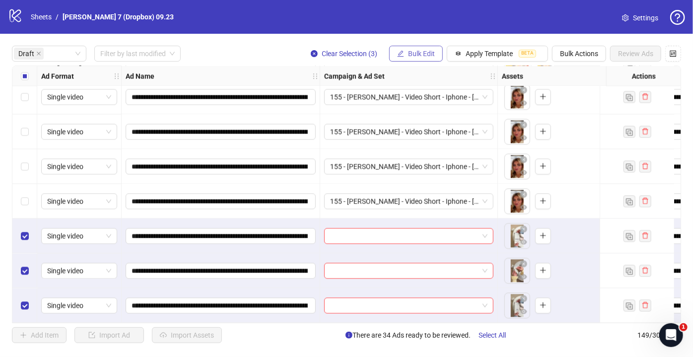
click at [421, 54] on span "Bulk Edit" at bounding box center [421, 54] width 27 height 8
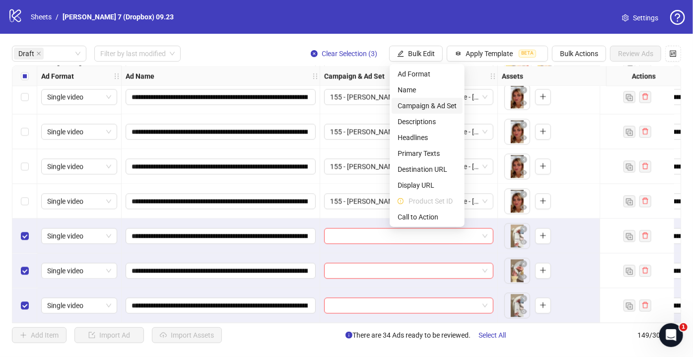
click at [422, 103] on span "Campaign & Ad Set" at bounding box center [427, 105] width 59 height 11
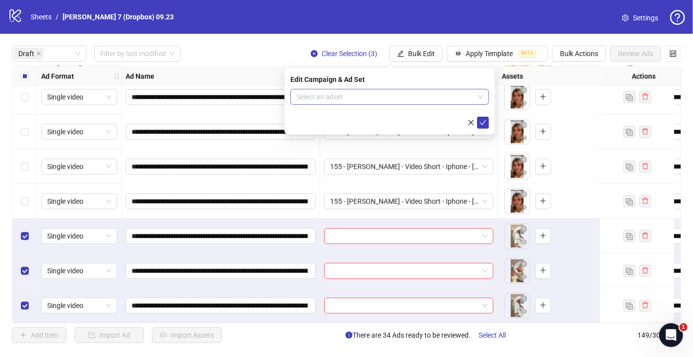
click at [380, 96] on input "search" at bounding box center [385, 96] width 178 height 15
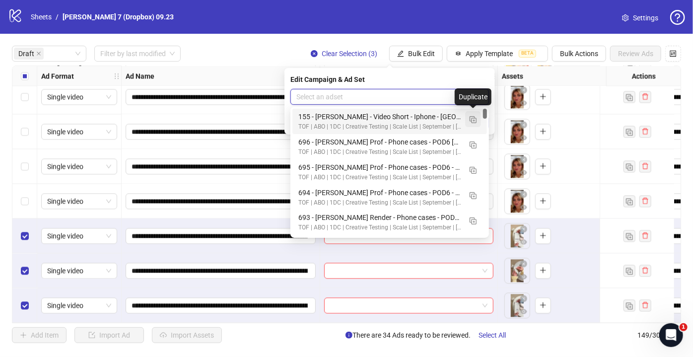
click at [473, 118] on img "button" at bounding box center [473, 119] width 7 height 7
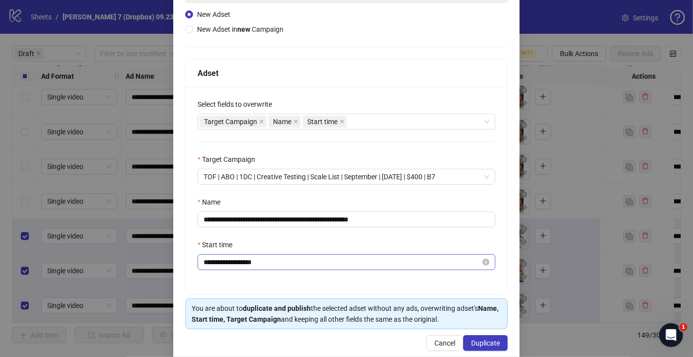
scroll to position [120, 0]
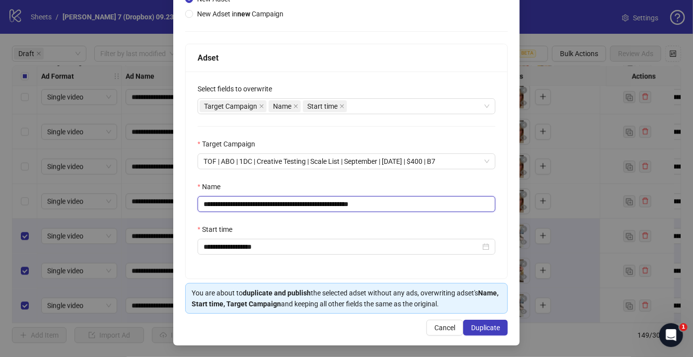
drag, startPoint x: 323, startPoint y: 204, endPoint x: 30, endPoint y: 206, distance: 292.3
click at [30, 206] on div "**********" at bounding box center [346, 178] width 693 height 357
paste input "**********"
drag, startPoint x: 468, startPoint y: 203, endPoint x: 591, endPoint y: 215, distance: 124.2
click at [580, 214] on div "**********" at bounding box center [346, 178] width 693 height 357
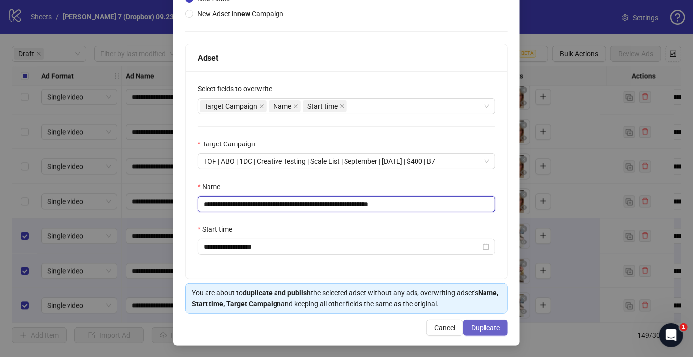
type input "**********"
drag, startPoint x: 485, startPoint y: 326, endPoint x: 489, endPoint y: 304, distance: 22.1
click at [485, 326] on span "Duplicate" at bounding box center [485, 328] width 29 height 8
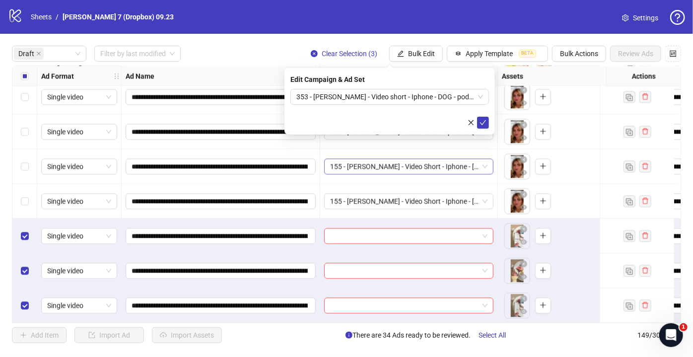
drag, startPoint x: 483, startPoint y: 120, endPoint x: 473, endPoint y: 157, distance: 38.2
click at [482, 120] on icon "check" at bounding box center [482, 122] width 7 height 7
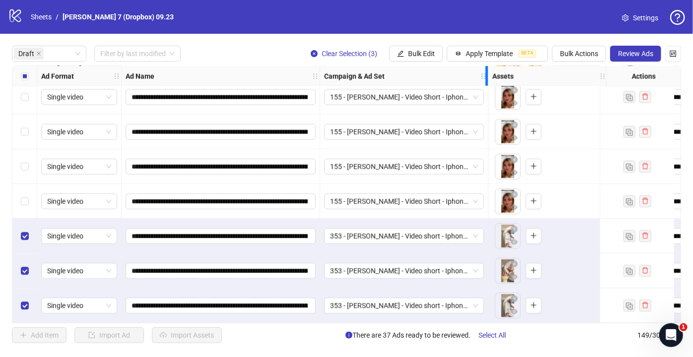
drag, startPoint x: 497, startPoint y: 73, endPoint x: 476, endPoint y: 80, distance: 21.8
click at [485, 80] on div "Resize Campaign & Ad Set column" at bounding box center [486, 75] width 2 height 19
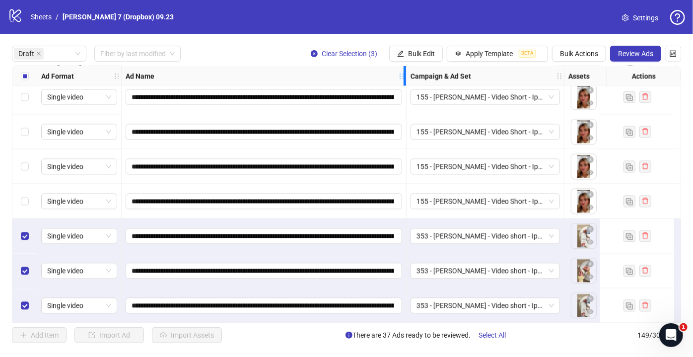
drag, startPoint x: 319, startPoint y: 71, endPoint x: 405, endPoint y: 100, distance: 90.9
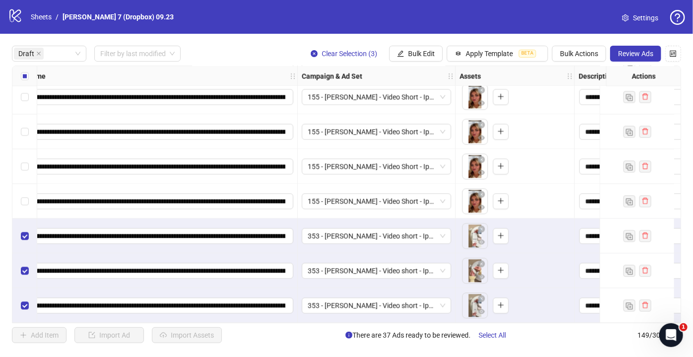
scroll to position [1052, 0]
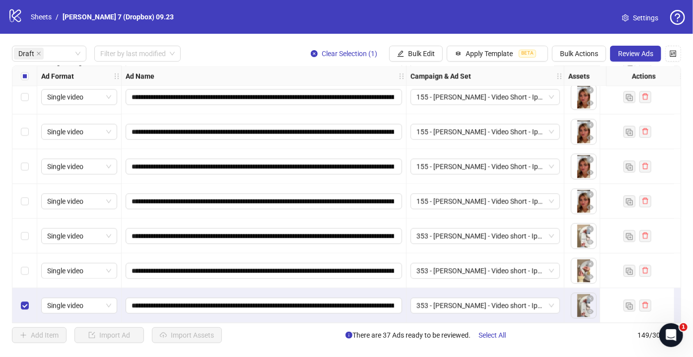
click at [17, 300] on div "Select row 37" at bounding box center [24, 305] width 25 height 35
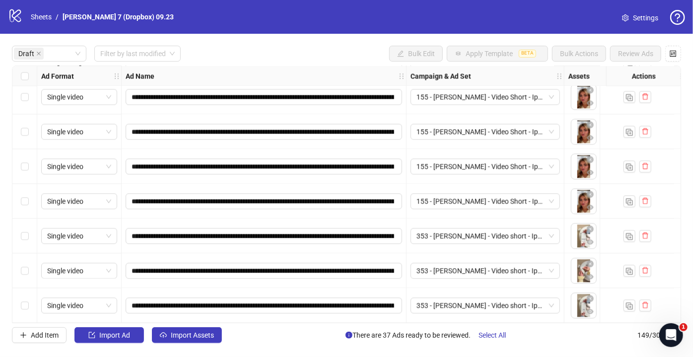
click at [29, 232] on div "Select row 35" at bounding box center [24, 235] width 25 height 35
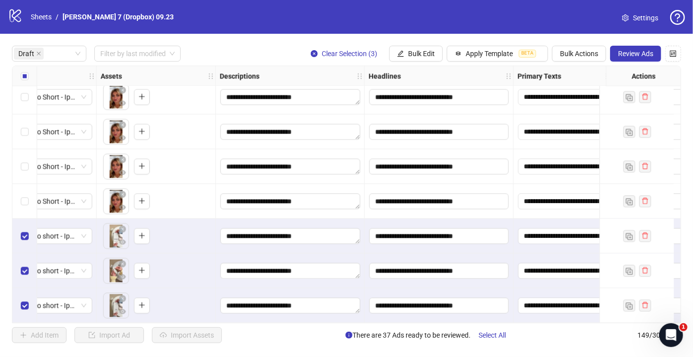
scroll to position [1052, 541]
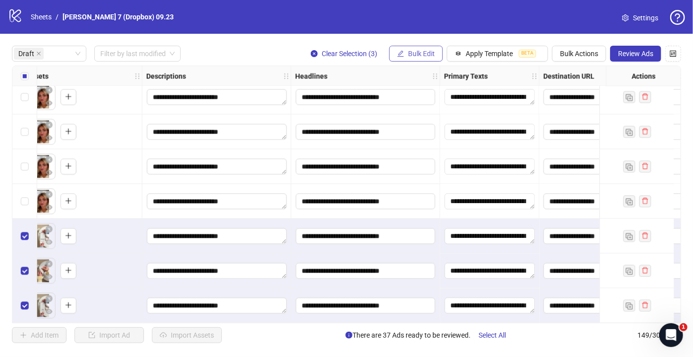
click at [419, 52] on span "Bulk Edit" at bounding box center [421, 54] width 27 height 8
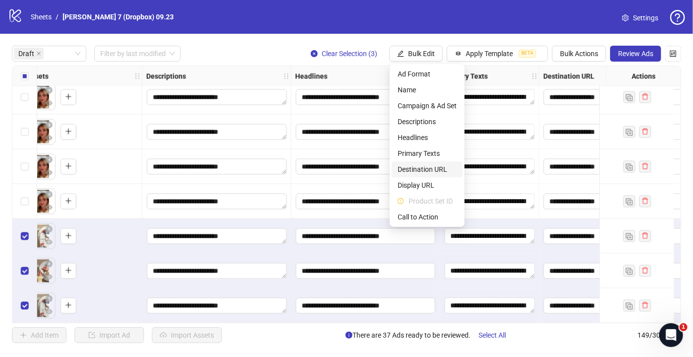
click at [415, 173] on span "Destination URL" at bounding box center [427, 169] width 59 height 11
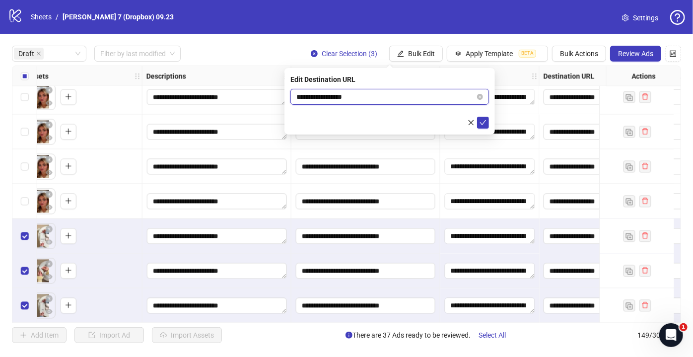
click at [363, 98] on input "**********" at bounding box center [385, 96] width 179 height 11
paste input "**********"
type input "**********"
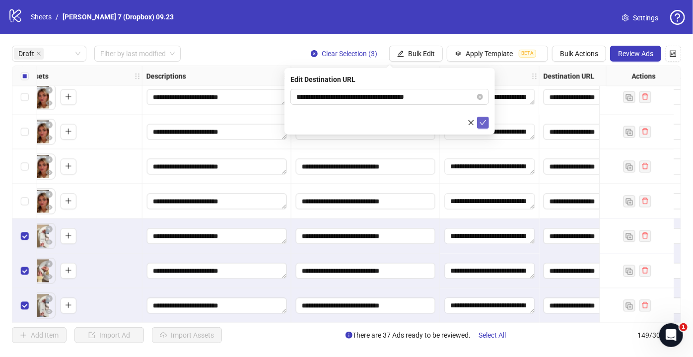
click at [484, 124] on icon "check" at bounding box center [482, 122] width 7 height 7
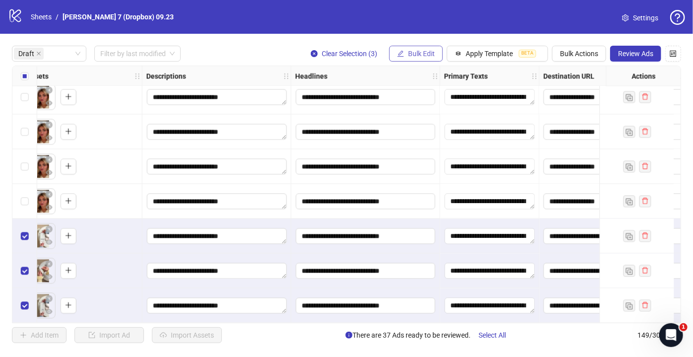
click at [416, 57] on span "Bulk Edit" at bounding box center [421, 54] width 27 height 8
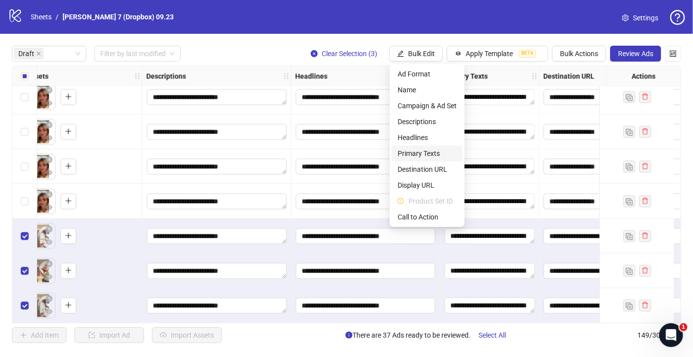
click at [421, 152] on span "Primary Texts" at bounding box center [427, 153] width 59 height 11
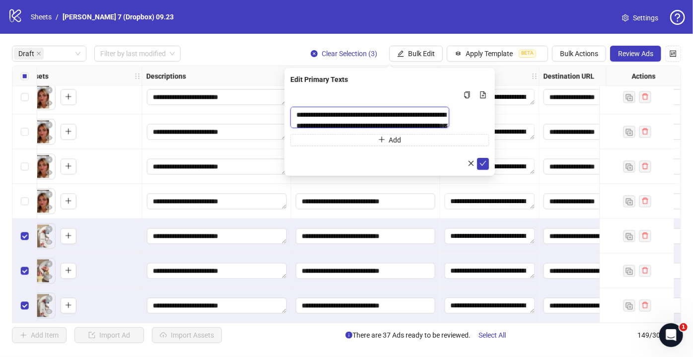
click at [356, 121] on textarea "**********" at bounding box center [369, 117] width 159 height 21
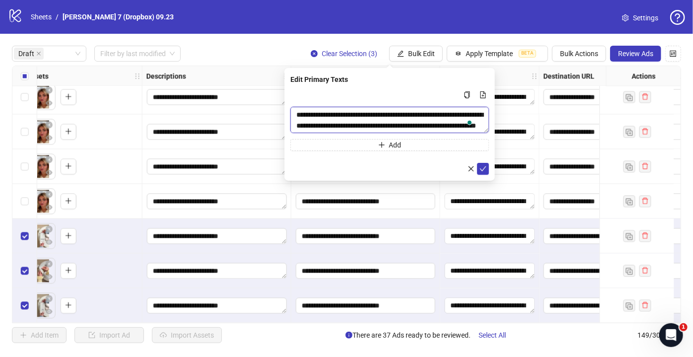
click at [356, 121] on textarea "**********" at bounding box center [389, 120] width 199 height 26
paste textarea "To enrich screen reader interactions, please activate Accessibility in Grammarl…"
type textarea "**********"
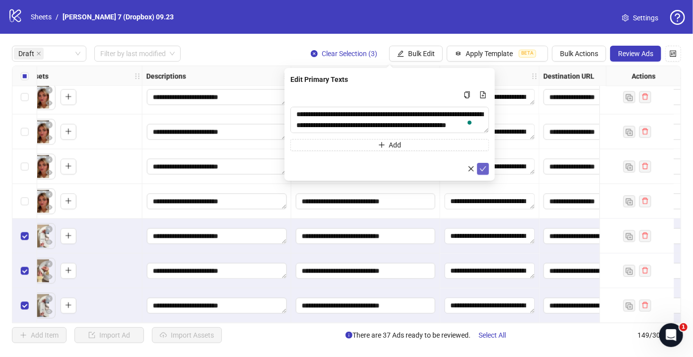
click at [483, 167] on icon "check" at bounding box center [482, 168] width 7 height 7
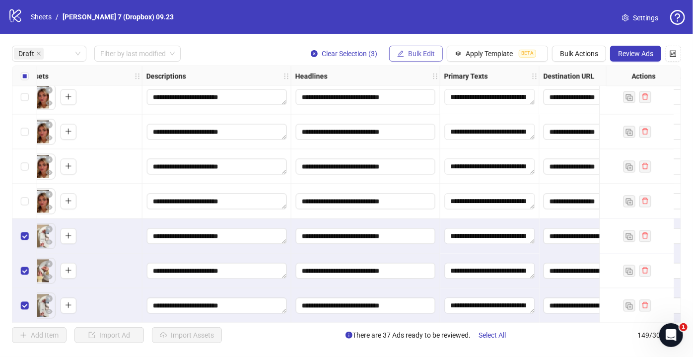
drag, startPoint x: 411, startPoint y: 52, endPoint x: 411, endPoint y: 61, distance: 8.4
click at [411, 52] on span "Bulk Edit" at bounding box center [421, 54] width 27 height 8
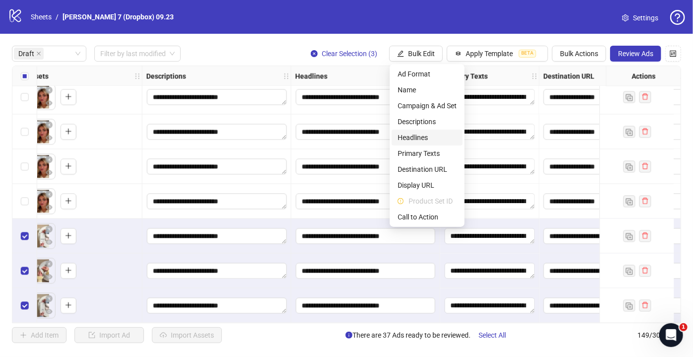
click at [414, 135] on span "Headlines" at bounding box center [427, 137] width 59 height 11
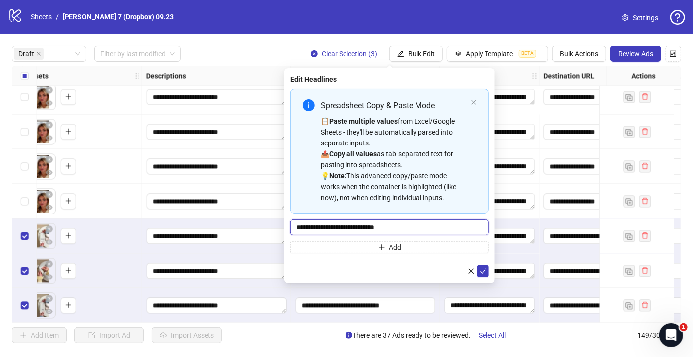
click at [396, 226] on input "**********" at bounding box center [389, 227] width 199 height 16
paste input "Multi-input container - paste or copy values"
type input "**********"
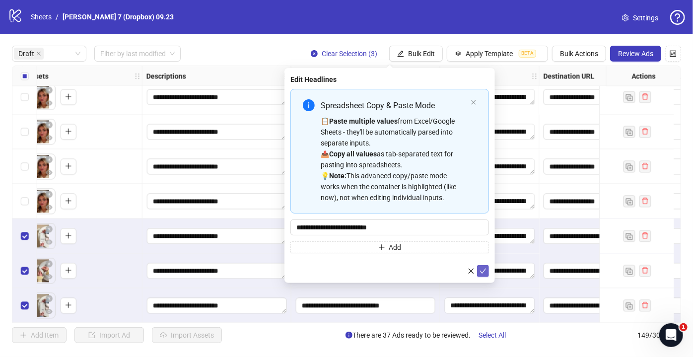
click at [481, 269] on icon "check" at bounding box center [482, 271] width 7 height 7
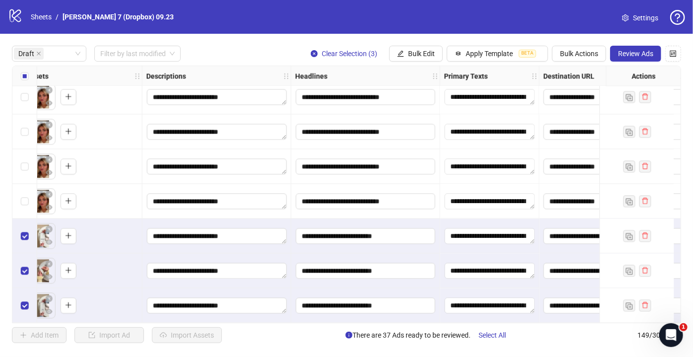
drag, startPoint x: 410, startPoint y: 53, endPoint x: 411, endPoint y: 66, distance: 12.5
click at [410, 53] on span "Bulk Edit" at bounding box center [421, 54] width 27 height 8
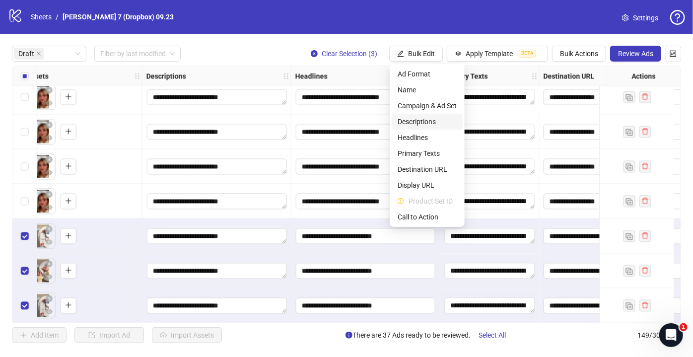
click at [420, 122] on span "Descriptions" at bounding box center [427, 121] width 59 height 11
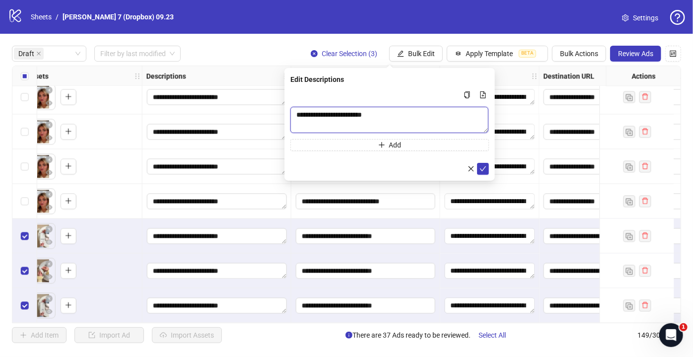
click at [350, 116] on textarea "**********" at bounding box center [389, 120] width 198 height 26
paste textarea "To enrich screen reader interactions, please activate Accessibility in Grammarl…"
type textarea "**********"
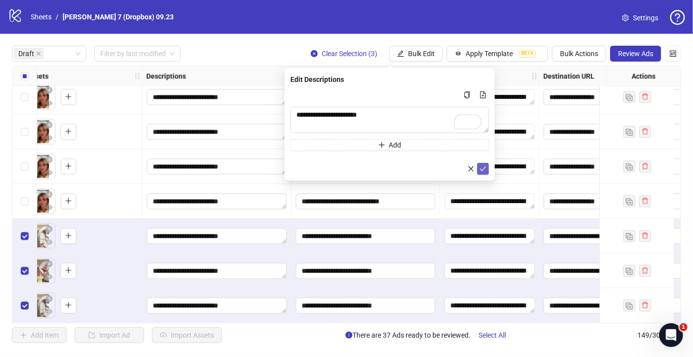
click at [483, 168] on icon "check" at bounding box center [482, 168] width 7 height 7
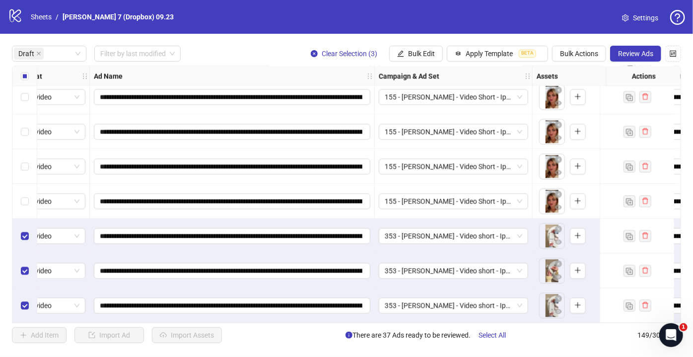
scroll to position [1052, 0]
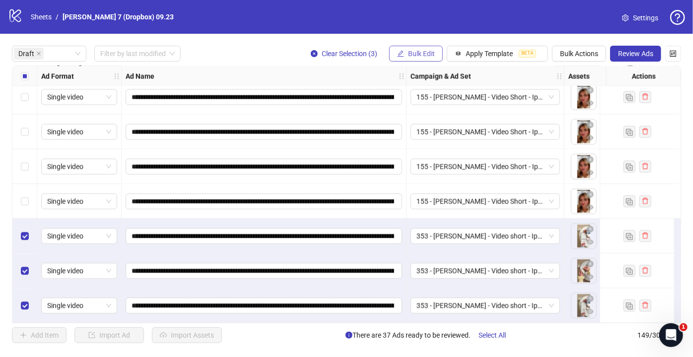
click at [423, 53] on span "Bulk Edit" at bounding box center [421, 54] width 27 height 8
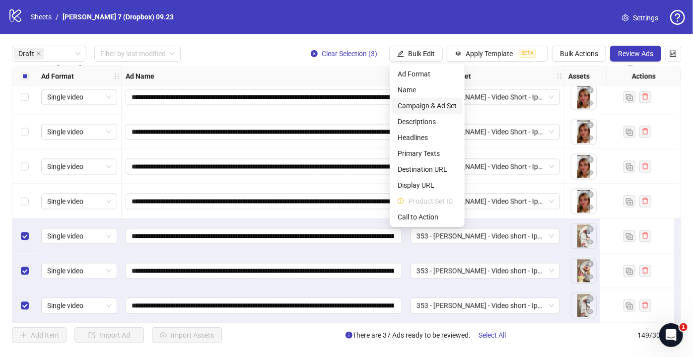
click at [422, 102] on span "Campaign & Ad Set" at bounding box center [427, 105] width 59 height 11
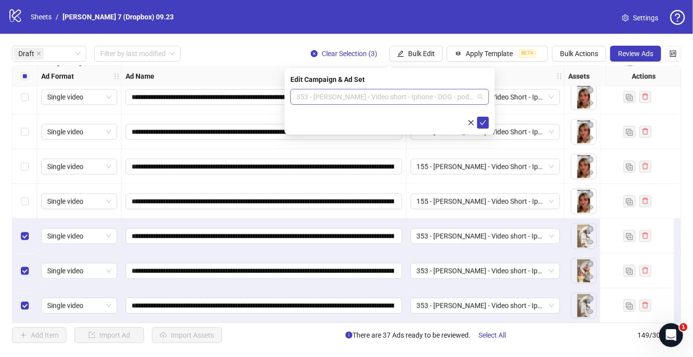
click at [365, 97] on span "353 - [PERSON_NAME] - Video short - Iphone - DOG - pod1 - RE [DATE]" at bounding box center [389, 96] width 187 height 15
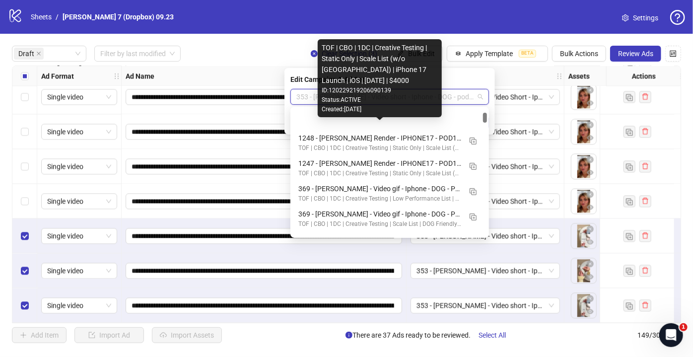
scroll to position [631, 0]
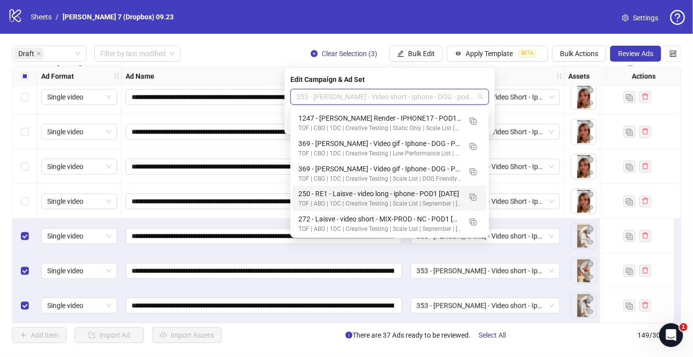
click at [520, 39] on div "**********" at bounding box center [346, 194] width 693 height 321
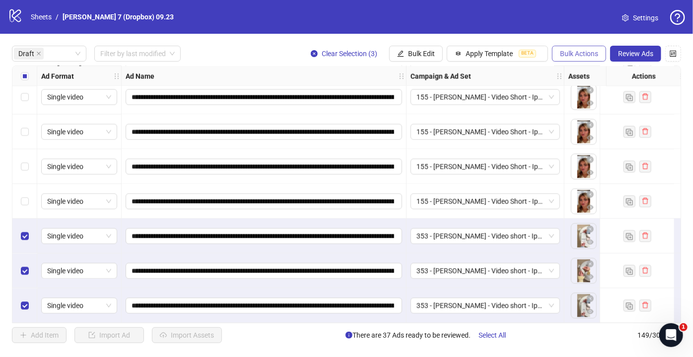
click at [584, 55] on span "Bulk Actions" at bounding box center [579, 54] width 38 height 8
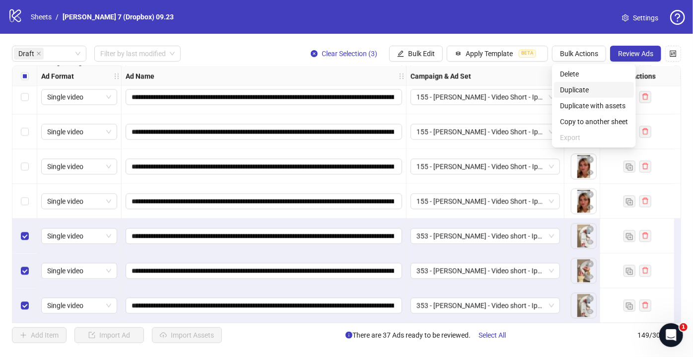
click at [575, 91] on span "Duplicate" at bounding box center [594, 89] width 68 height 11
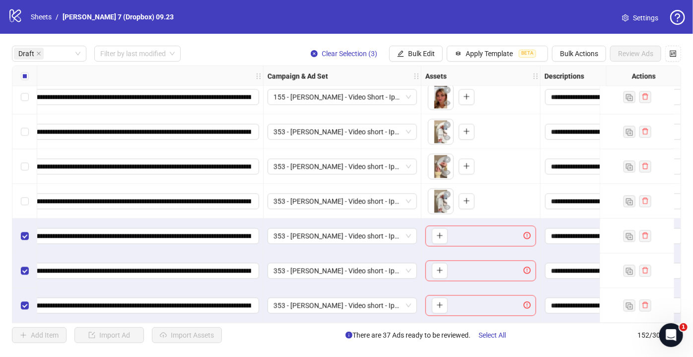
scroll to position [1156, 180]
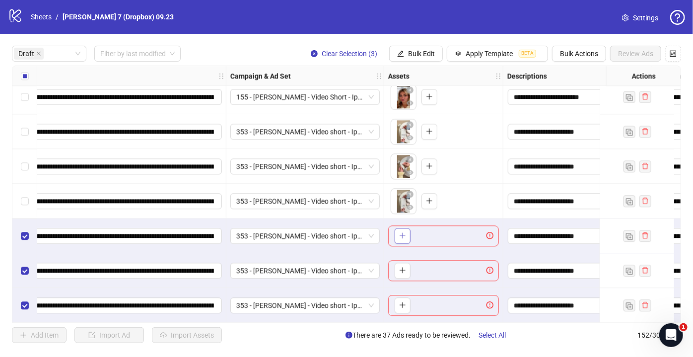
click at [404, 235] on icon "plus" at bounding box center [402, 235] width 5 height 0
click at [581, 55] on span "Bulk Actions" at bounding box center [579, 54] width 38 height 8
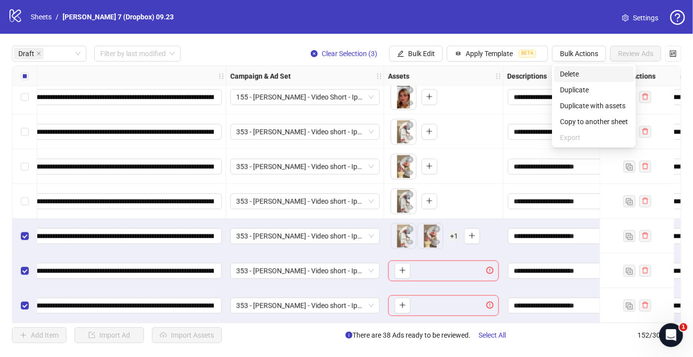
click at [564, 70] on span "Delete" at bounding box center [594, 73] width 68 height 11
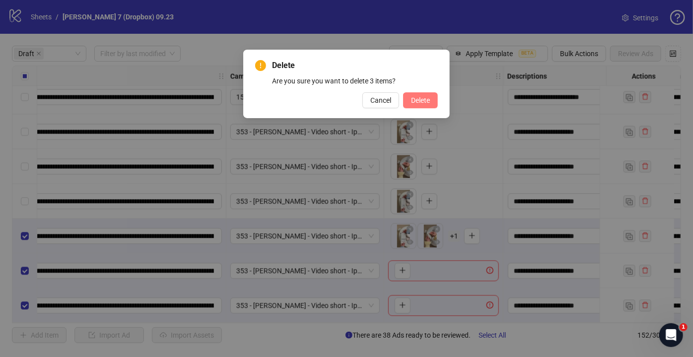
click at [415, 100] on span "Delete" at bounding box center [420, 100] width 19 height 8
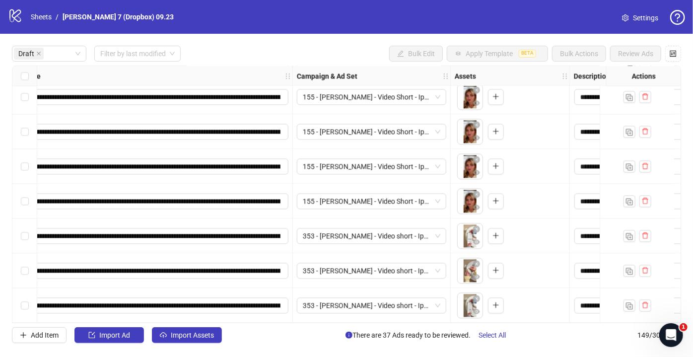
scroll to position [1052, 0]
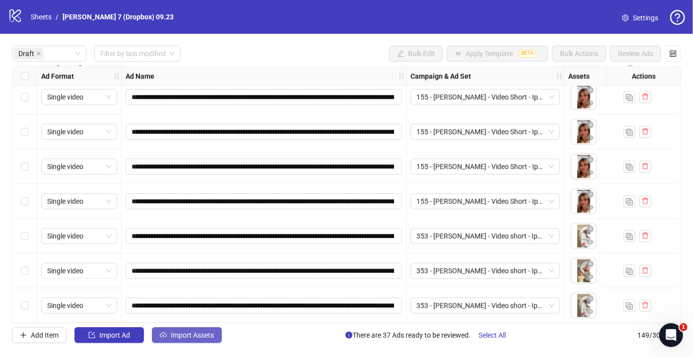
click at [210, 343] on button "Import Assets" at bounding box center [187, 335] width 70 height 16
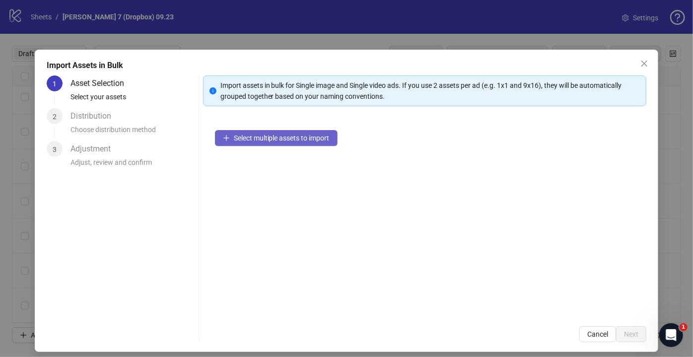
click at [259, 137] on span "Select multiple assets to import" at bounding box center [282, 138] width 96 height 8
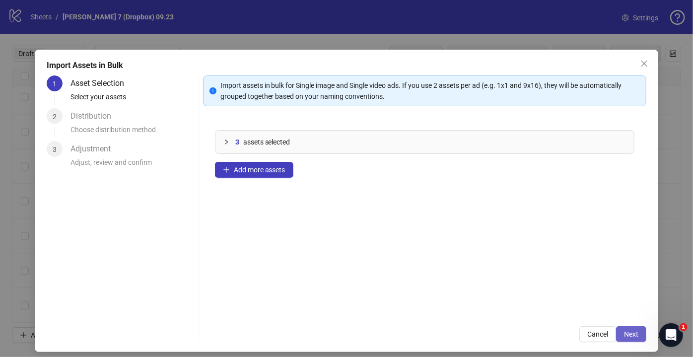
click at [636, 338] on button "Next" at bounding box center [631, 334] width 30 height 16
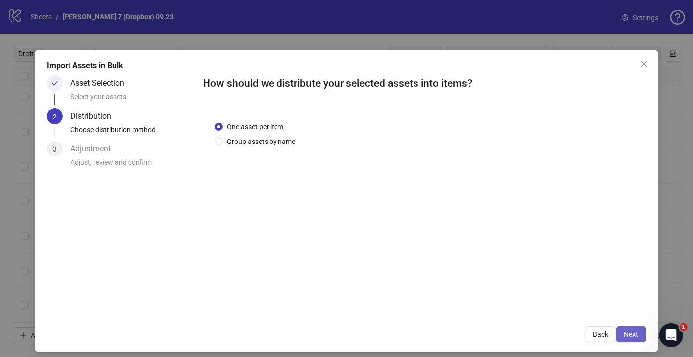
click at [631, 335] on span "Next" at bounding box center [631, 334] width 14 height 8
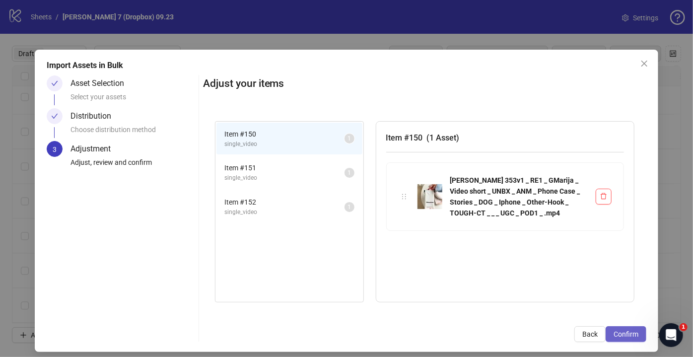
click at [631, 335] on span "Confirm" at bounding box center [625, 334] width 25 height 8
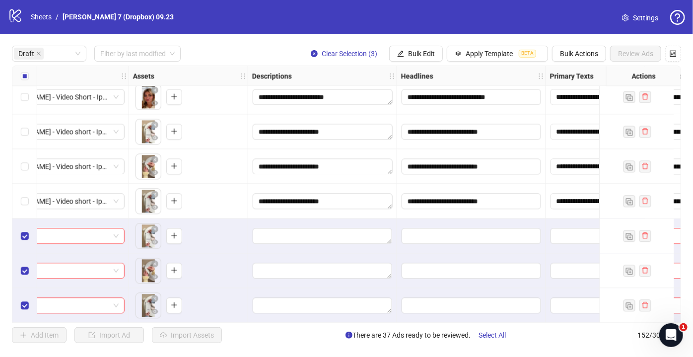
scroll to position [1156, 451]
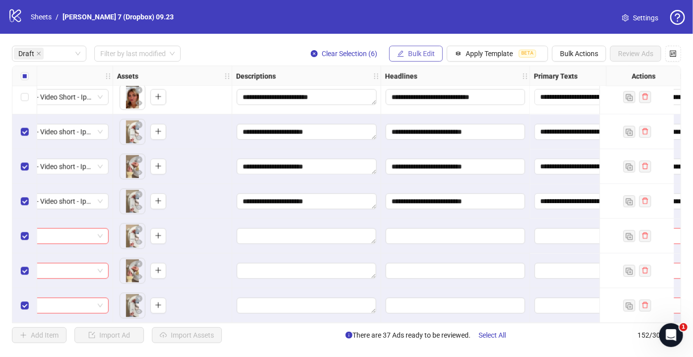
click at [405, 55] on button "Bulk Edit" at bounding box center [416, 54] width 54 height 16
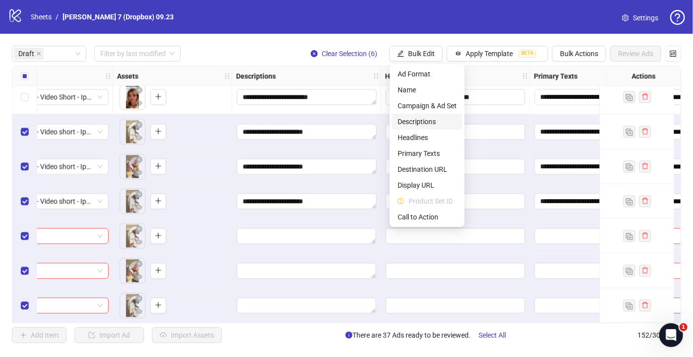
click at [422, 122] on span "Descriptions" at bounding box center [427, 121] width 59 height 11
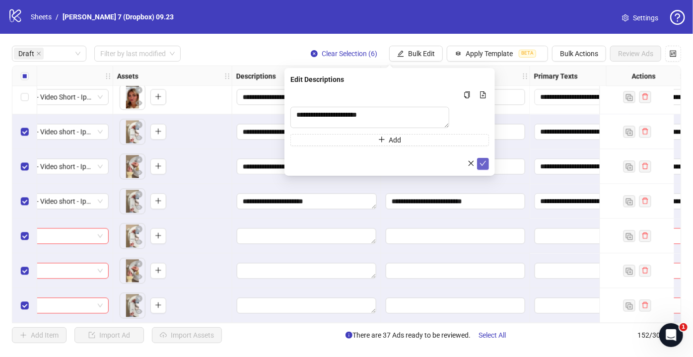
click at [484, 166] on icon "check" at bounding box center [483, 163] width 6 height 5
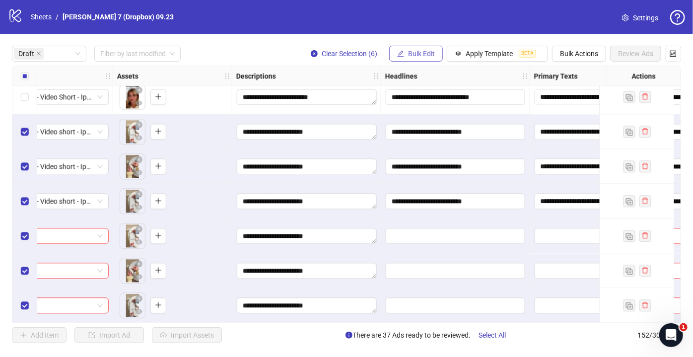
click at [413, 52] on span "Bulk Edit" at bounding box center [421, 54] width 27 height 8
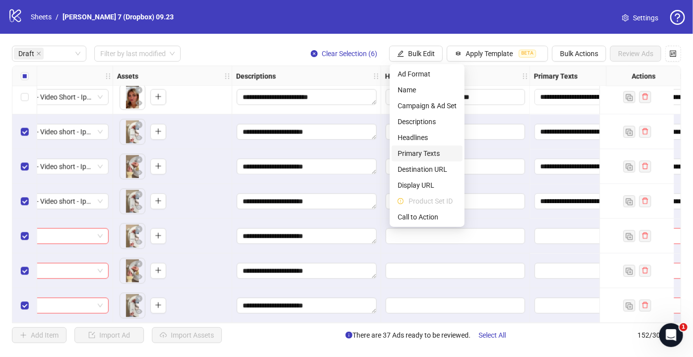
click at [404, 153] on span "Primary Texts" at bounding box center [427, 153] width 59 height 11
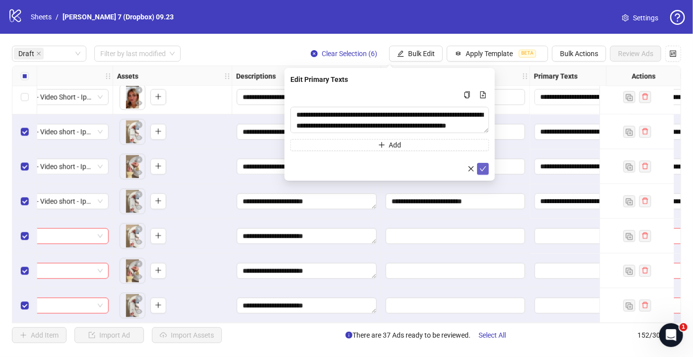
click at [486, 168] on button "submit" at bounding box center [483, 169] width 12 height 12
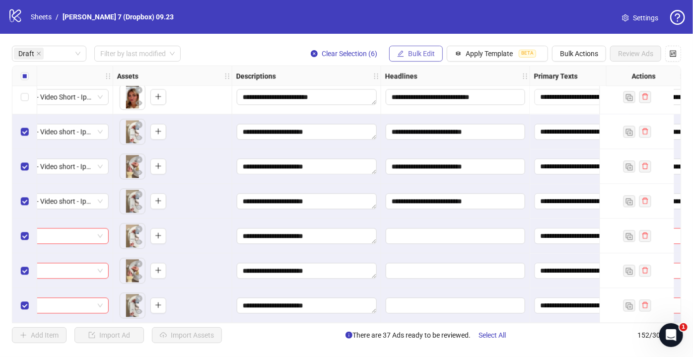
click at [425, 55] on span "Bulk Edit" at bounding box center [421, 54] width 27 height 8
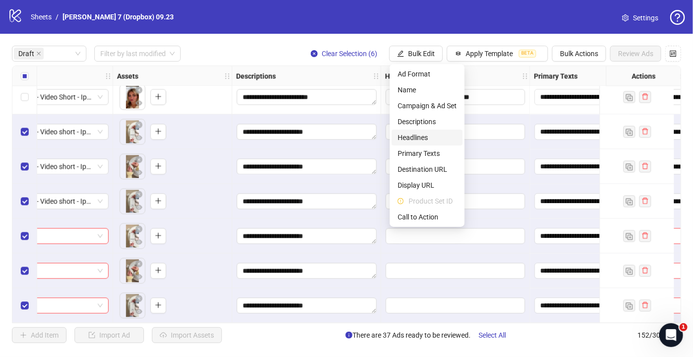
click at [425, 140] on span "Headlines" at bounding box center [427, 137] width 59 height 11
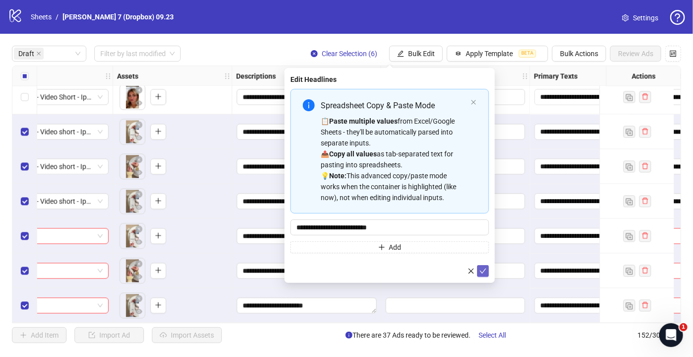
click at [487, 272] on button "submit" at bounding box center [483, 271] width 12 height 12
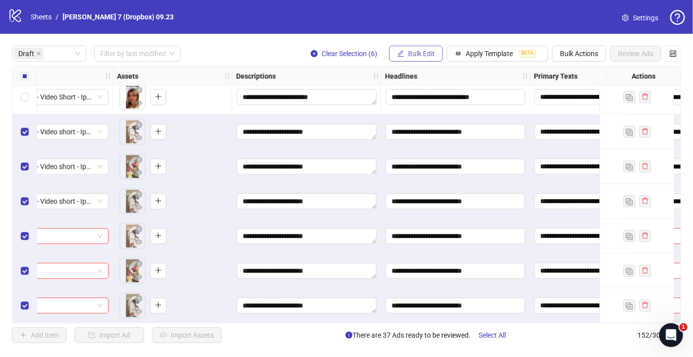
click at [425, 51] on span "Bulk Edit" at bounding box center [421, 54] width 27 height 8
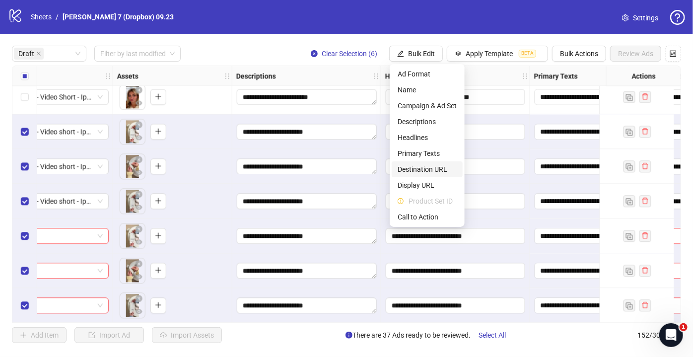
click at [418, 166] on span "Destination URL" at bounding box center [427, 169] width 59 height 11
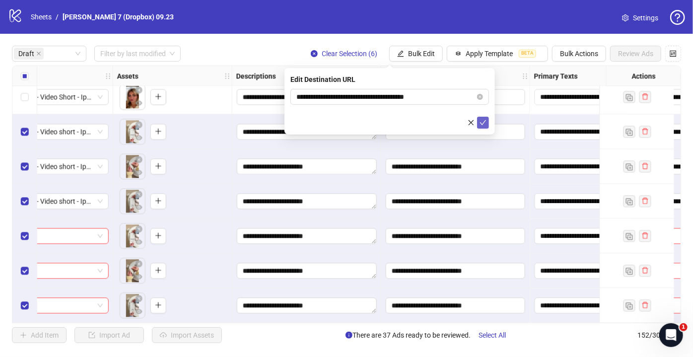
click at [484, 122] on icon "check" at bounding box center [482, 122] width 7 height 7
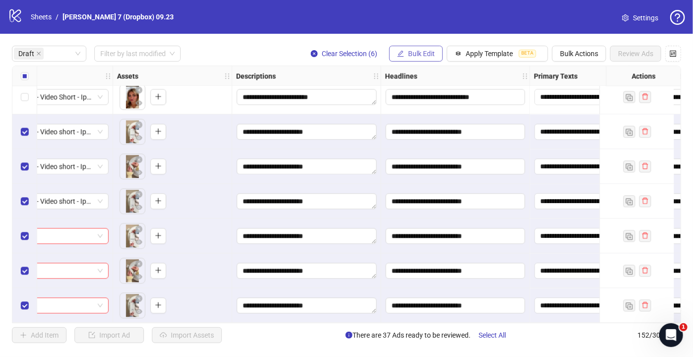
click at [425, 55] on span "Bulk Edit" at bounding box center [421, 54] width 27 height 8
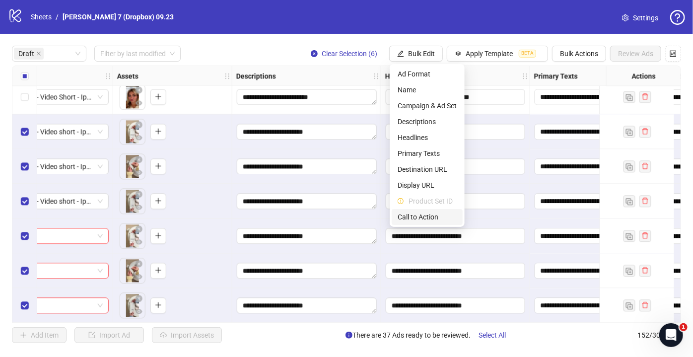
click at [425, 217] on span "Call to Action" at bounding box center [427, 216] width 59 height 11
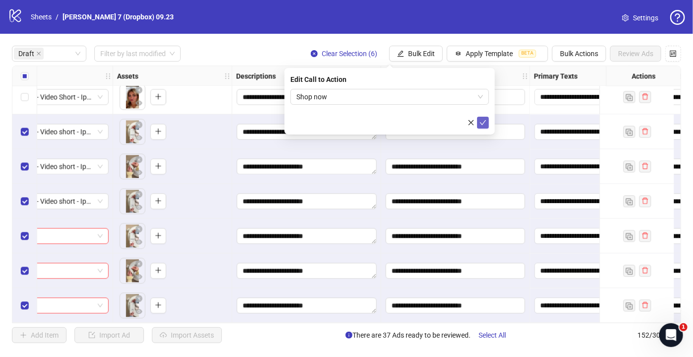
click at [486, 123] on icon "check" at bounding box center [482, 122] width 7 height 7
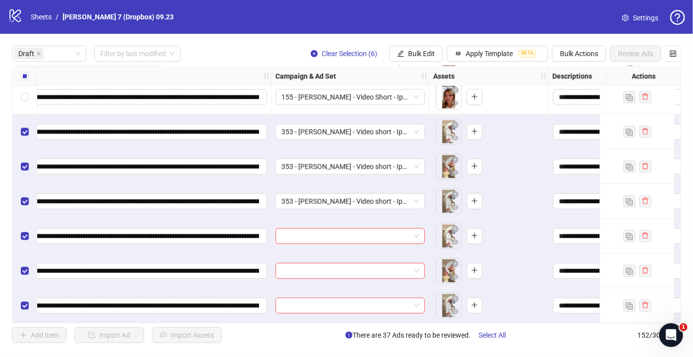
scroll to position [1156, 90]
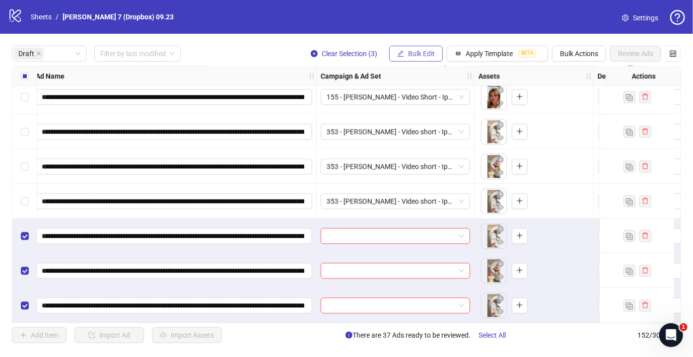
click at [430, 50] on span "Bulk Edit" at bounding box center [421, 54] width 27 height 8
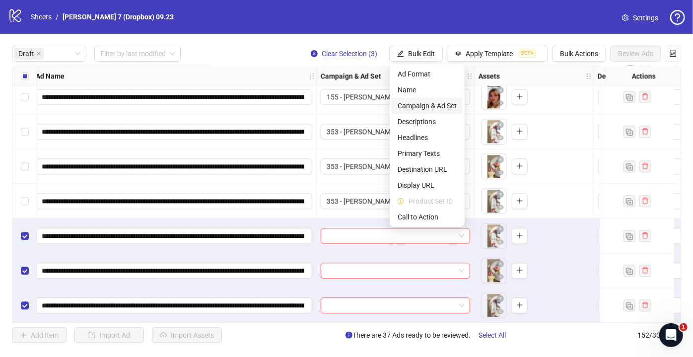
click at [427, 104] on span "Campaign & Ad Set" at bounding box center [427, 105] width 59 height 11
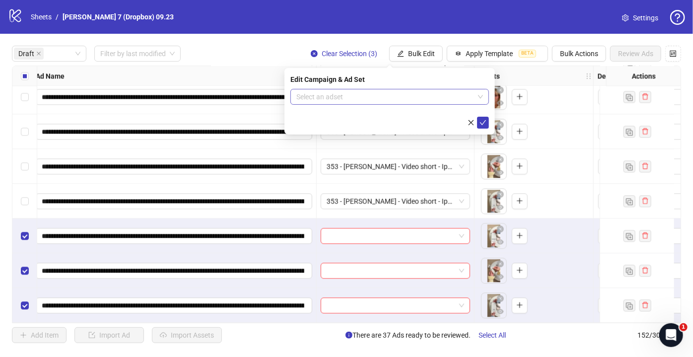
click at [360, 97] on input "search" at bounding box center [385, 96] width 178 height 15
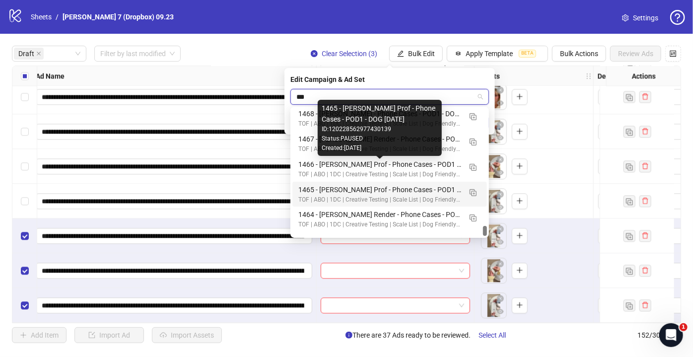
scroll to position [1511, 0]
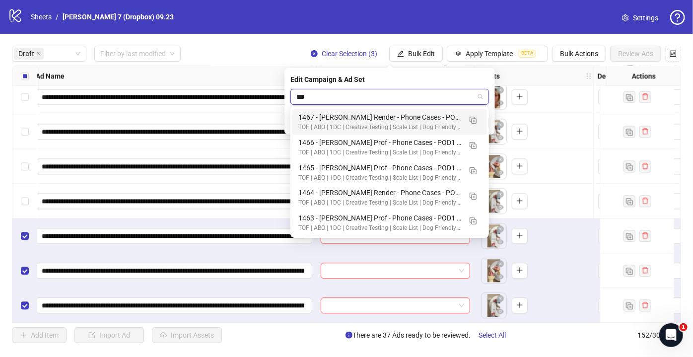
click at [341, 97] on input "***" at bounding box center [385, 96] width 178 height 15
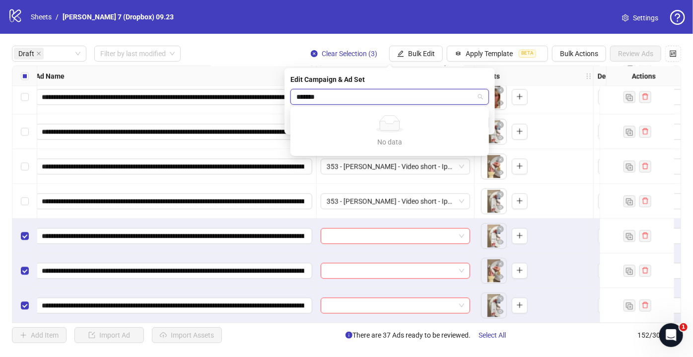
click at [341, 97] on input "*******" at bounding box center [385, 96] width 178 height 15
type input "*"
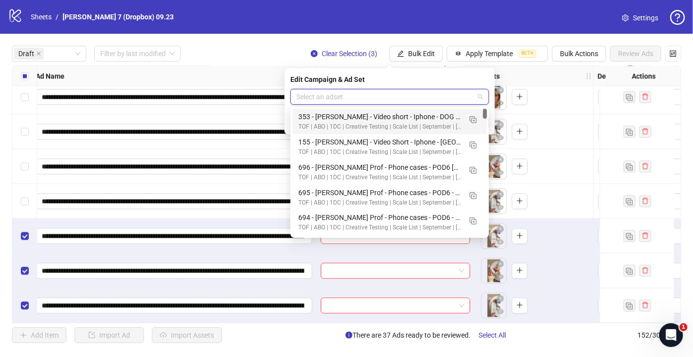
click at [277, 50] on div "Draft Filter by last modified Clear Selection (3) Bulk Edit Apply Template BETA…" at bounding box center [346, 54] width 669 height 16
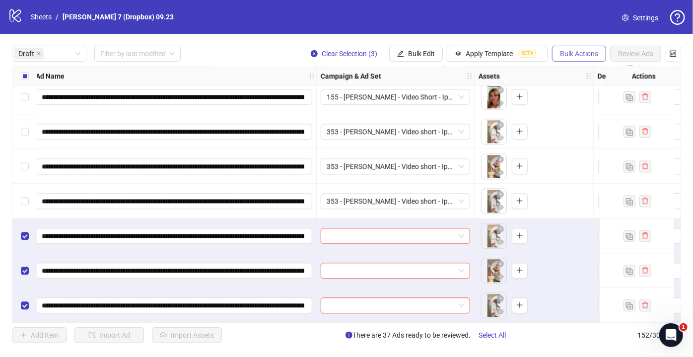
click at [582, 56] on span "Bulk Actions" at bounding box center [579, 54] width 38 height 8
click at [584, 73] on span "Delete" at bounding box center [594, 73] width 68 height 11
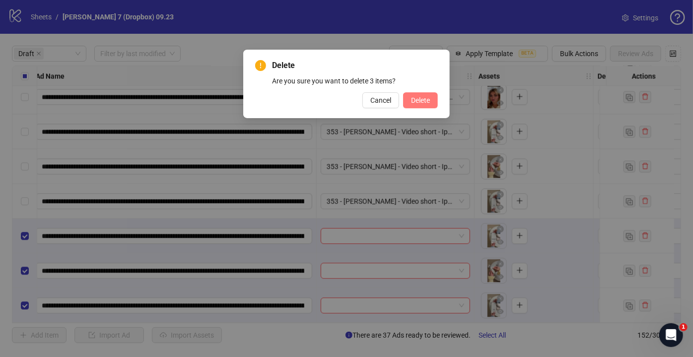
click at [415, 98] on span "Delete" at bounding box center [420, 100] width 19 height 8
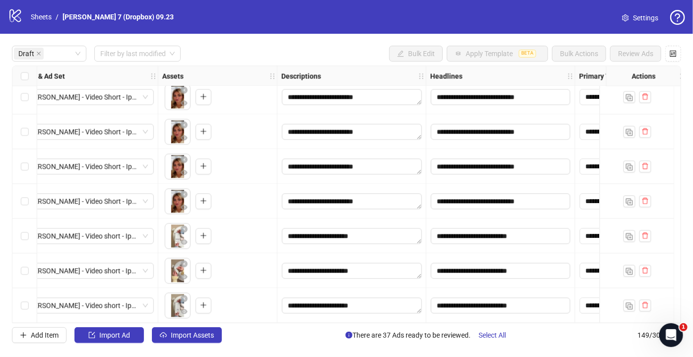
scroll to position [1052, 225]
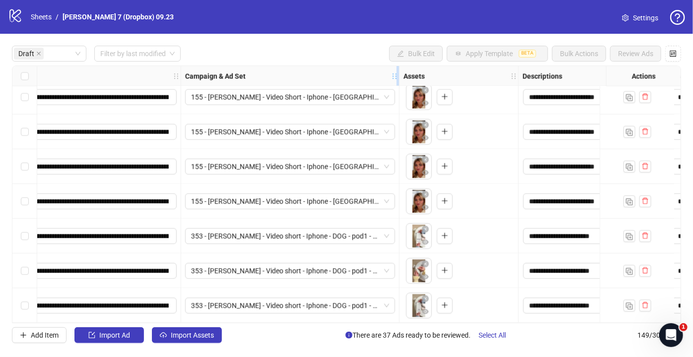
drag, startPoint x: 337, startPoint y: 74, endPoint x: 397, endPoint y: 82, distance: 61.1
click at [397, 82] on div "Resize Campaign & Ad Set column" at bounding box center [398, 75] width 2 height 19
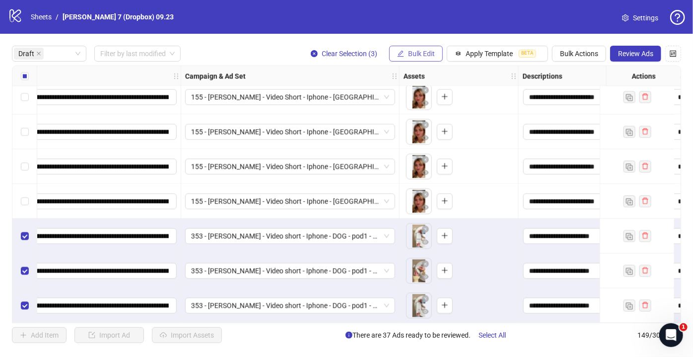
click at [428, 58] on button "Bulk Edit" at bounding box center [416, 54] width 54 height 16
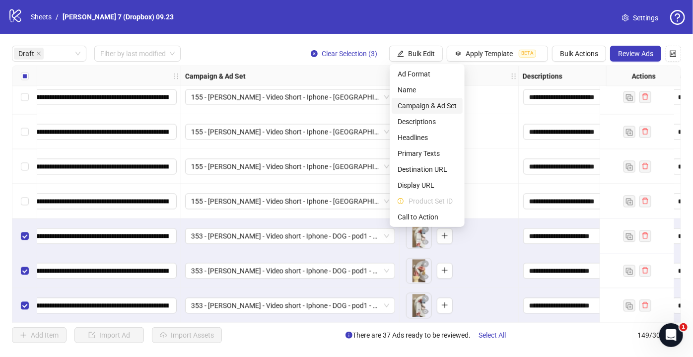
click at [429, 109] on span "Campaign & Ad Set" at bounding box center [427, 105] width 59 height 11
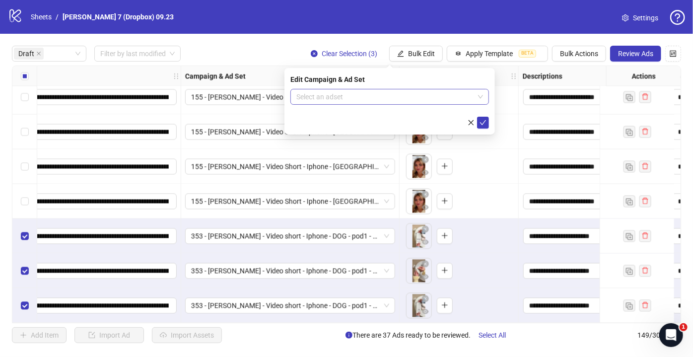
click at [387, 97] on input "search" at bounding box center [385, 96] width 178 height 15
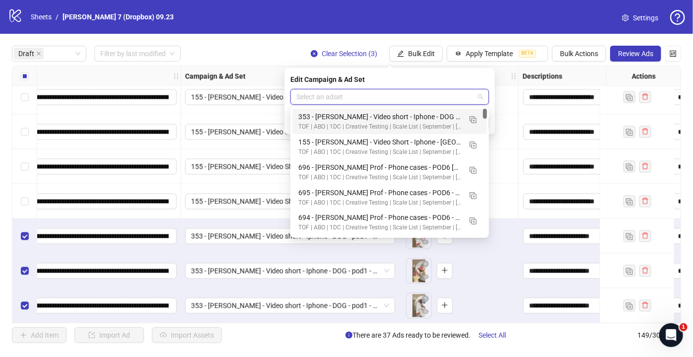
click at [431, 95] on input "search" at bounding box center [385, 96] width 178 height 15
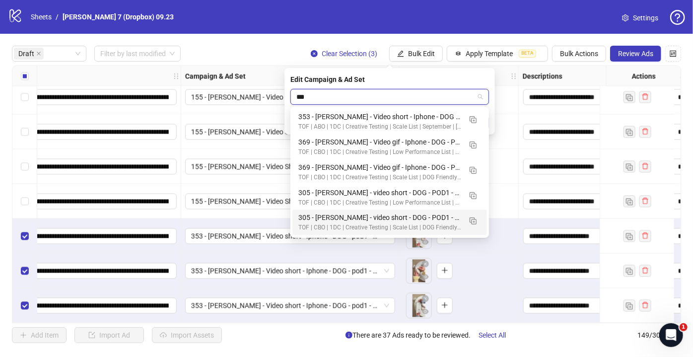
type input "***"
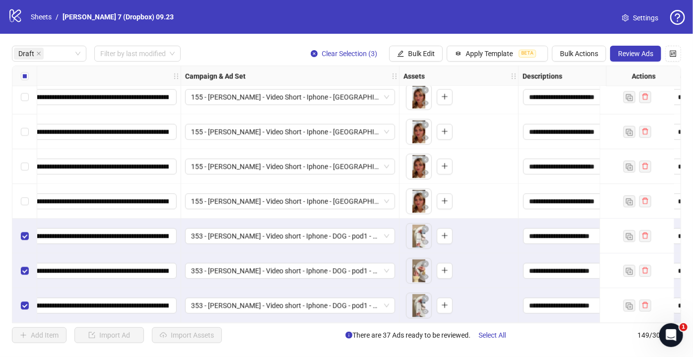
click at [426, 33] on div "logo/logo-mobile Sheets / [PERSON_NAME] 7 (Dropbox) 09.23 Settings" at bounding box center [346, 17] width 693 height 34
click at [564, 50] on span "Bulk Actions" at bounding box center [579, 54] width 38 height 8
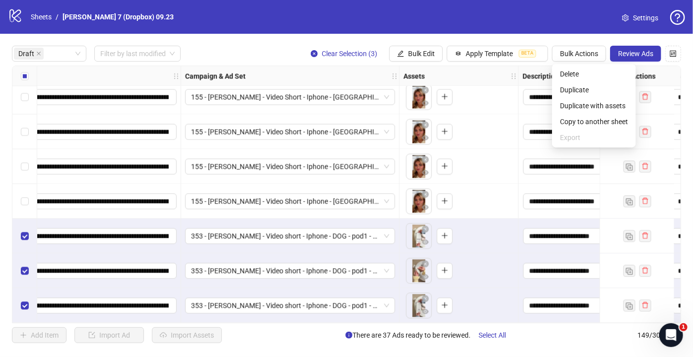
click at [401, 37] on div "**********" at bounding box center [346, 194] width 693 height 321
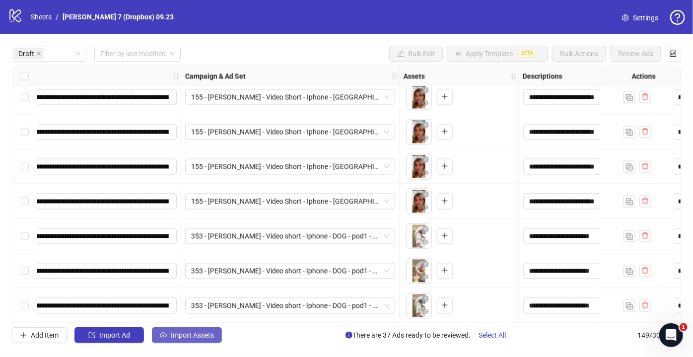
click at [206, 339] on button "Import Assets" at bounding box center [187, 335] width 70 height 16
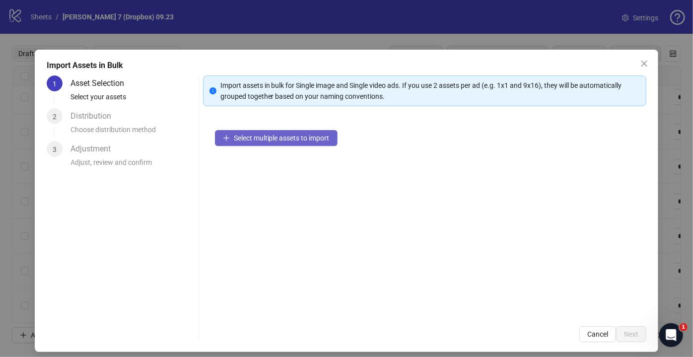
click at [237, 138] on span "Select multiple assets to import" at bounding box center [282, 138] width 96 height 8
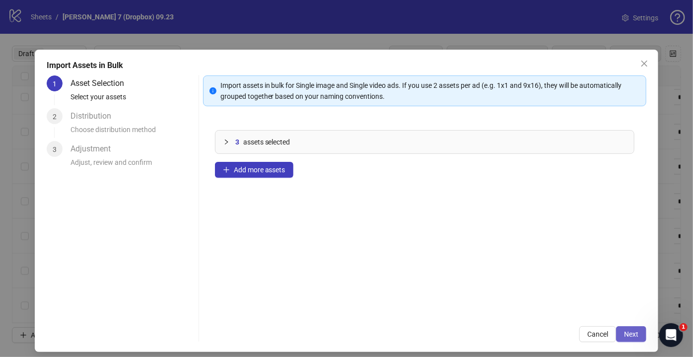
click at [626, 334] on span "Next" at bounding box center [631, 334] width 14 height 8
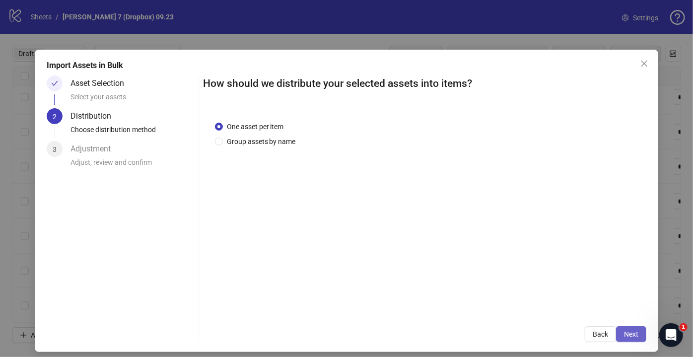
click at [624, 337] on span "Next" at bounding box center [631, 334] width 14 height 8
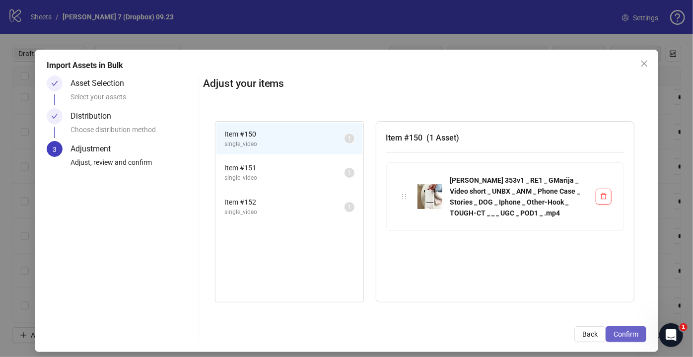
click at [622, 335] on span "Confirm" at bounding box center [625, 334] width 25 height 8
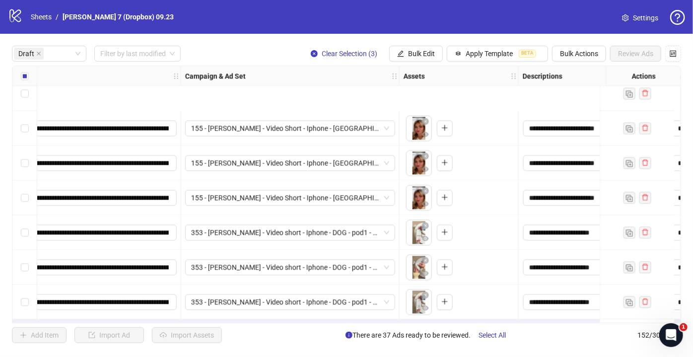
scroll to position [1156, 225]
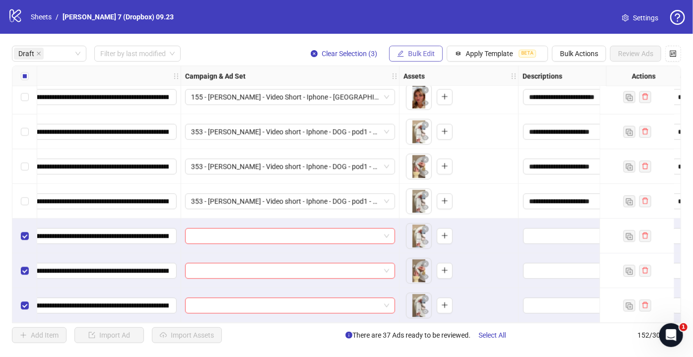
click at [442, 49] on button "Bulk Edit" at bounding box center [416, 54] width 54 height 16
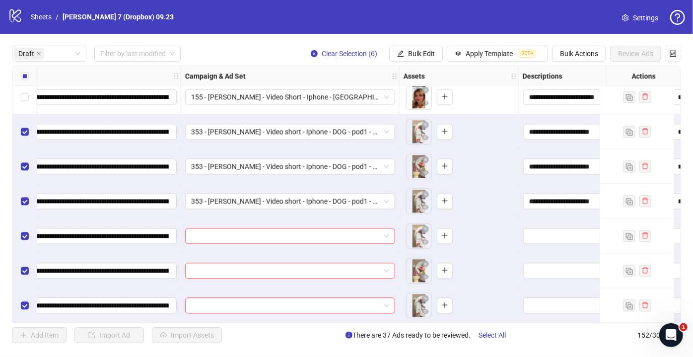
drag, startPoint x: 411, startPoint y: 53, endPoint x: 418, endPoint y: 98, distance: 46.2
click at [411, 53] on span "Bulk Edit" at bounding box center [421, 54] width 27 height 8
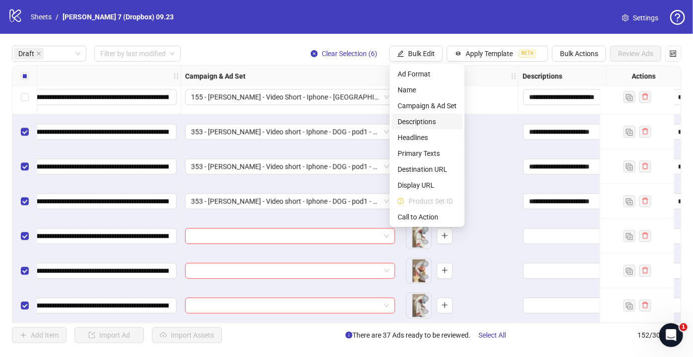
click at [429, 122] on span "Descriptions" at bounding box center [427, 121] width 59 height 11
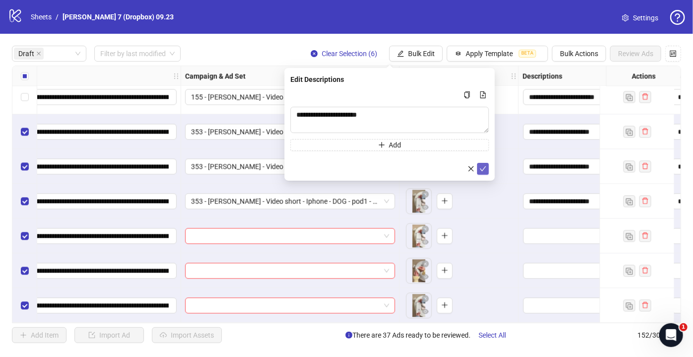
click at [480, 165] on icon "check" at bounding box center [482, 168] width 7 height 7
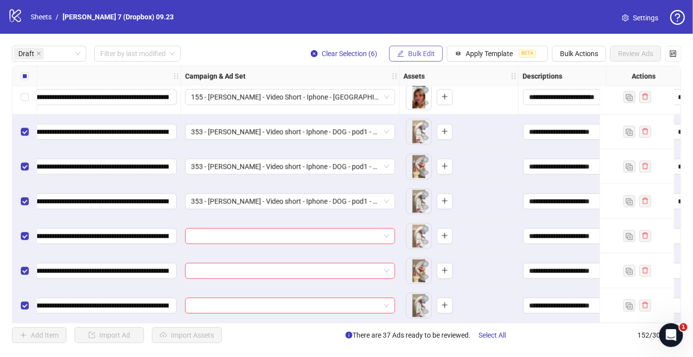
click at [426, 54] on span "Bulk Edit" at bounding box center [421, 54] width 27 height 8
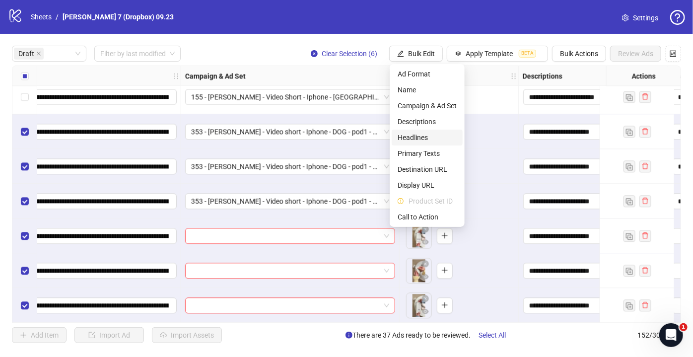
click at [417, 141] on span "Headlines" at bounding box center [427, 137] width 59 height 11
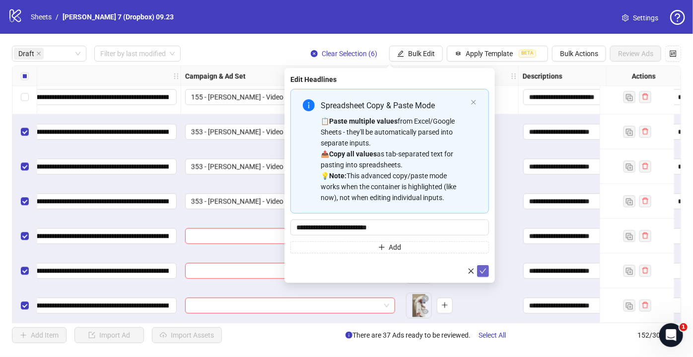
click at [484, 269] on icon "check" at bounding box center [483, 271] width 6 height 5
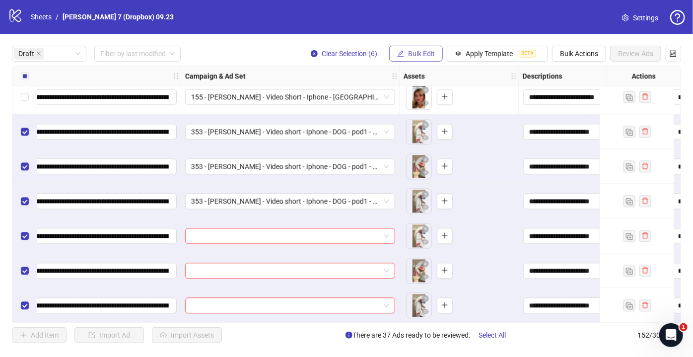
click at [419, 58] on span "Bulk Edit" at bounding box center [421, 54] width 27 height 8
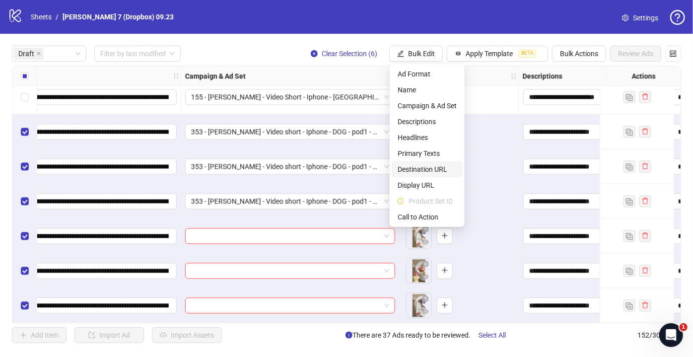
click at [419, 166] on span "Destination URL" at bounding box center [427, 169] width 59 height 11
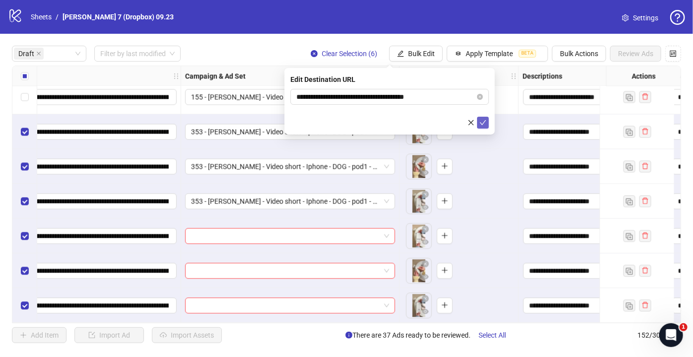
click at [485, 120] on icon "check" at bounding box center [482, 122] width 7 height 7
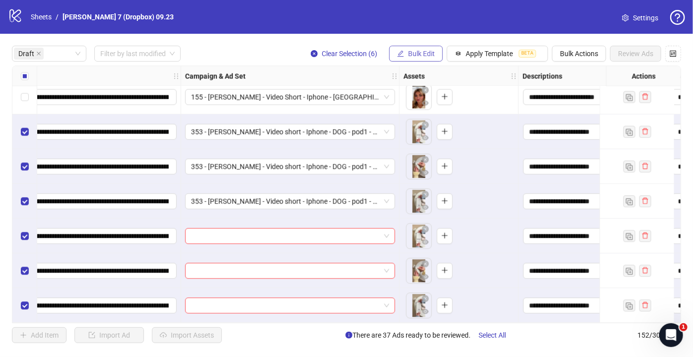
click at [422, 49] on button "Bulk Edit" at bounding box center [416, 54] width 54 height 16
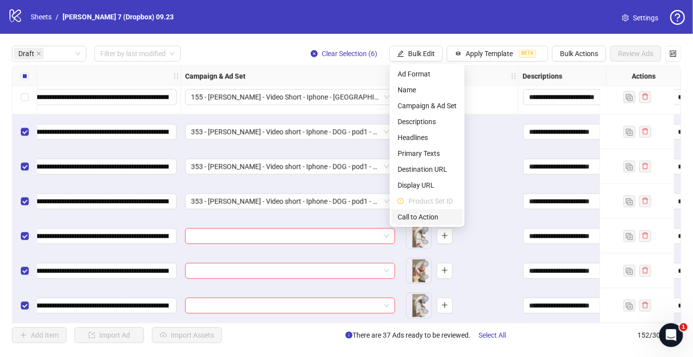
click at [423, 214] on span "Call to Action" at bounding box center [427, 216] width 59 height 11
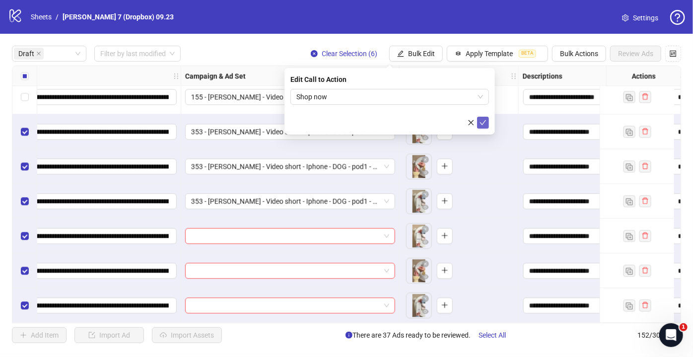
click at [486, 123] on icon "check" at bounding box center [482, 122] width 7 height 7
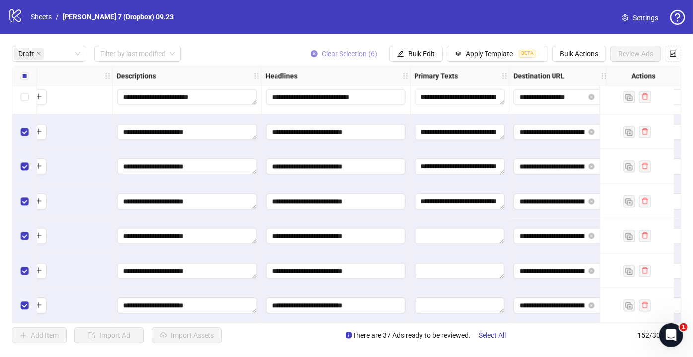
scroll to position [1156, 722]
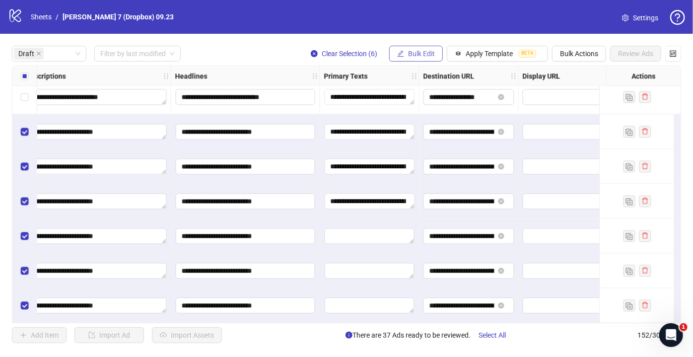
click at [407, 60] on button "Bulk Edit" at bounding box center [416, 54] width 54 height 16
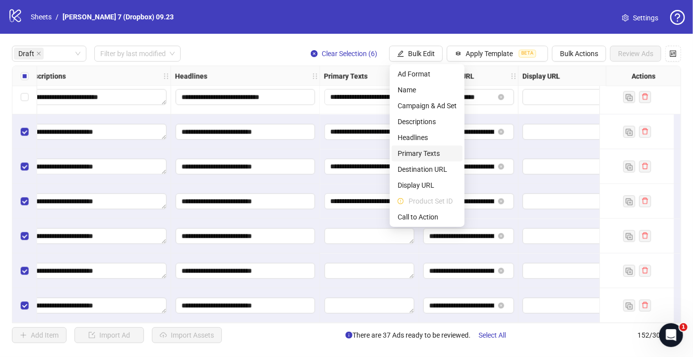
click at [417, 147] on li "Primary Texts" at bounding box center [427, 153] width 71 height 16
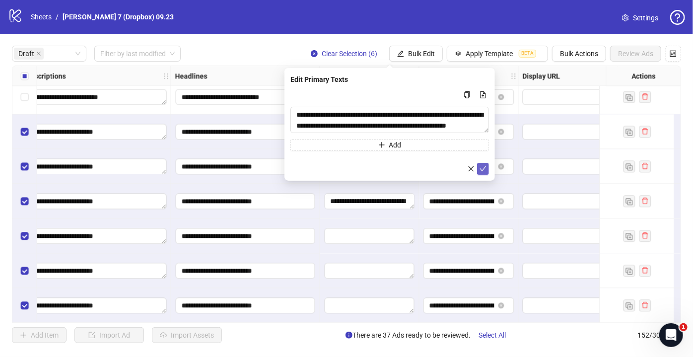
click at [484, 166] on icon "check" at bounding box center [482, 168] width 7 height 7
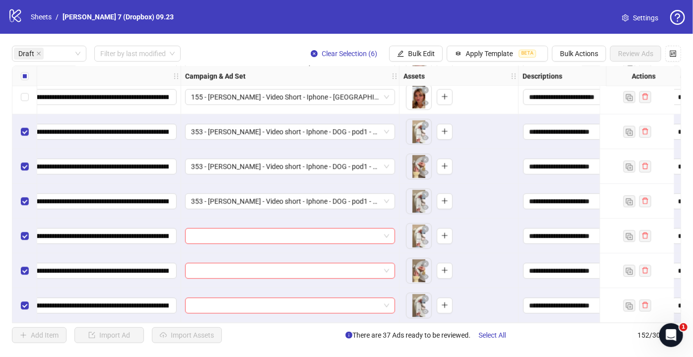
scroll to position [1156, 0]
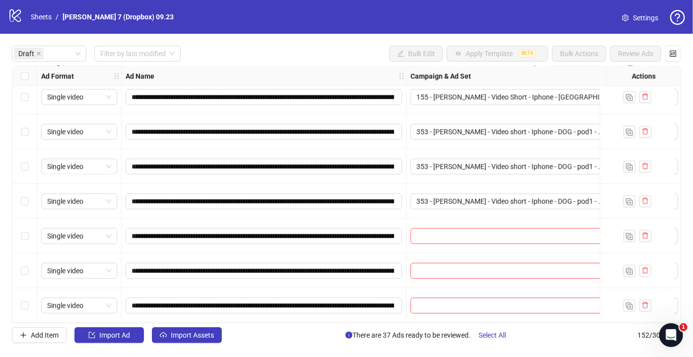
click at [25, 225] on div "Select row 38" at bounding box center [24, 235] width 25 height 35
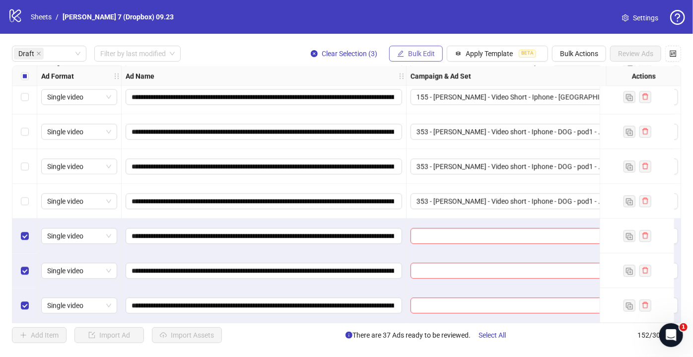
click at [420, 55] on span "Bulk Edit" at bounding box center [421, 54] width 27 height 8
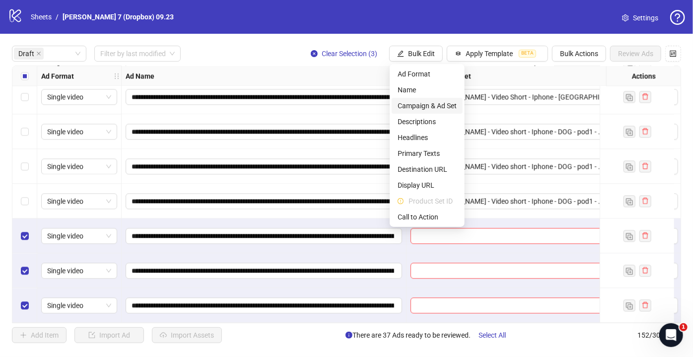
click at [422, 104] on span "Campaign & Ad Set" at bounding box center [427, 105] width 59 height 11
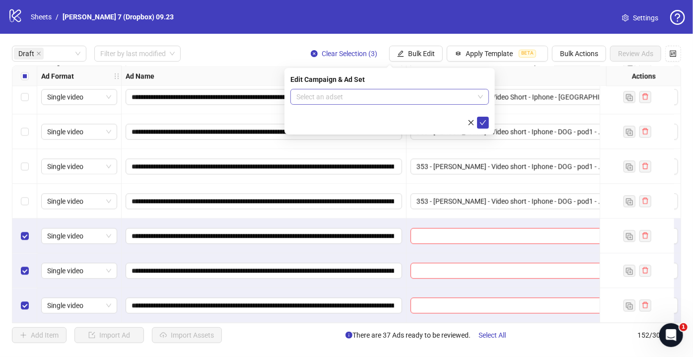
click at [317, 97] on input "search" at bounding box center [385, 96] width 178 height 15
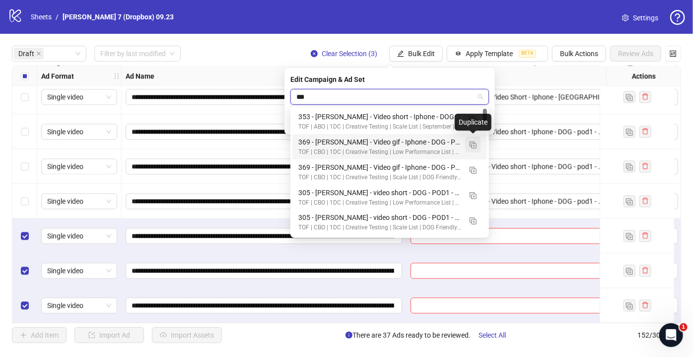
click at [473, 144] on img "button" at bounding box center [473, 144] width 7 height 7
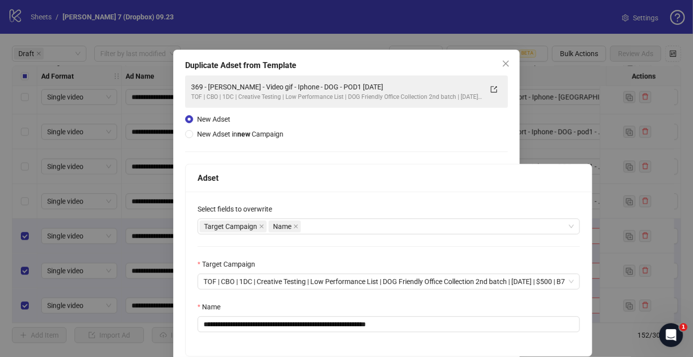
type input "***"
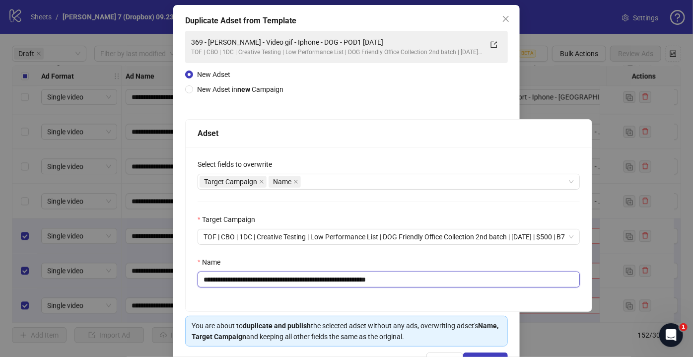
drag, startPoint x: 346, startPoint y: 279, endPoint x: 39, endPoint y: 283, distance: 307.2
click at [39, 283] on div "**********" at bounding box center [346, 178] width 693 height 357
paste input "*******"
drag, startPoint x: 404, startPoint y: 278, endPoint x: 640, endPoint y: 289, distance: 236.5
click at [636, 291] on div "**********" at bounding box center [346, 178] width 693 height 357
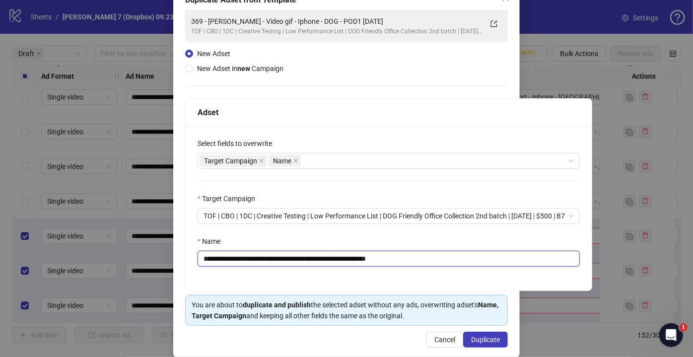
scroll to position [77, 0]
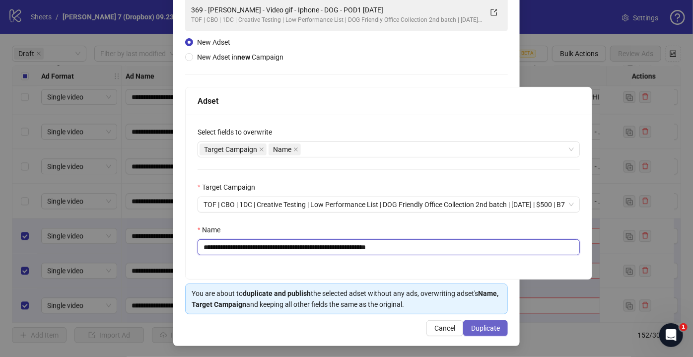
type input "**********"
click at [482, 327] on span "Duplicate" at bounding box center [485, 328] width 29 height 8
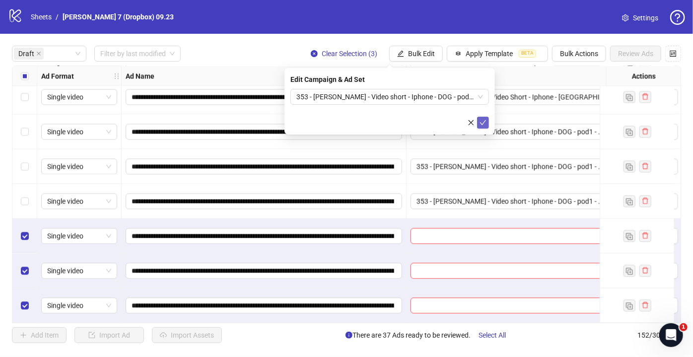
click at [480, 127] on button "submit" at bounding box center [483, 123] width 12 height 12
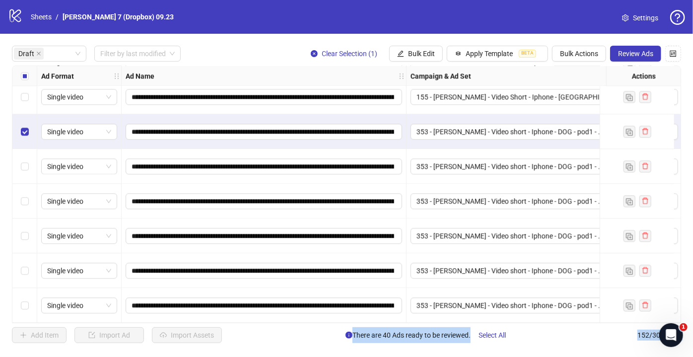
click at [29, 201] on div "Select row 37" at bounding box center [24, 201] width 25 height 35
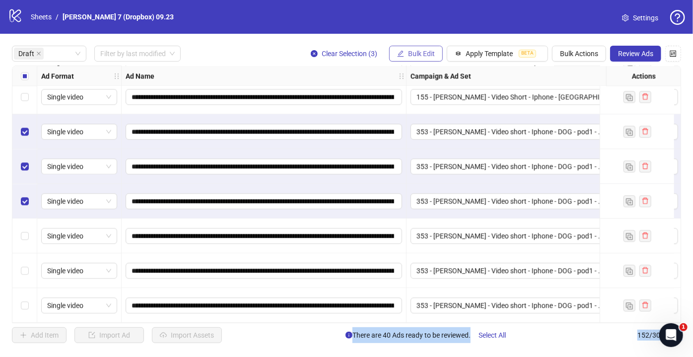
click at [404, 54] on icon "edit" at bounding box center [400, 53] width 7 height 7
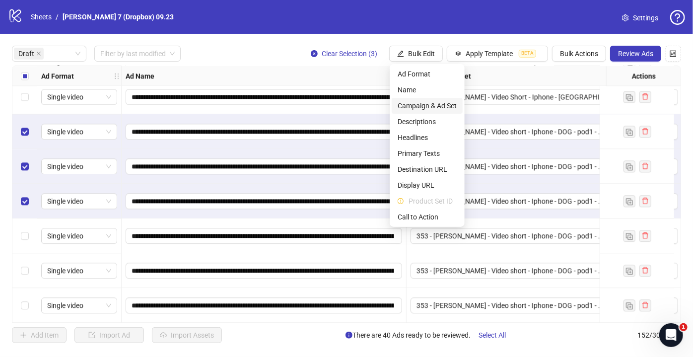
click at [416, 103] on span "Campaign & Ad Set" at bounding box center [427, 105] width 59 height 11
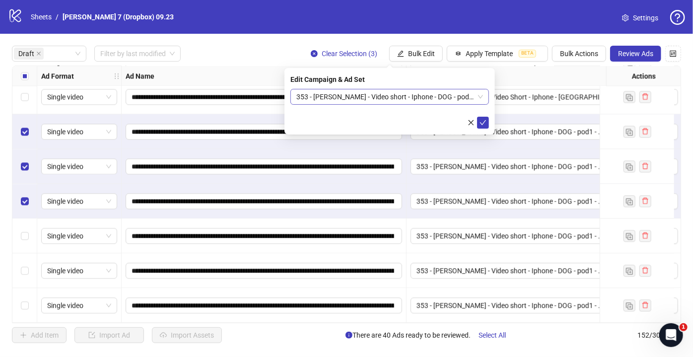
click at [363, 96] on span "353 - [PERSON_NAME] - Video short - Iphone - DOG - pod1 - RE [DATE]" at bounding box center [389, 96] width 187 height 15
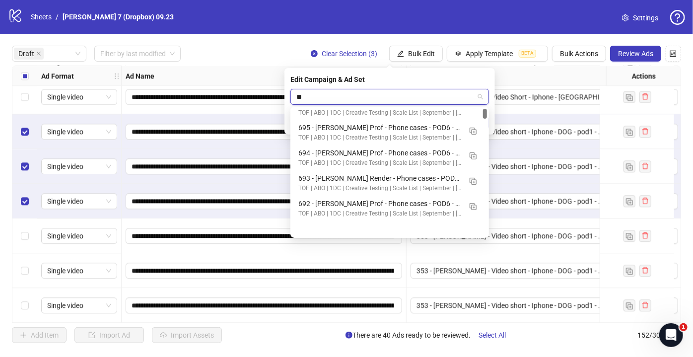
scroll to position [25, 0]
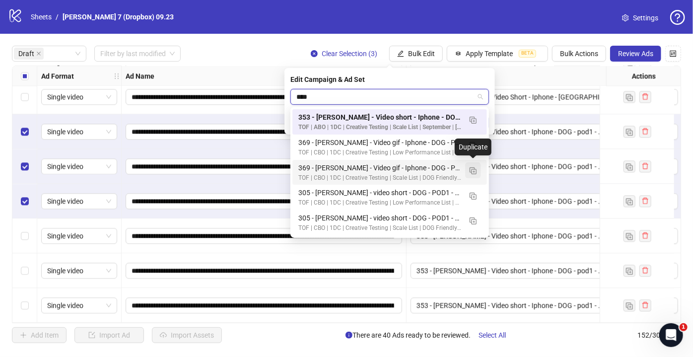
click at [473, 172] on img "button" at bounding box center [473, 170] width 7 height 7
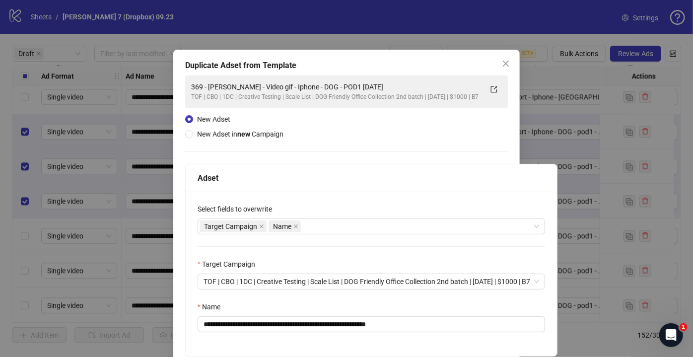
type input "***"
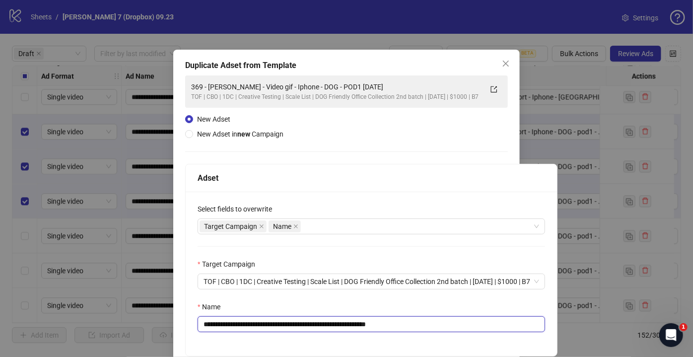
drag, startPoint x: 345, startPoint y: 321, endPoint x: 97, endPoint y: 327, distance: 248.2
click at [97, 327] on div "**********" at bounding box center [346, 178] width 693 height 357
paste input "*******"
drag, startPoint x: 406, startPoint y: 321, endPoint x: 615, endPoint y: 332, distance: 209.2
click at [602, 330] on div "**********" at bounding box center [346, 178] width 693 height 357
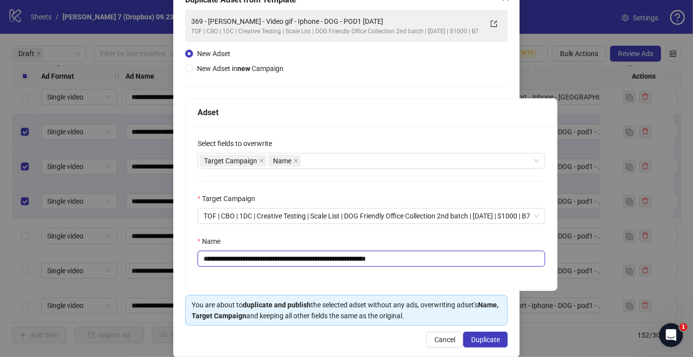
scroll to position [77, 0]
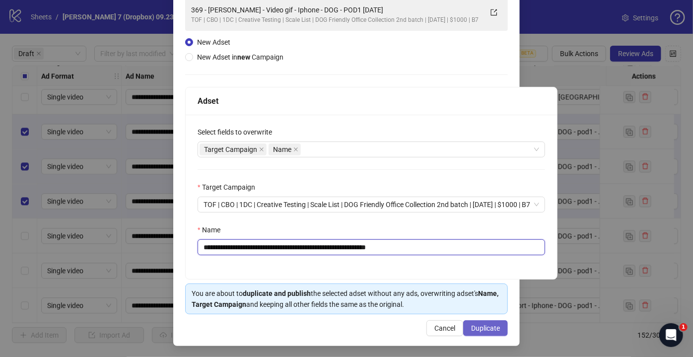
type input "**********"
click at [485, 324] on span "Duplicate" at bounding box center [485, 328] width 29 height 8
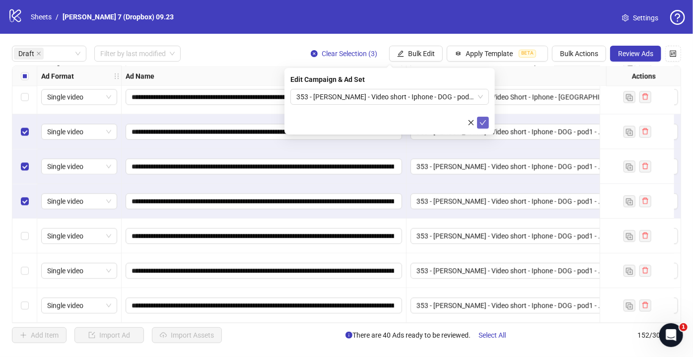
click at [478, 119] on button "submit" at bounding box center [483, 123] width 12 height 12
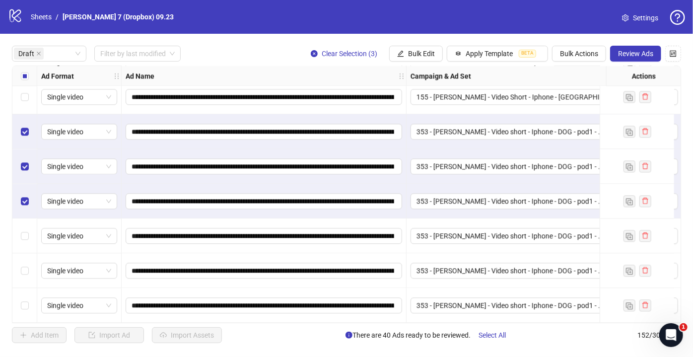
click at [21, 70] on label "Select all rows" at bounding box center [25, 75] width 8 height 11
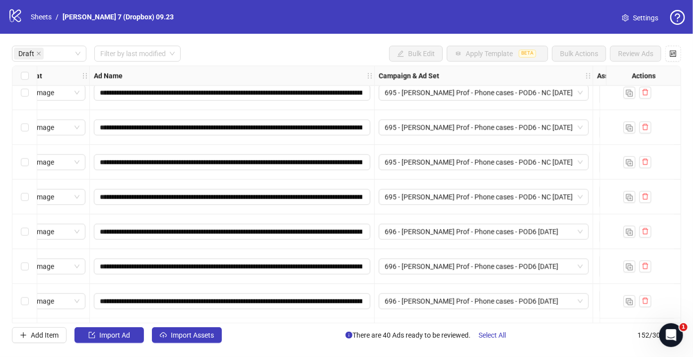
scroll to position [705, 30]
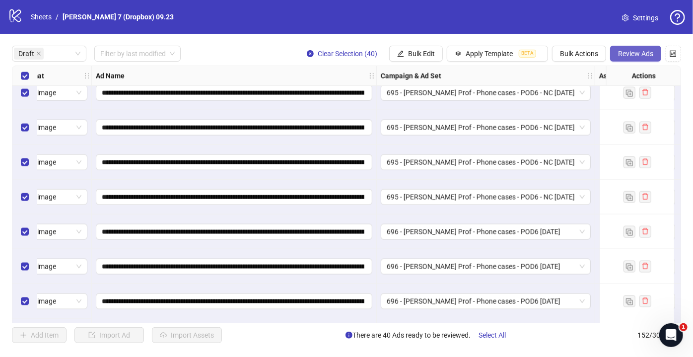
click at [620, 50] on span "Review Ads" at bounding box center [635, 54] width 35 height 8
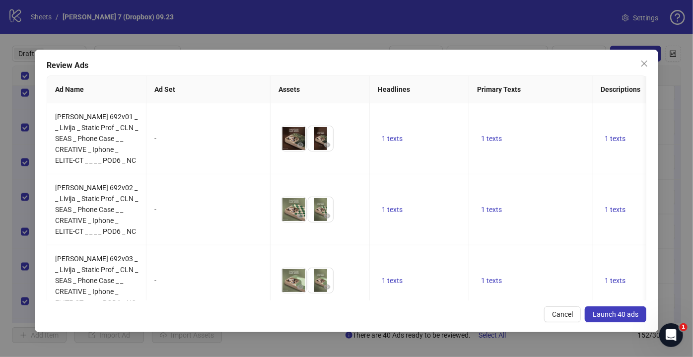
click at [601, 316] on span "Launch 40 ads" at bounding box center [616, 314] width 46 height 8
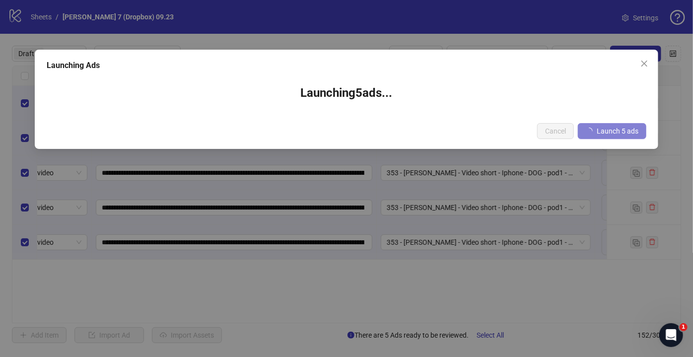
scroll to position [0, 30]
